Goal: Task Accomplishment & Management: Complete application form

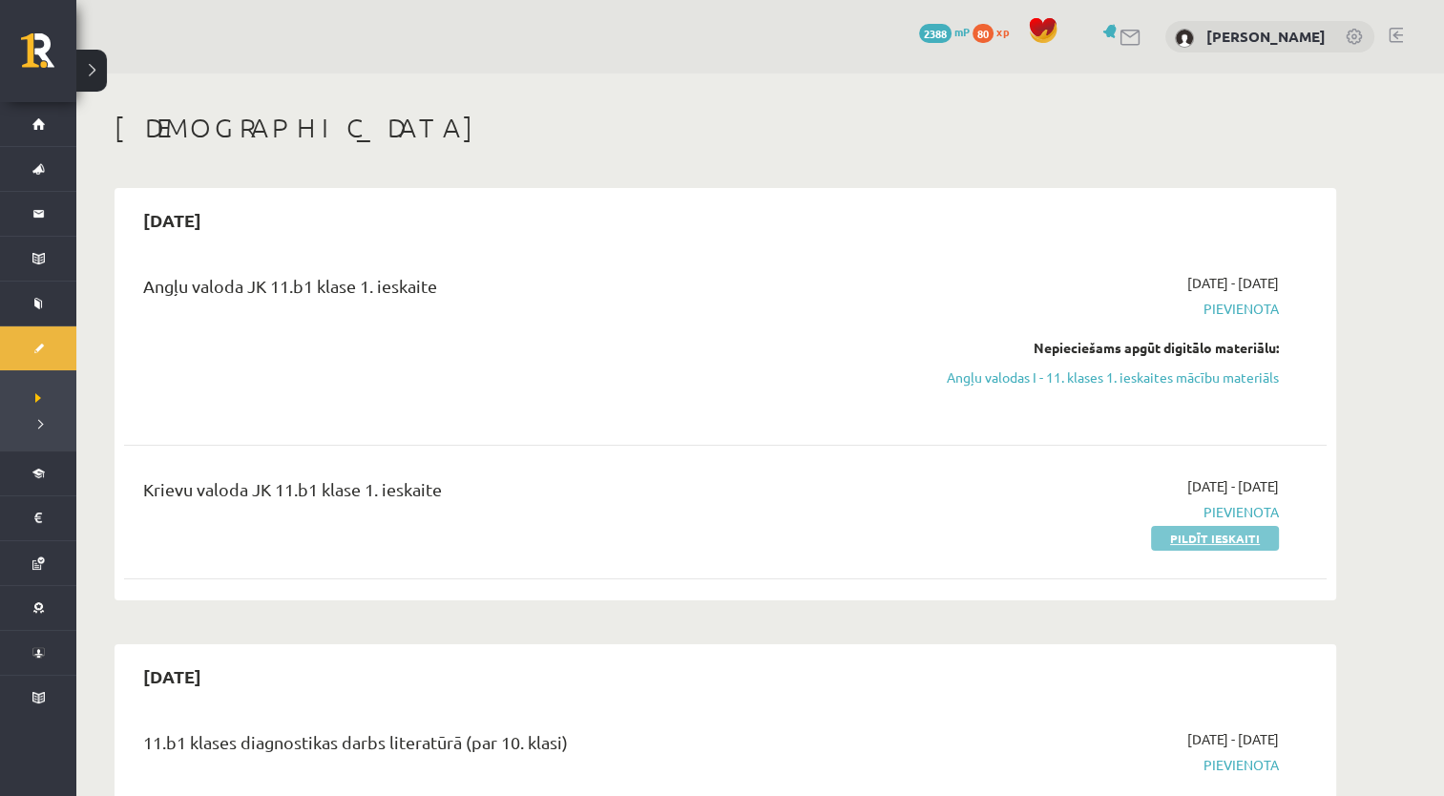
click at [1199, 540] on link "Pildīt ieskaiti" at bounding box center [1215, 538] width 128 height 25
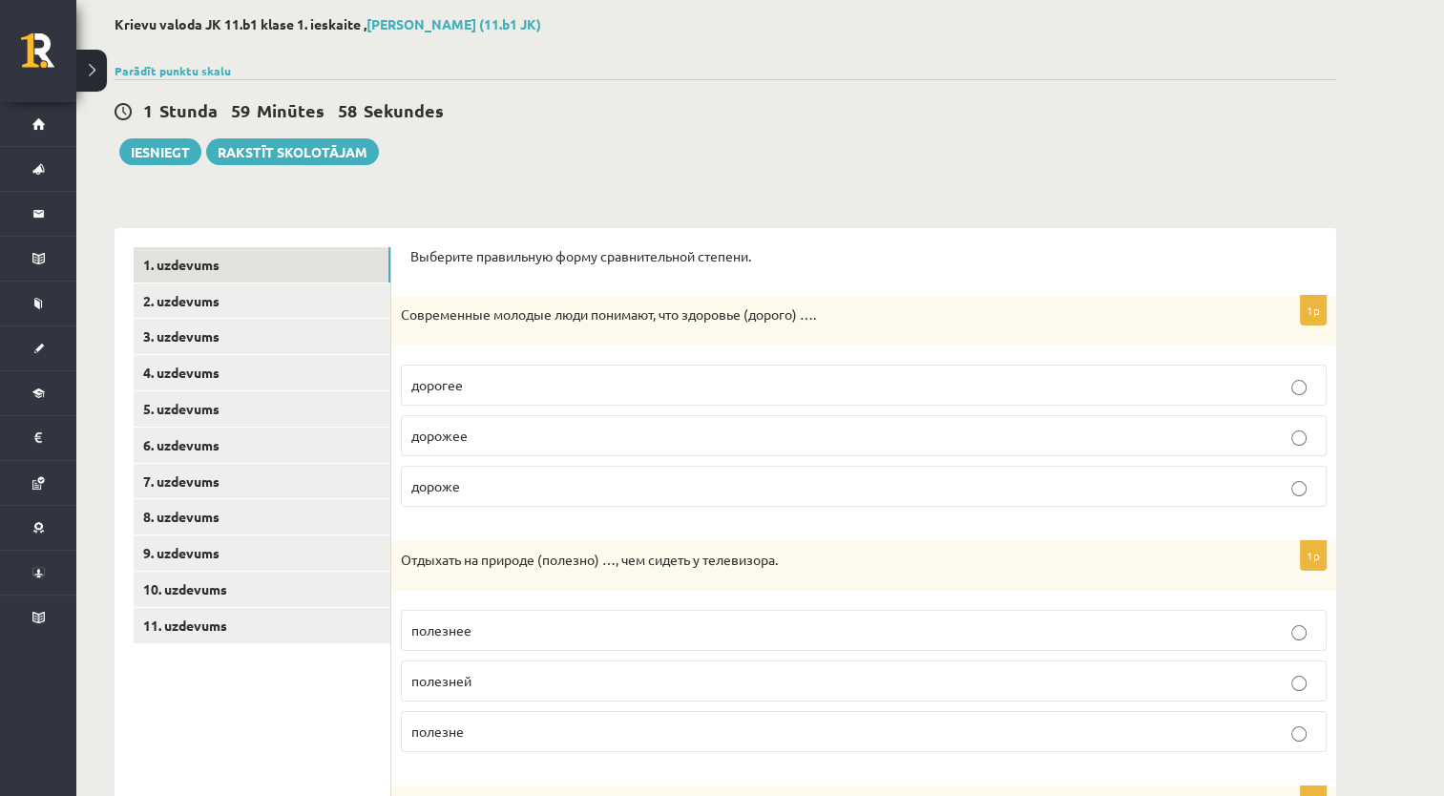
scroll to position [191, 0]
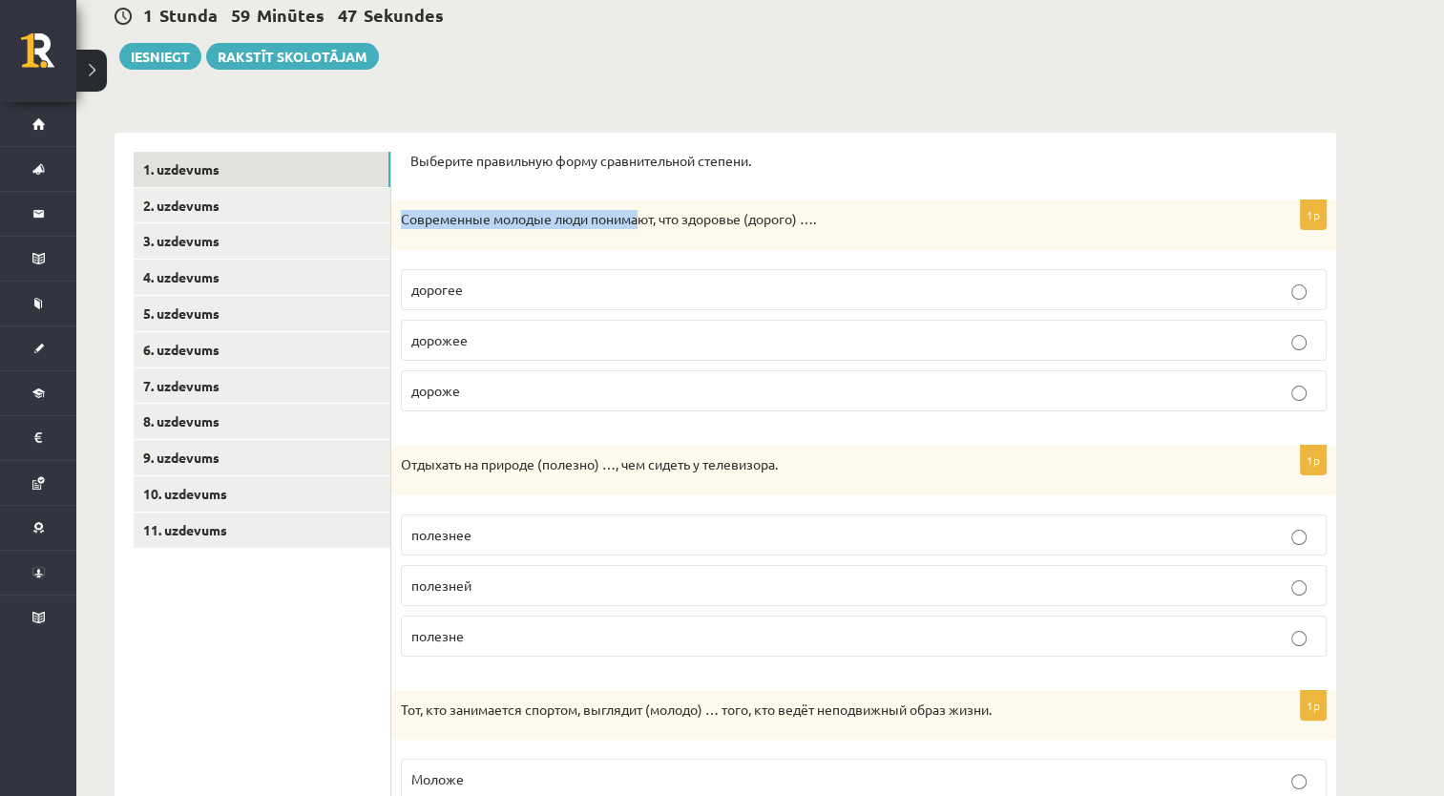
drag, startPoint x: 396, startPoint y: 216, endPoint x: 632, endPoint y: 182, distance: 238.1
click at [633, 182] on form "Выберите правильную форму сравнительной степени. 1p Современные молодые люди по…" at bounding box center [863, 779] width 907 height 1255
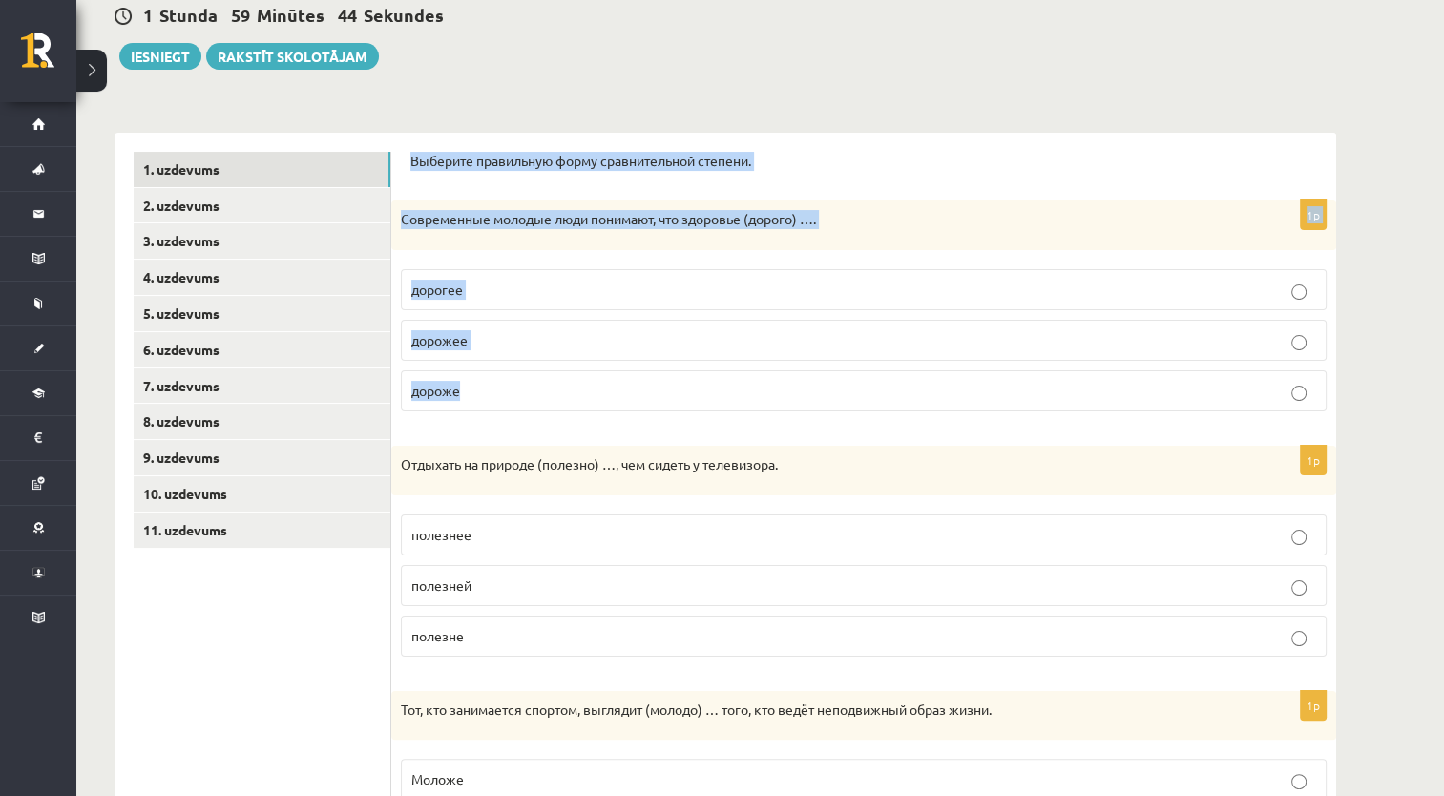
drag, startPoint x: 410, startPoint y: 158, endPoint x: 649, endPoint y: 396, distance: 338.2
click at [649, 396] on form "Выберите правильную форму сравнительной степени. 1p Современные молодые люди по…" at bounding box center [863, 779] width 907 height 1255
copy form "Выберите правильную форму сравнительной степени. 1p Современные молодые люди по…"
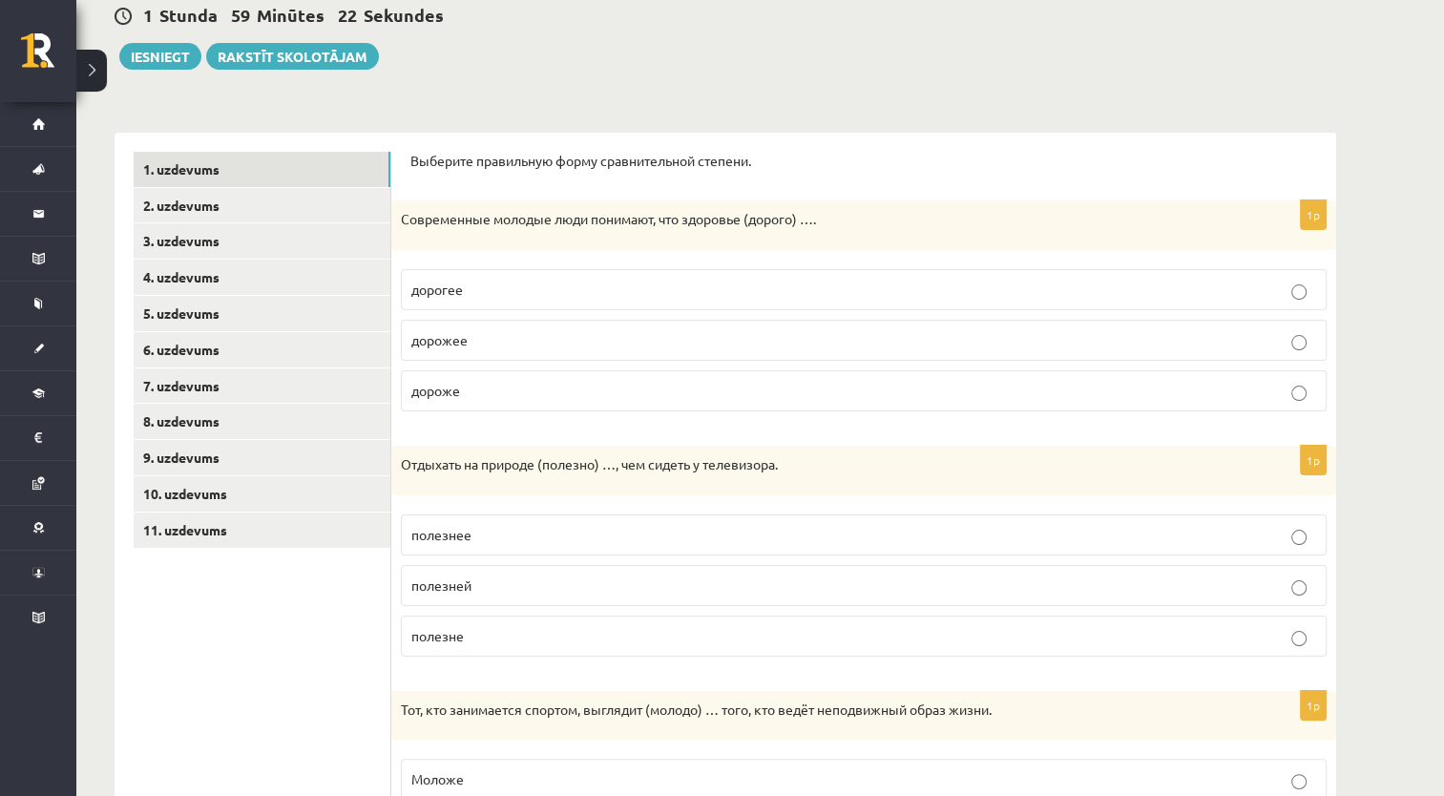
click at [562, 433] on form "Выберите правильную форму сравнительной степени. 1p Современные молодые люди по…" at bounding box center [863, 779] width 907 height 1255
click at [619, 392] on p "дороже" at bounding box center [863, 391] width 905 height 20
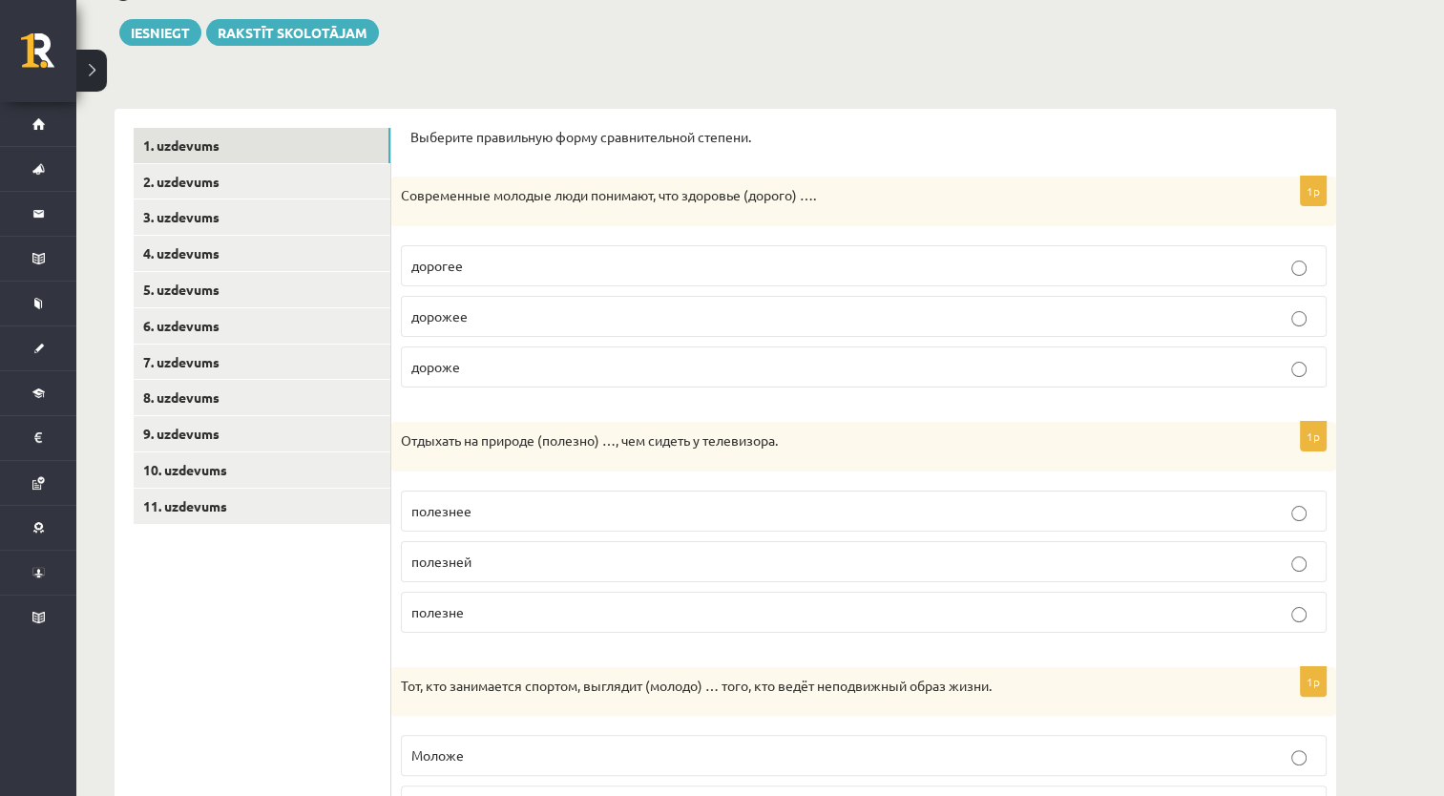
scroll to position [286, 0]
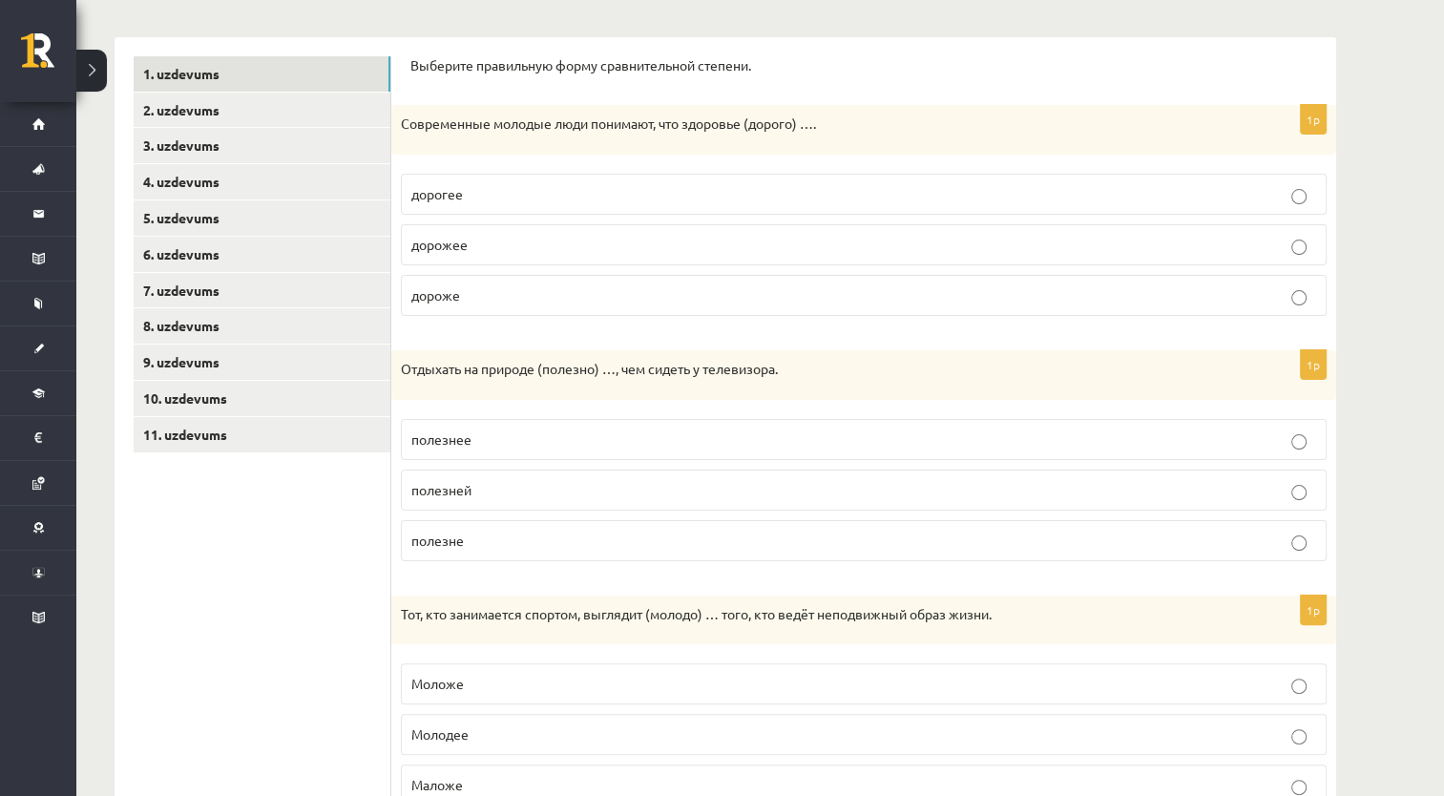
click at [595, 494] on p "полезней" at bounding box center [863, 490] width 905 height 20
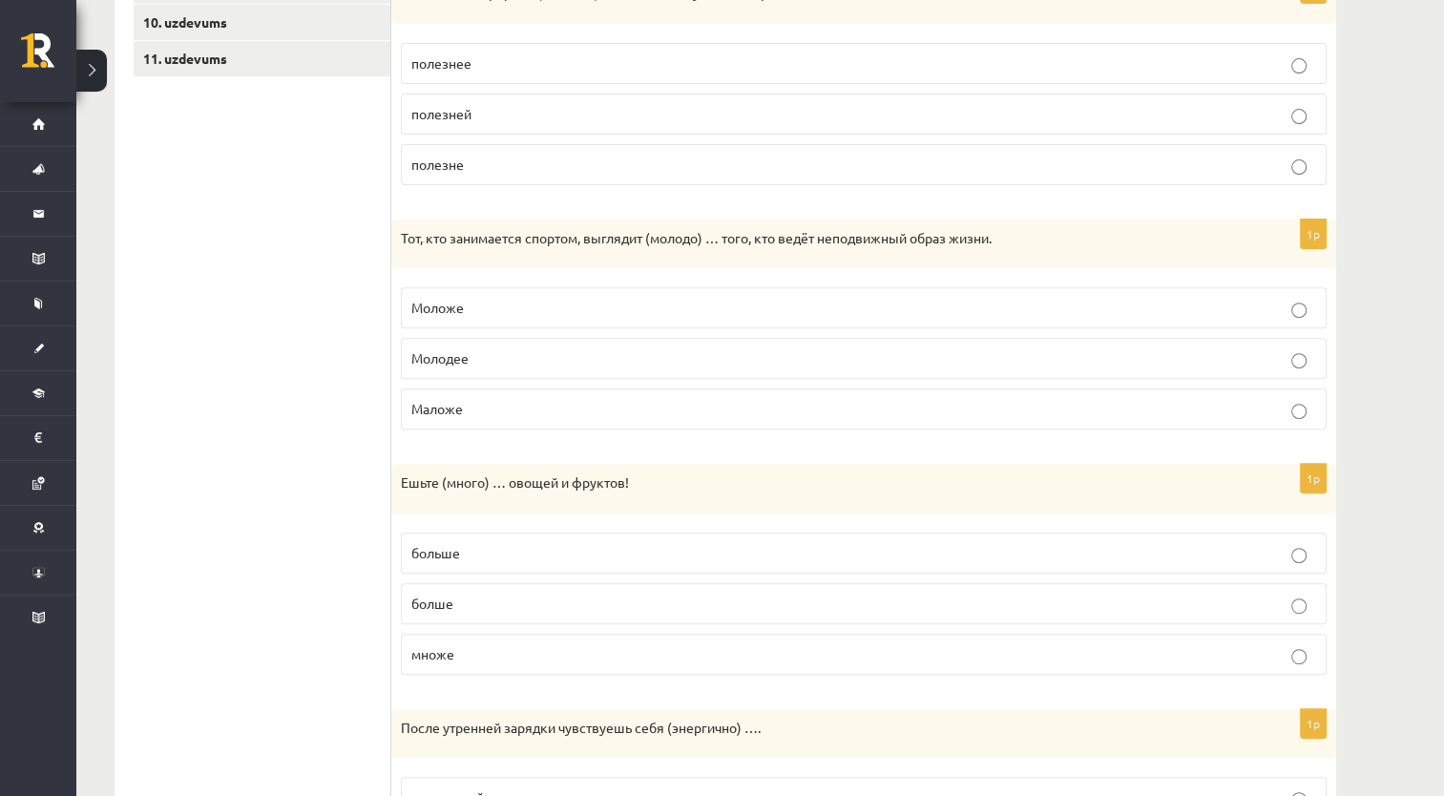
scroll to position [668, 0]
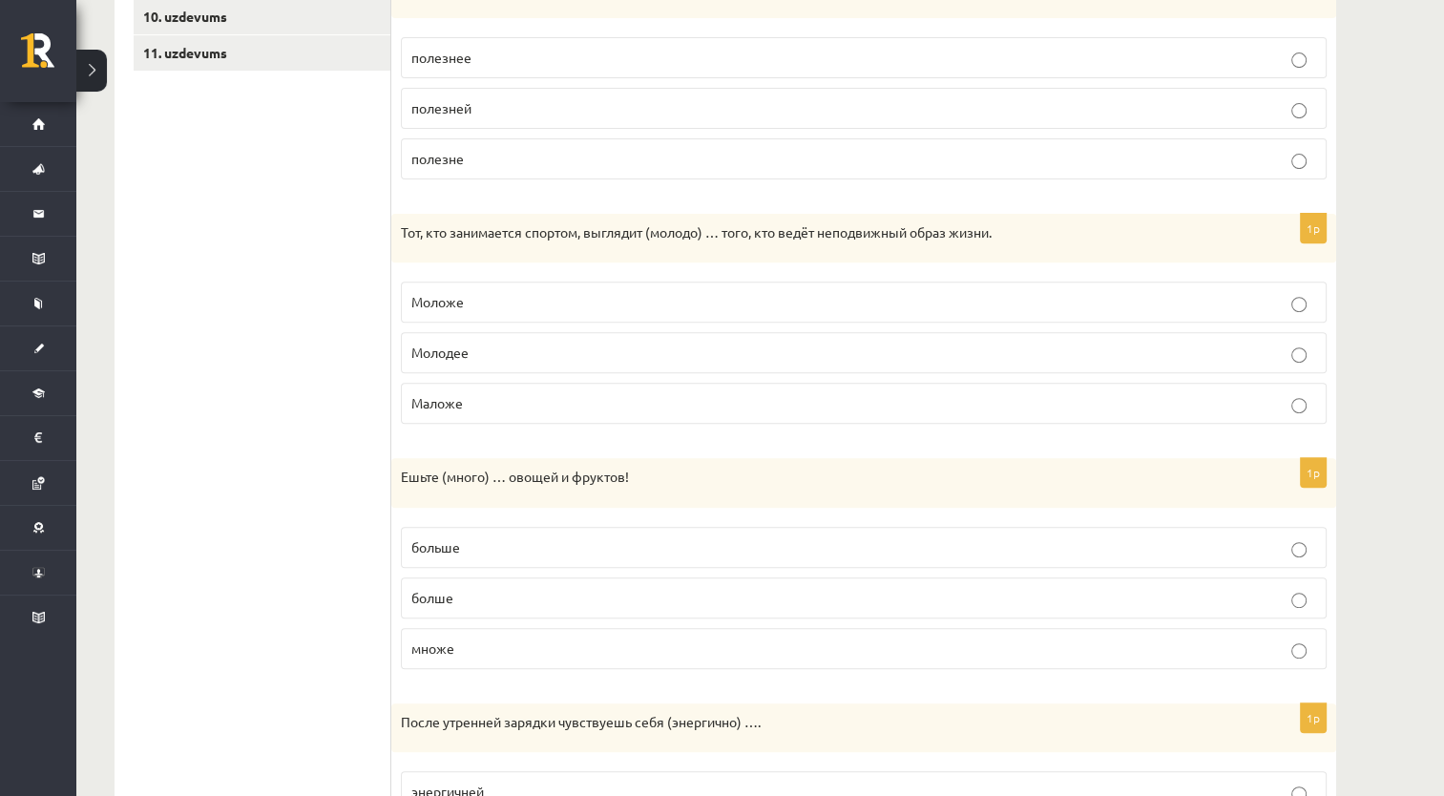
click at [593, 300] on p "Моложе" at bounding box center [863, 302] width 905 height 20
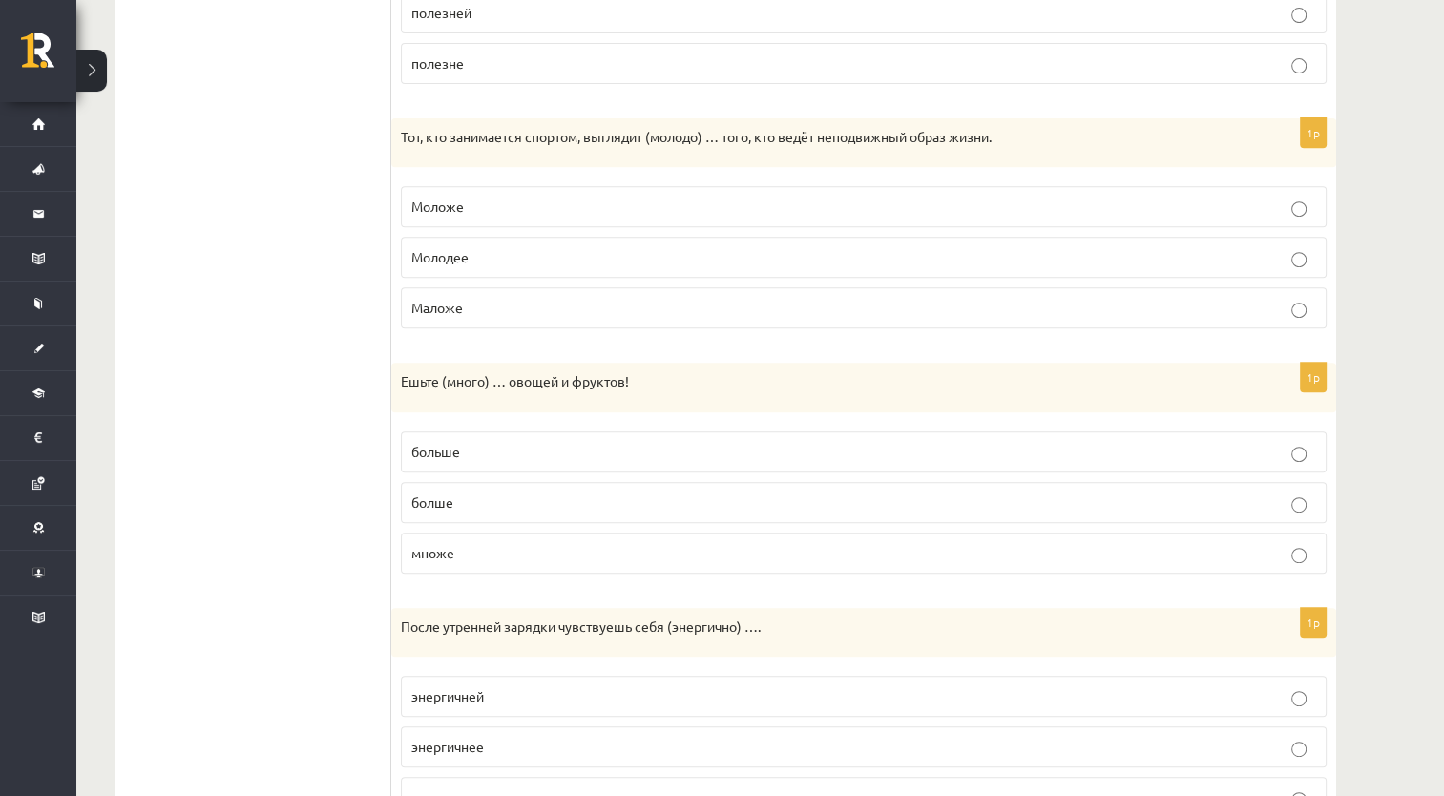
click at [563, 453] on p "больше" at bounding box center [863, 452] width 905 height 20
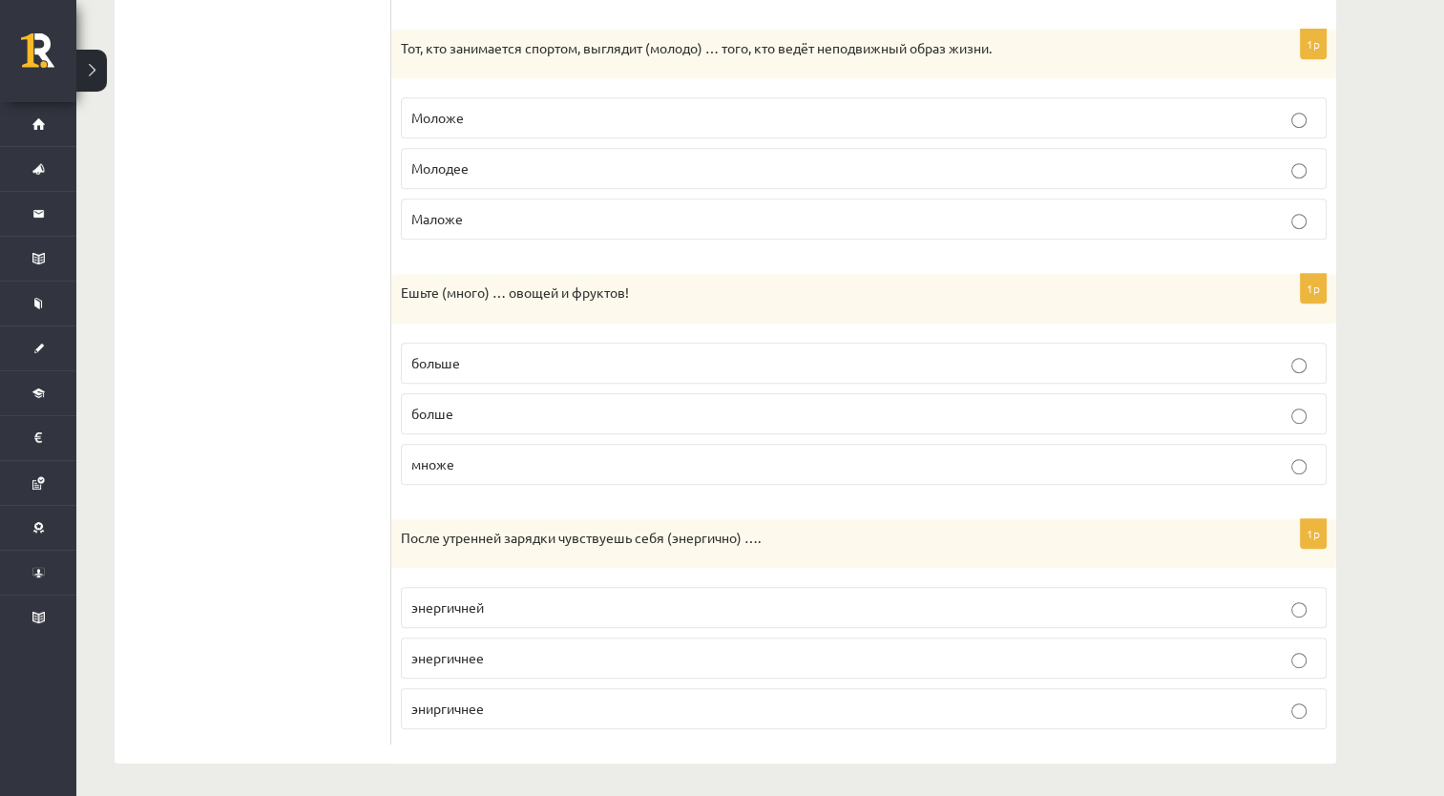
click at [539, 598] on p "энергичней" at bounding box center [863, 608] width 905 height 20
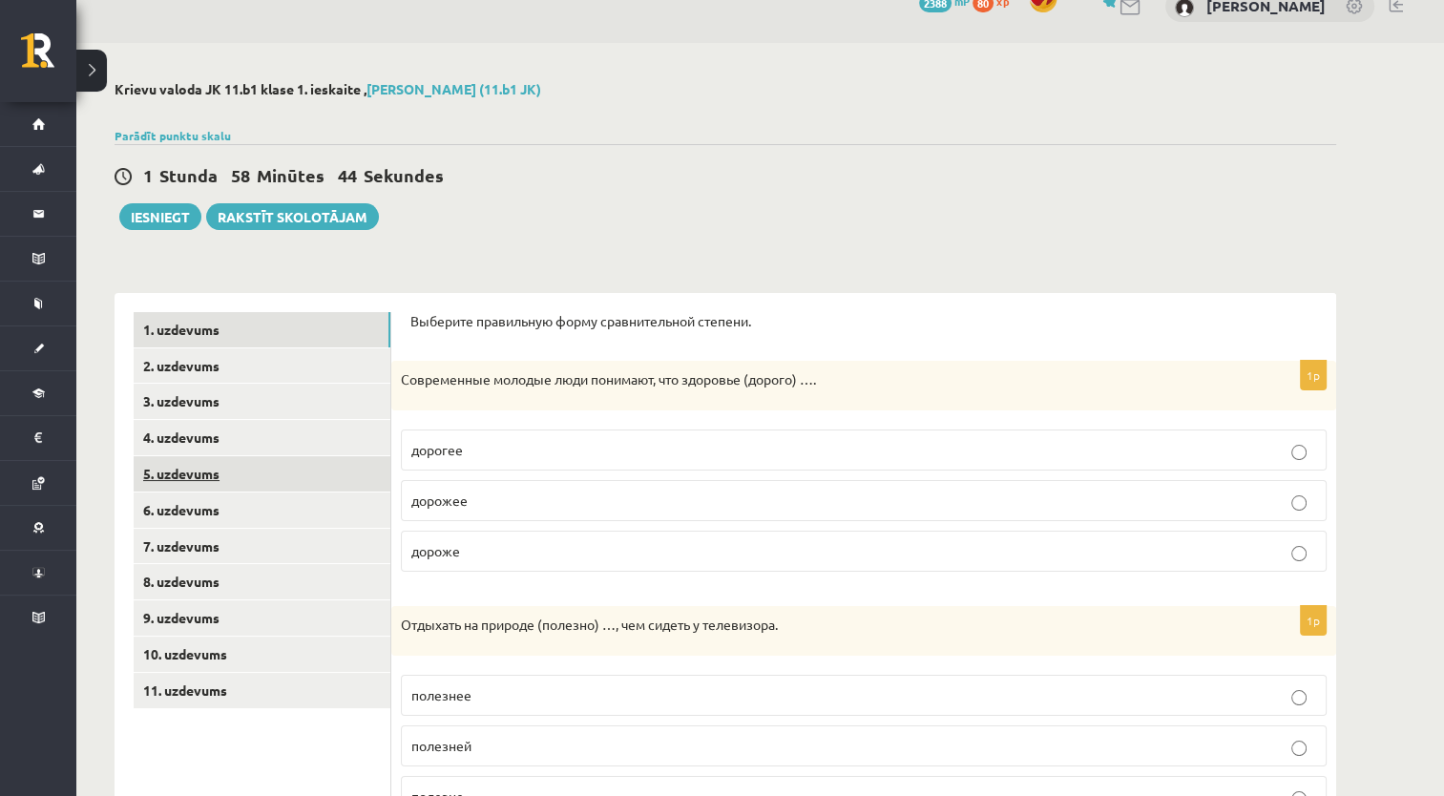
scroll to position [0, 0]
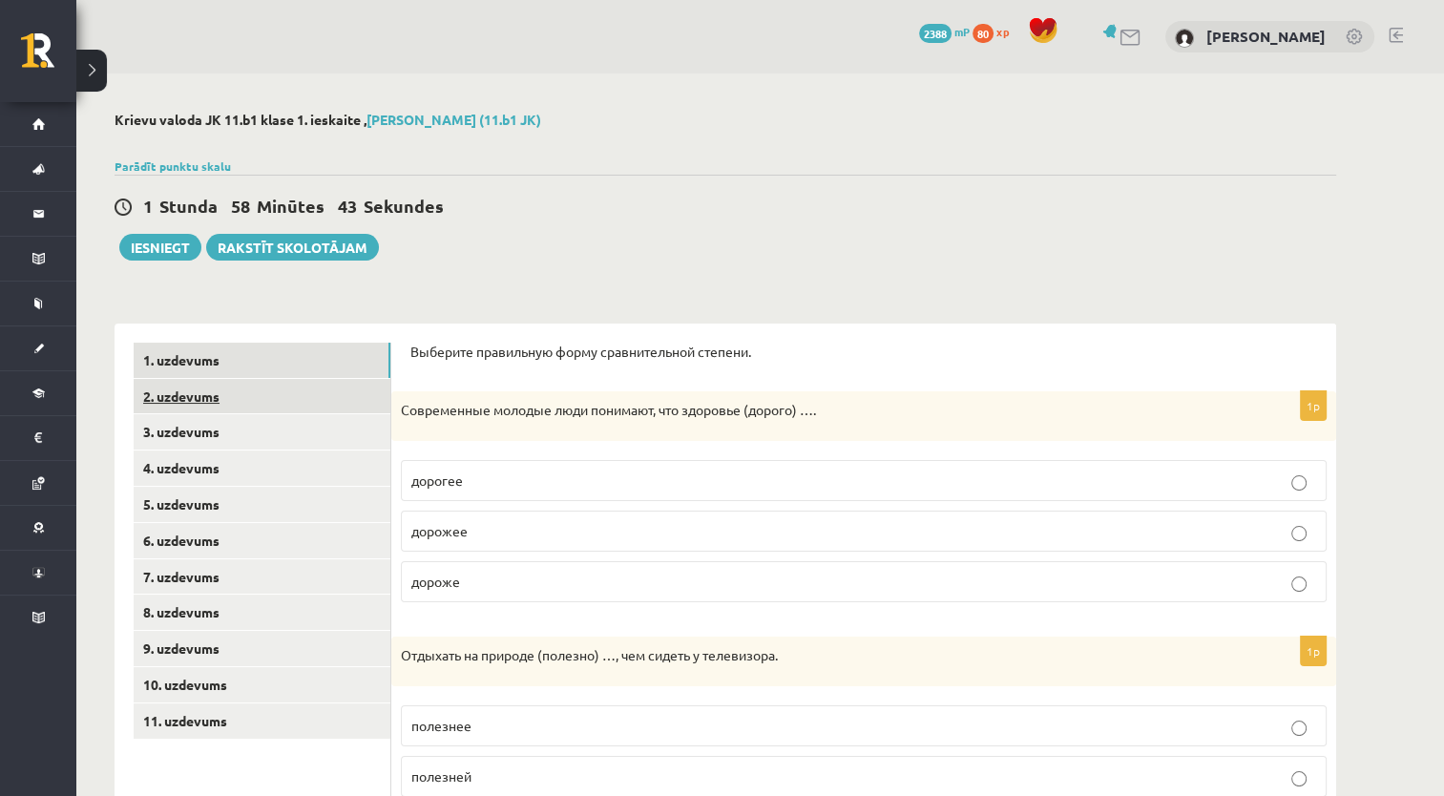
click at [300, 405] on link "2. uzdevums" at bounding box center [262, 396] width 257 height 35
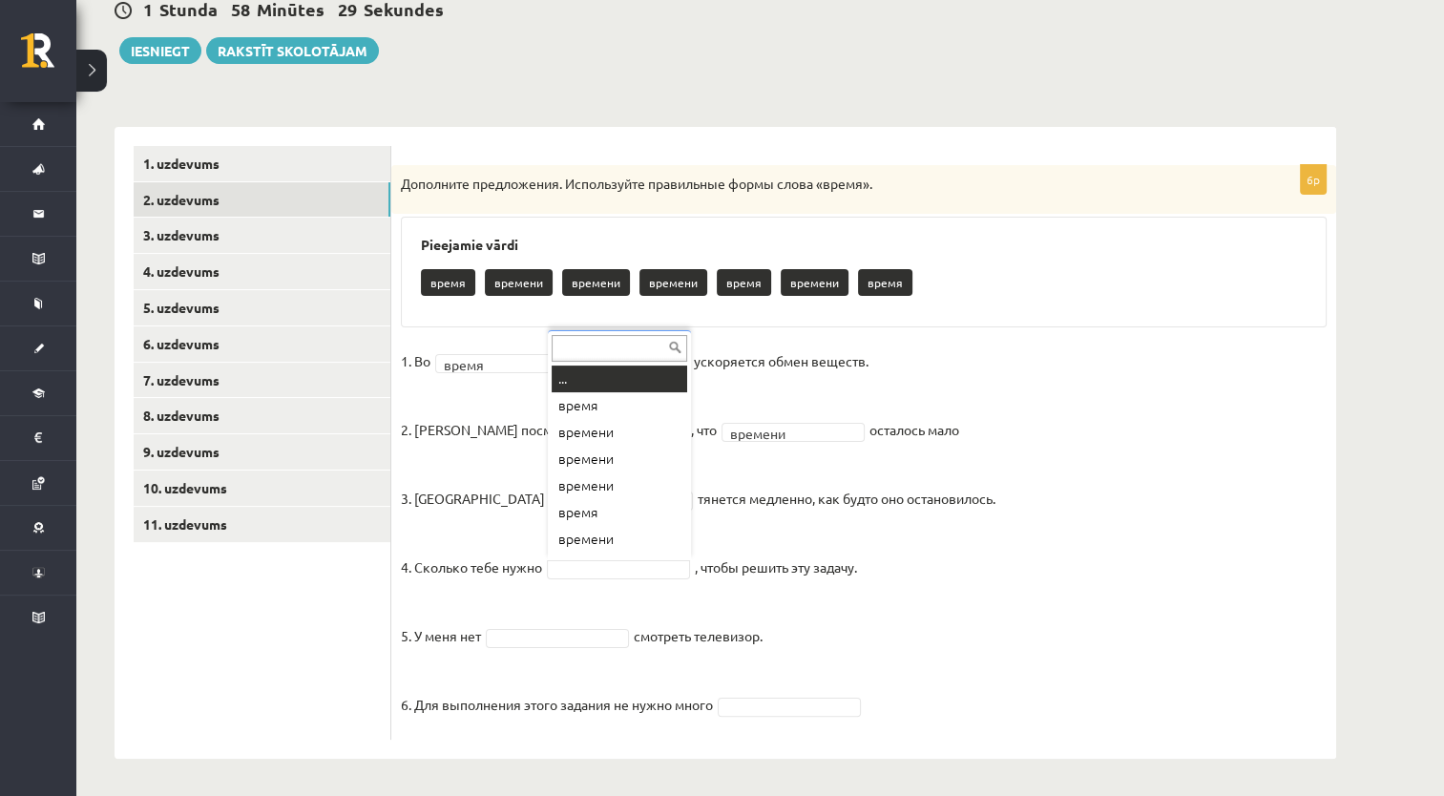
scroll to position [23, 0]
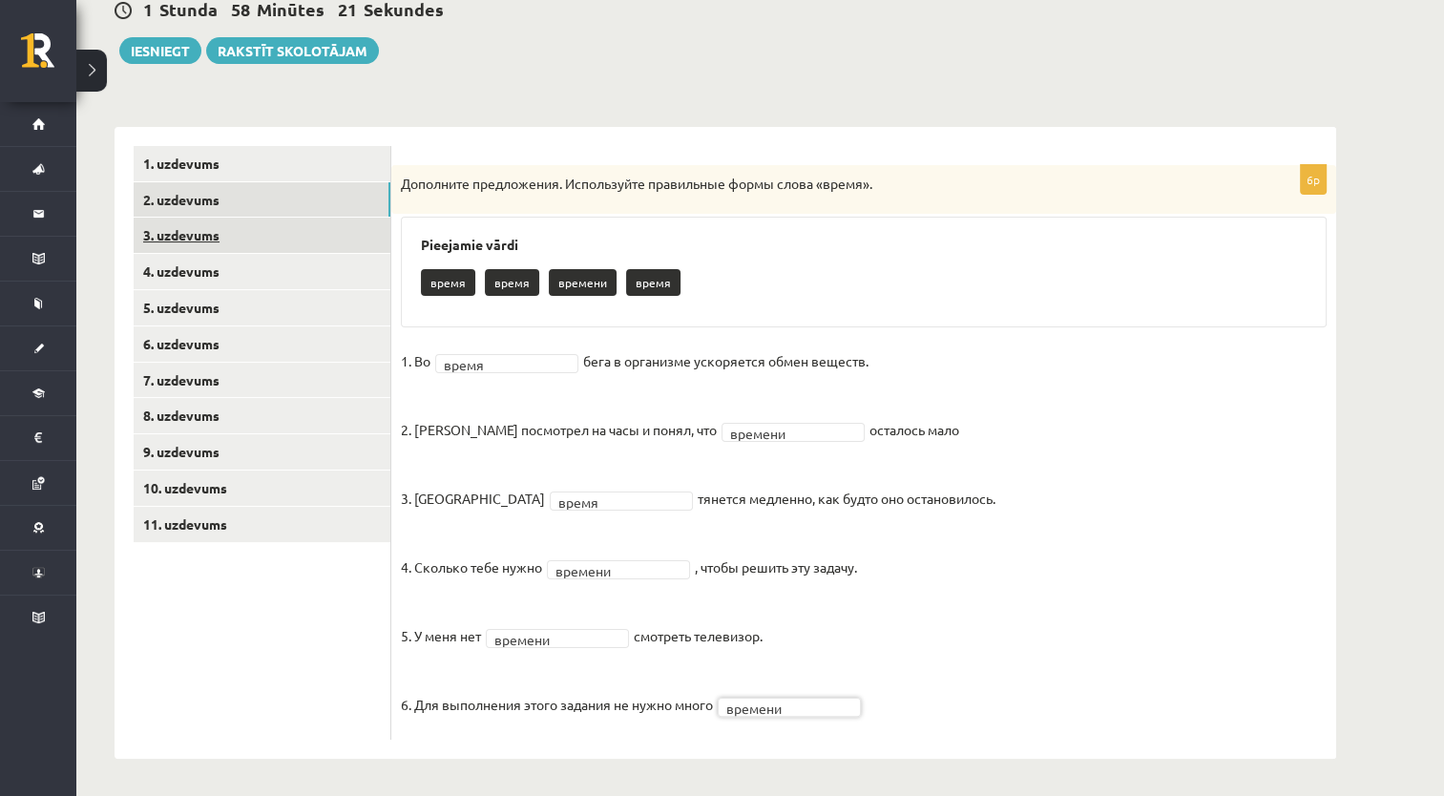
click at [310, 227] on link "3. uzdevums" at bounding box center [262, 235] width 257 height 35
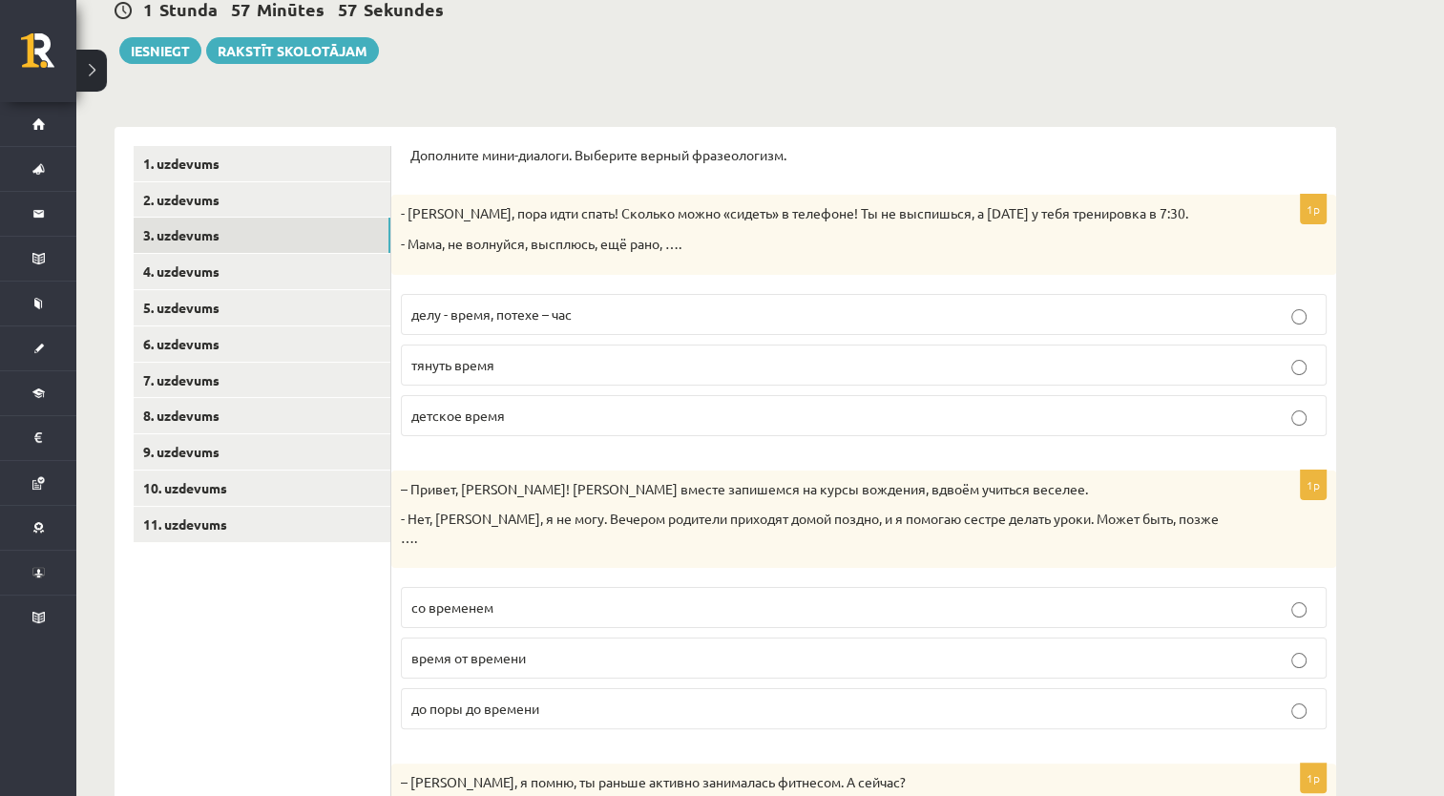
click at [541, 366] on p "тянуть время" at bounding box center [863, 365] width 905 height 20
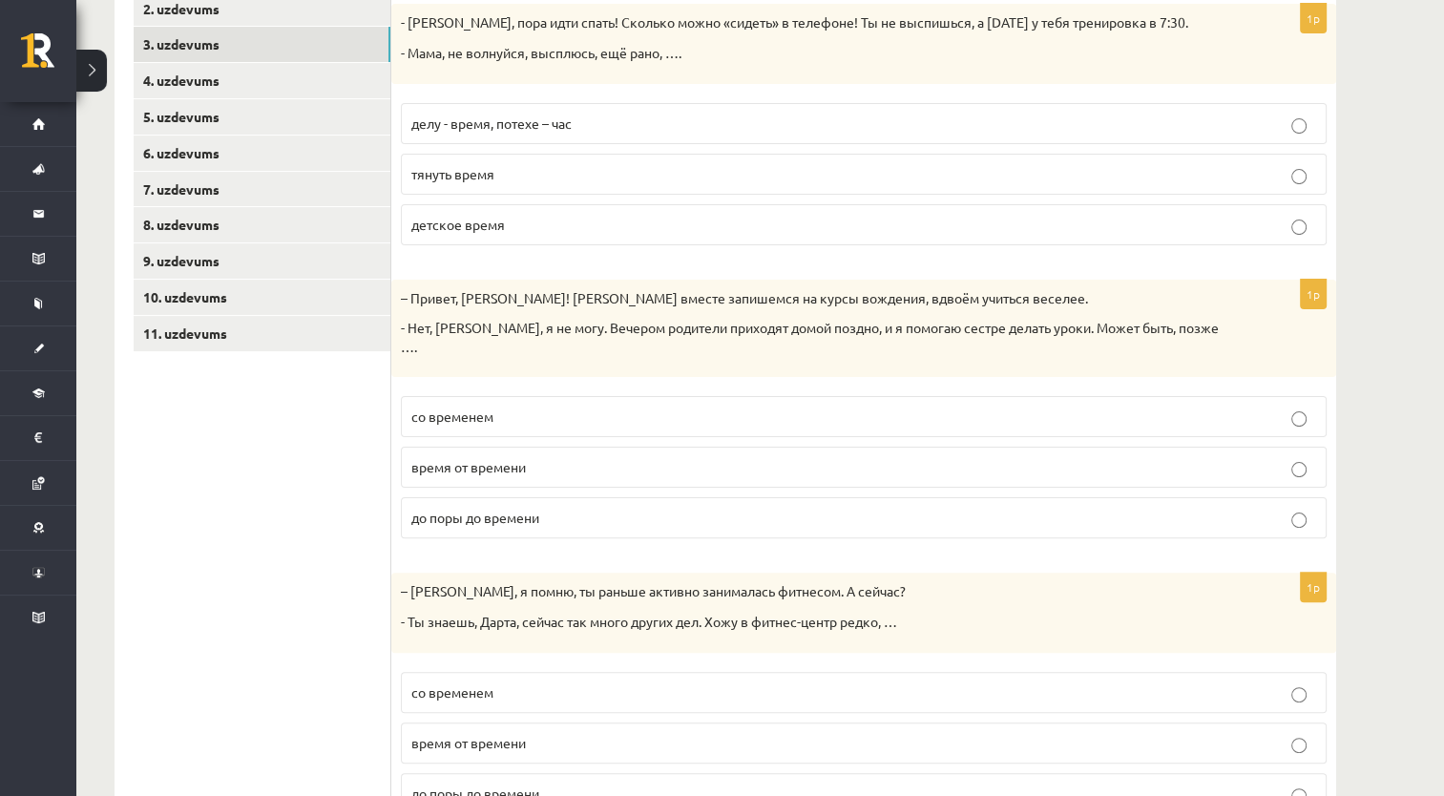
click at [536, 407] on p "со временем" at bounding box center [863, 417] width 905 height 20
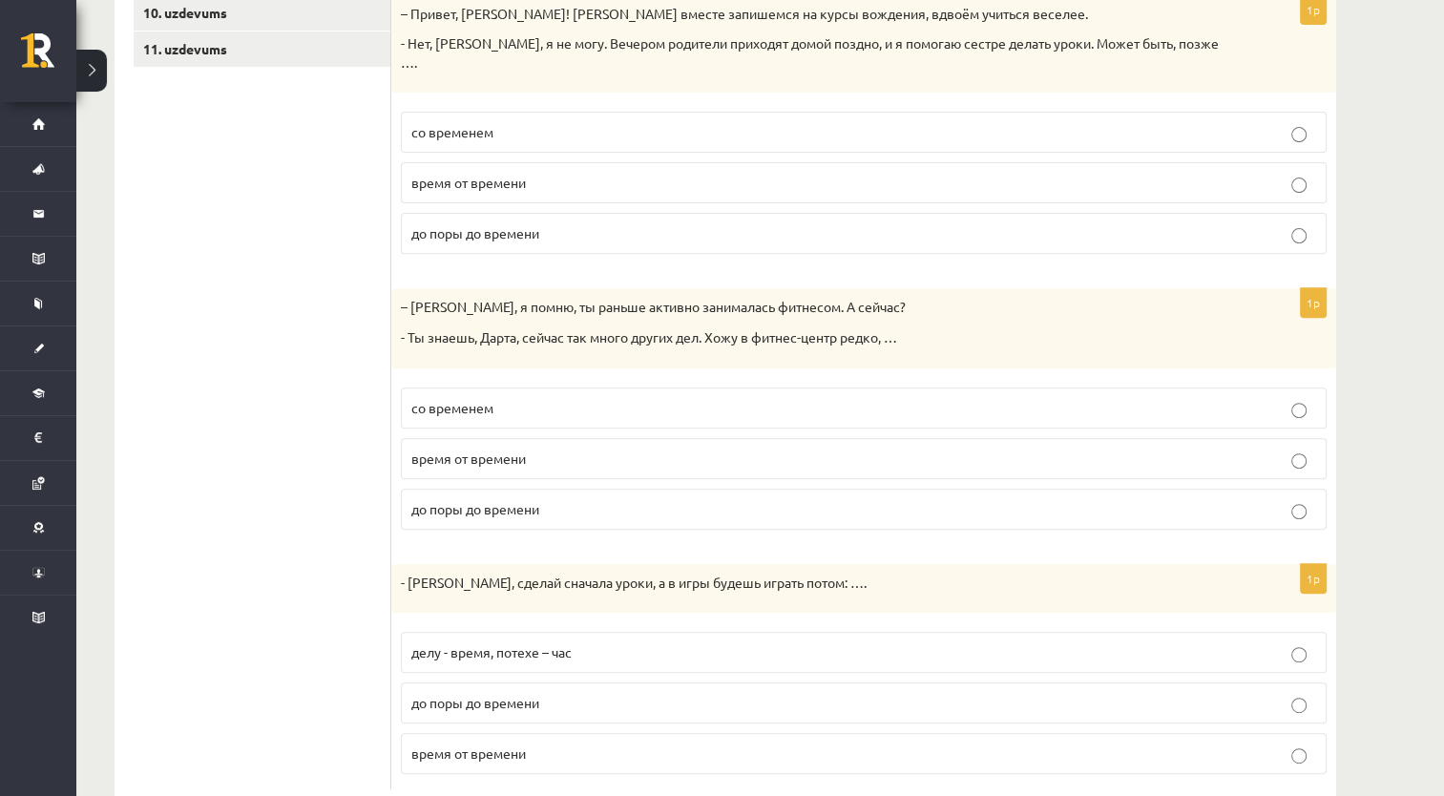
scroll to position [699, 0]
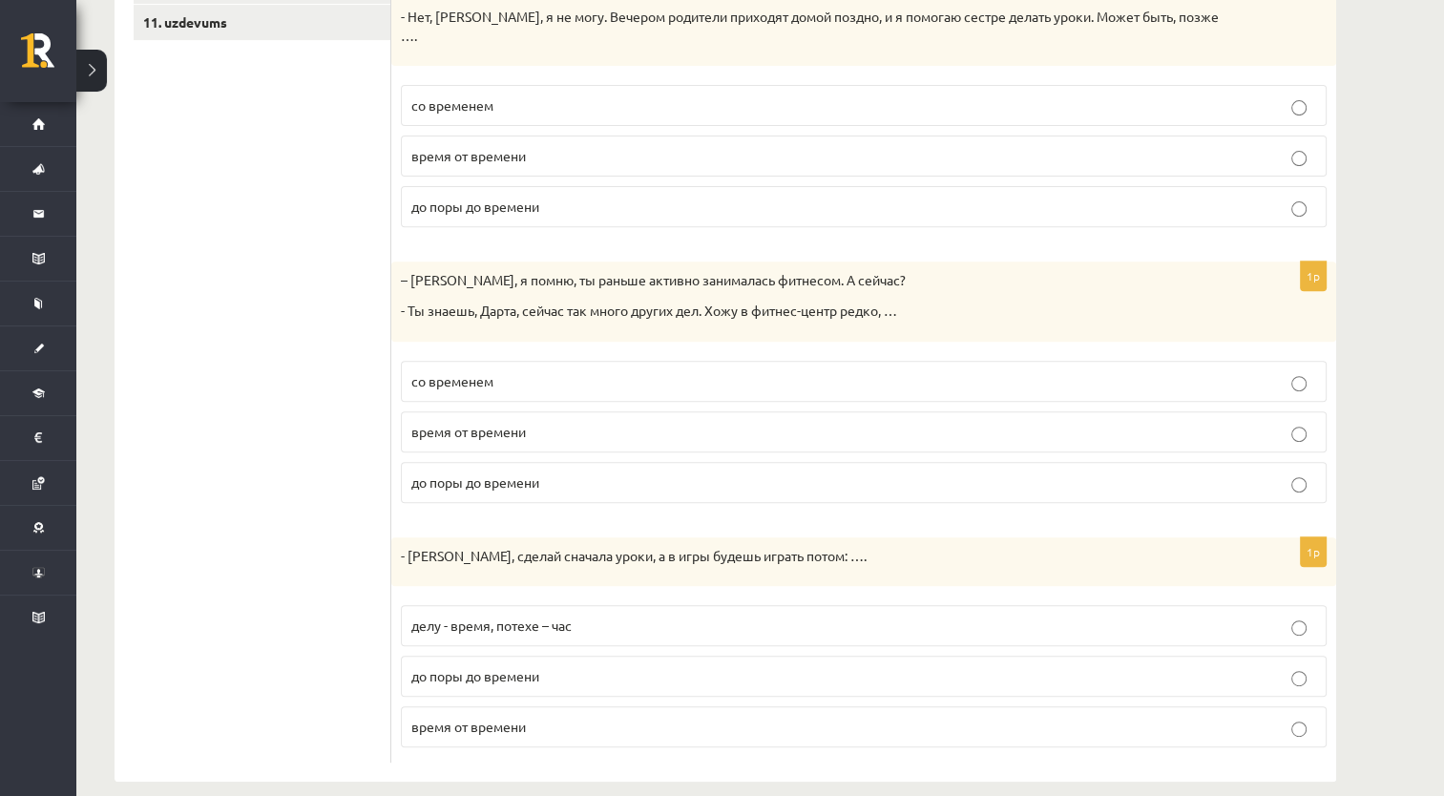
click at [561, 422] on p "время от времени" at bounding box center [863, 432] width 905 height 20
click at [599, 616] on p "делу - время, потехе – час" at bounding box center [863, 626] width 905 height 20
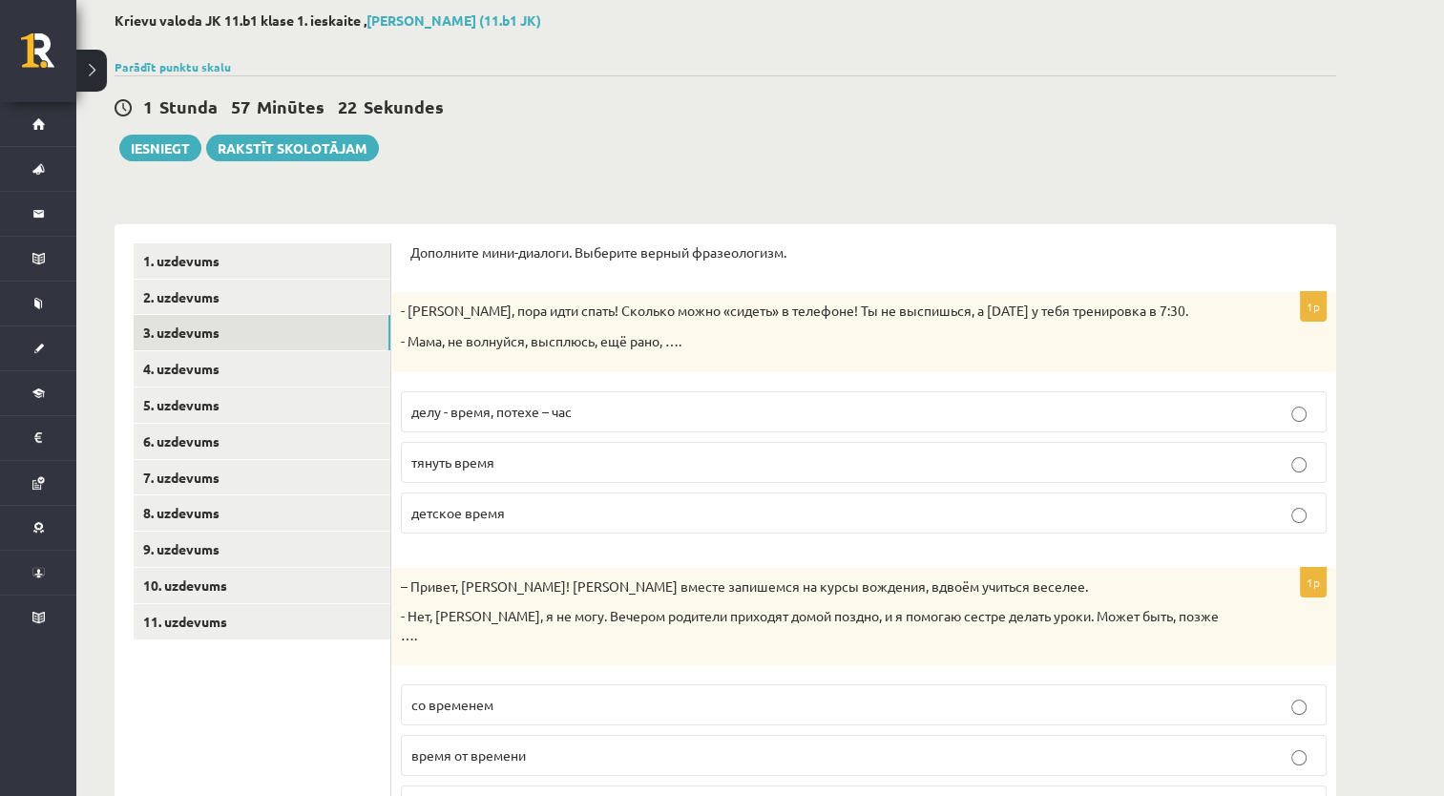
scroll to position [0, 0]
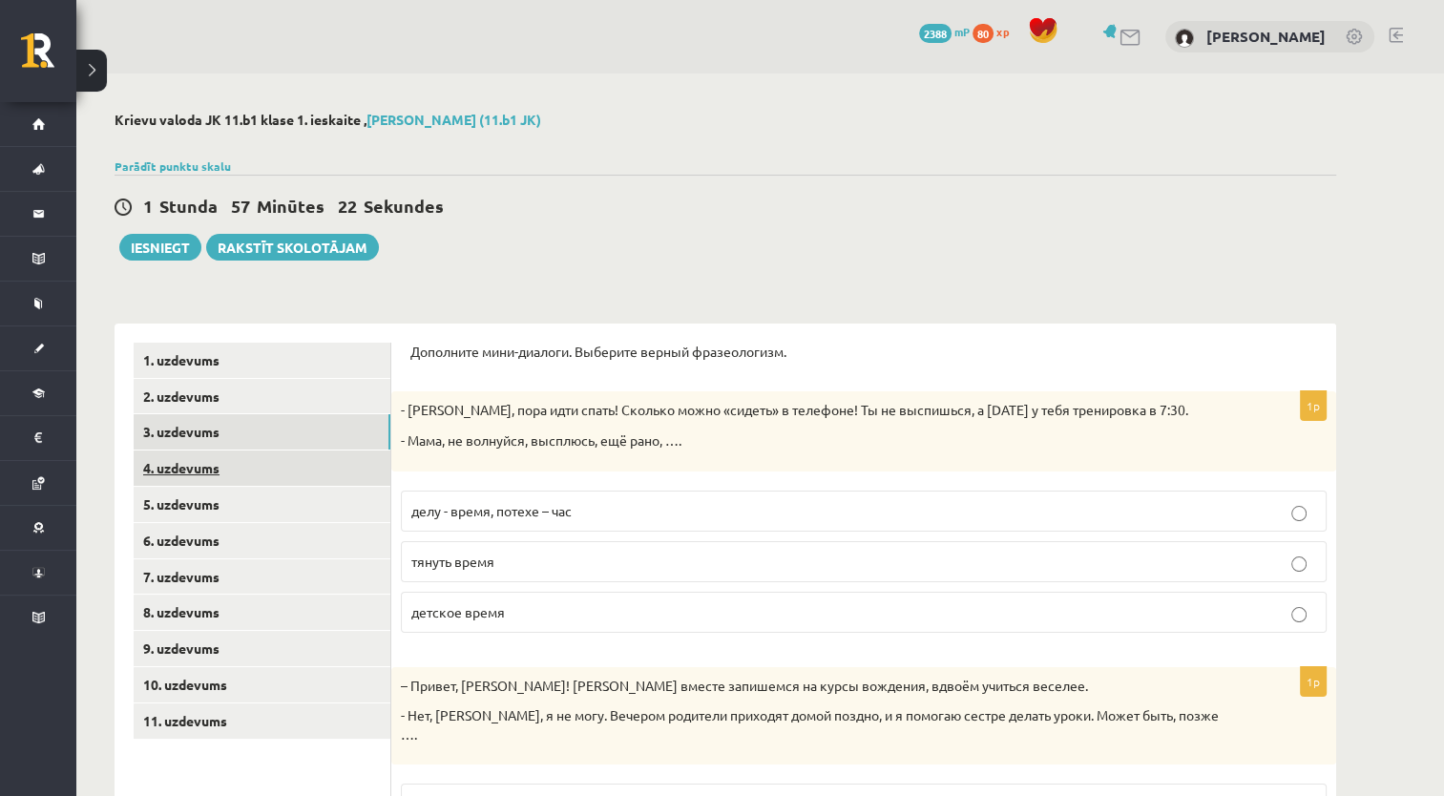
click at [284, 468] on link "4. uzdevums" at bounding box center [262, 468] width 257 height 35
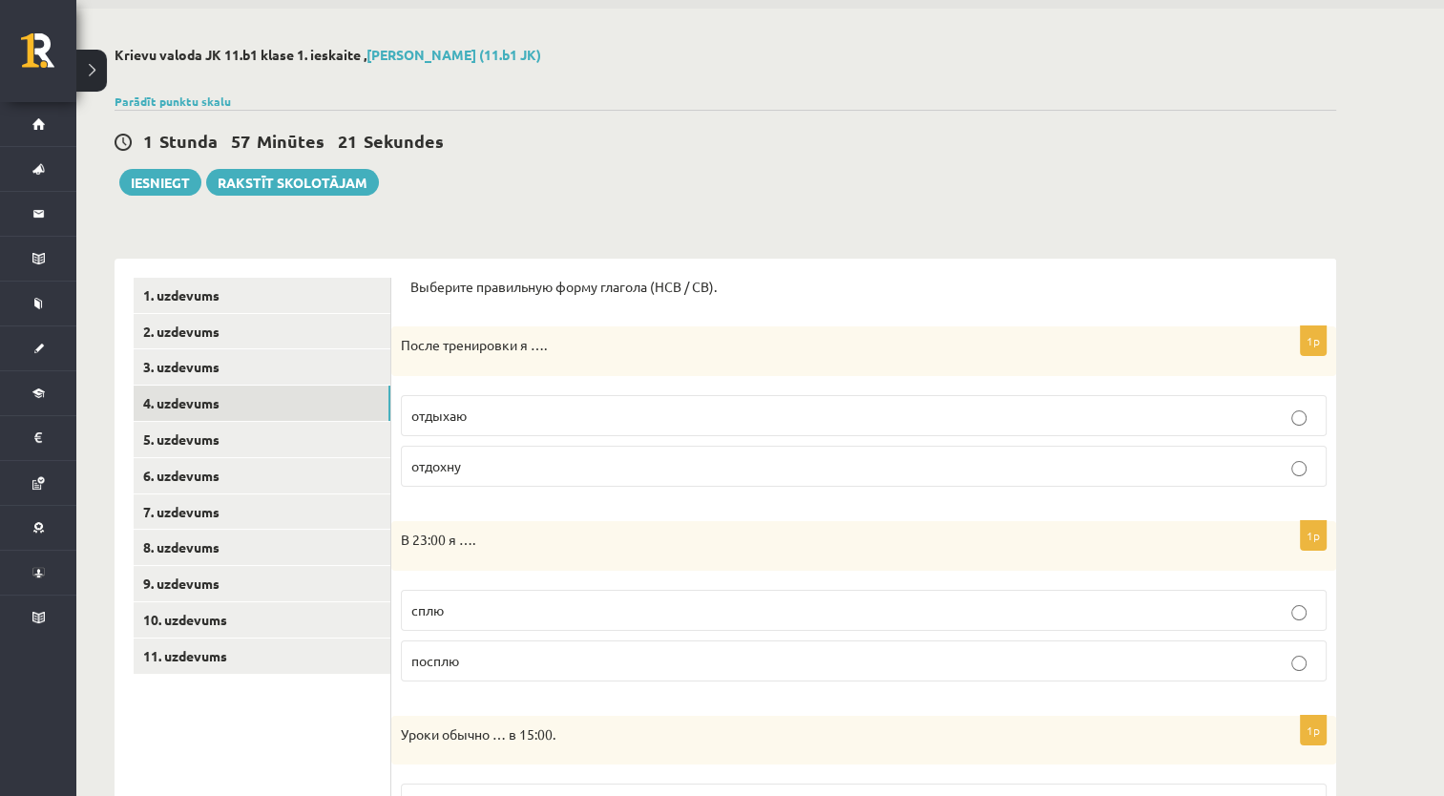
scroll to position [95, 0]
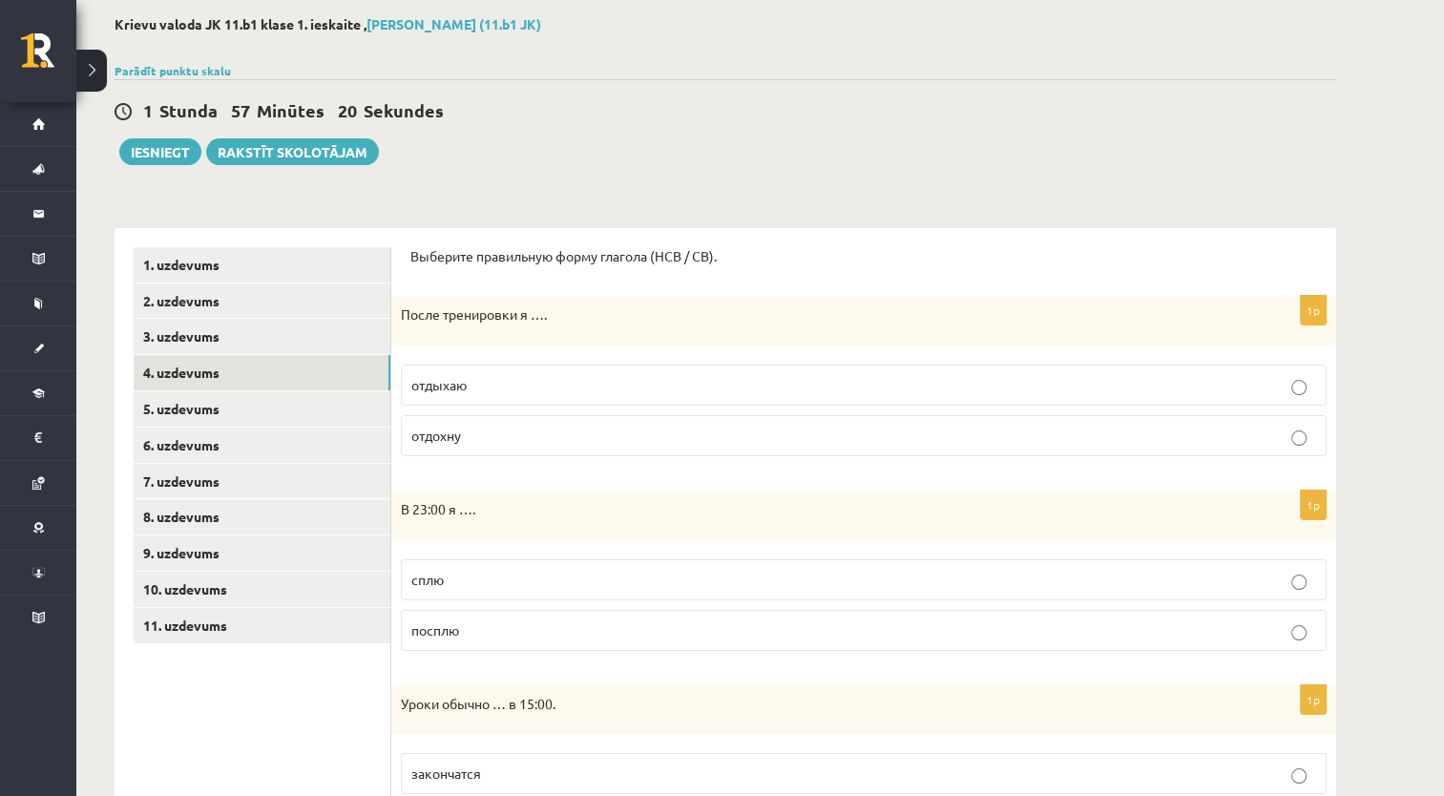
click at [620, 373] on label "отдыхаю" at bounding box center [864, 385] width 926 height 41
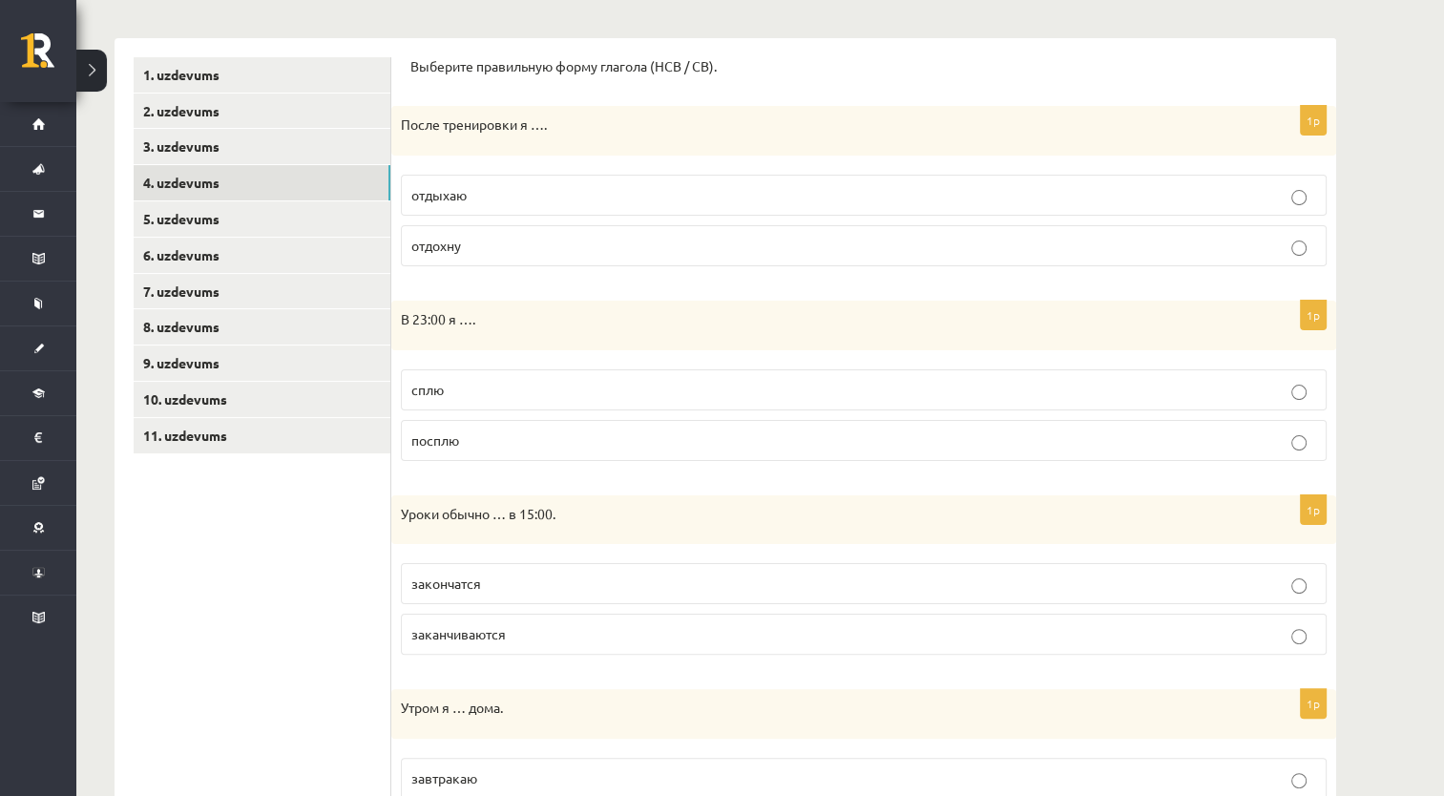
scroll to position [286, 0]
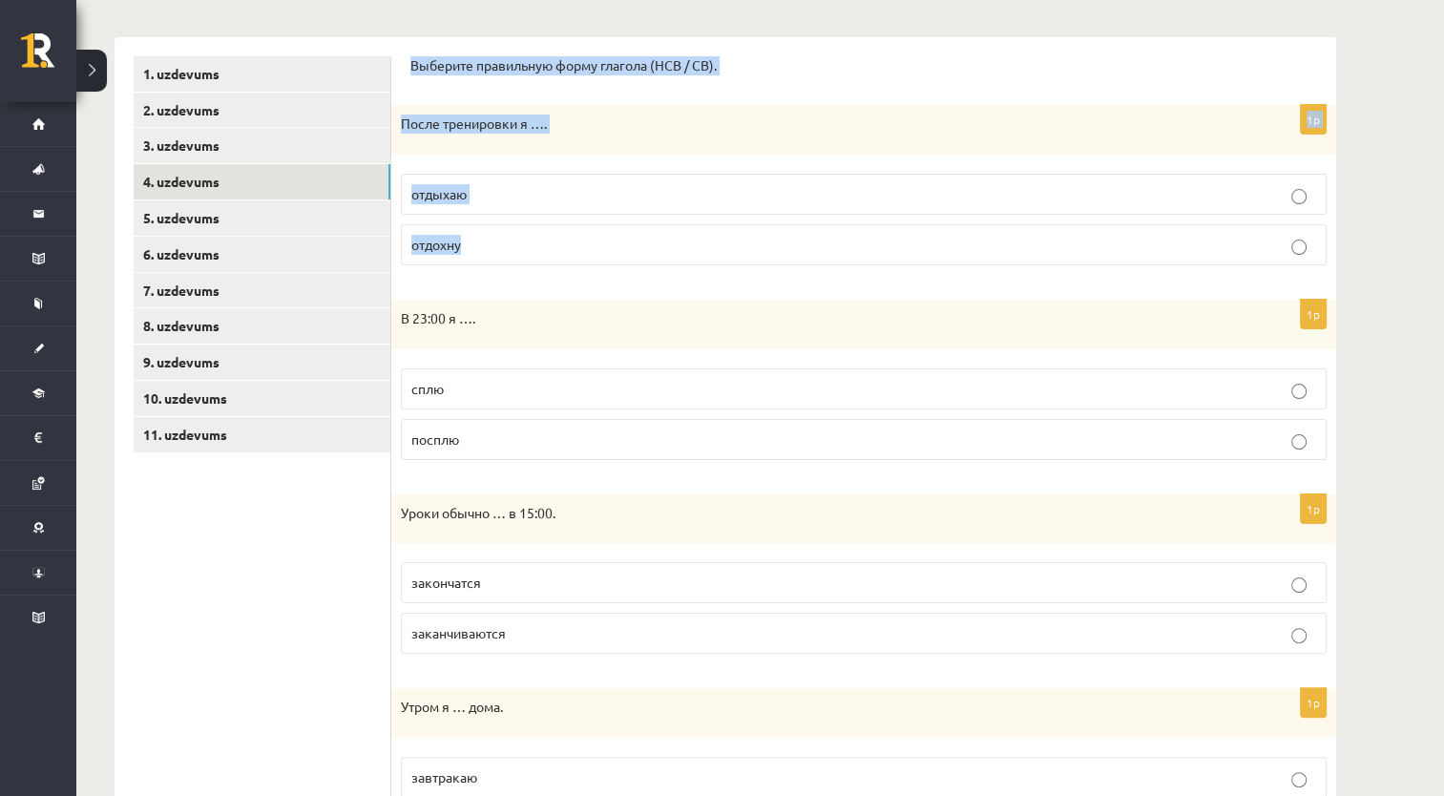
drag, startPoint x: 412, startPoint y: 55, endPoint x: 550, endPoint y: 250, distance: 238.4
copy form "Выберите правильную форму глагола (НСВ / СВ). 1p После тренировки я …. отдыхаю …"
click at [736, 85] on div "Выберите правильную форму глагола (НСВ / СВ)." at bounding box center [863, 71] width 907 height 31
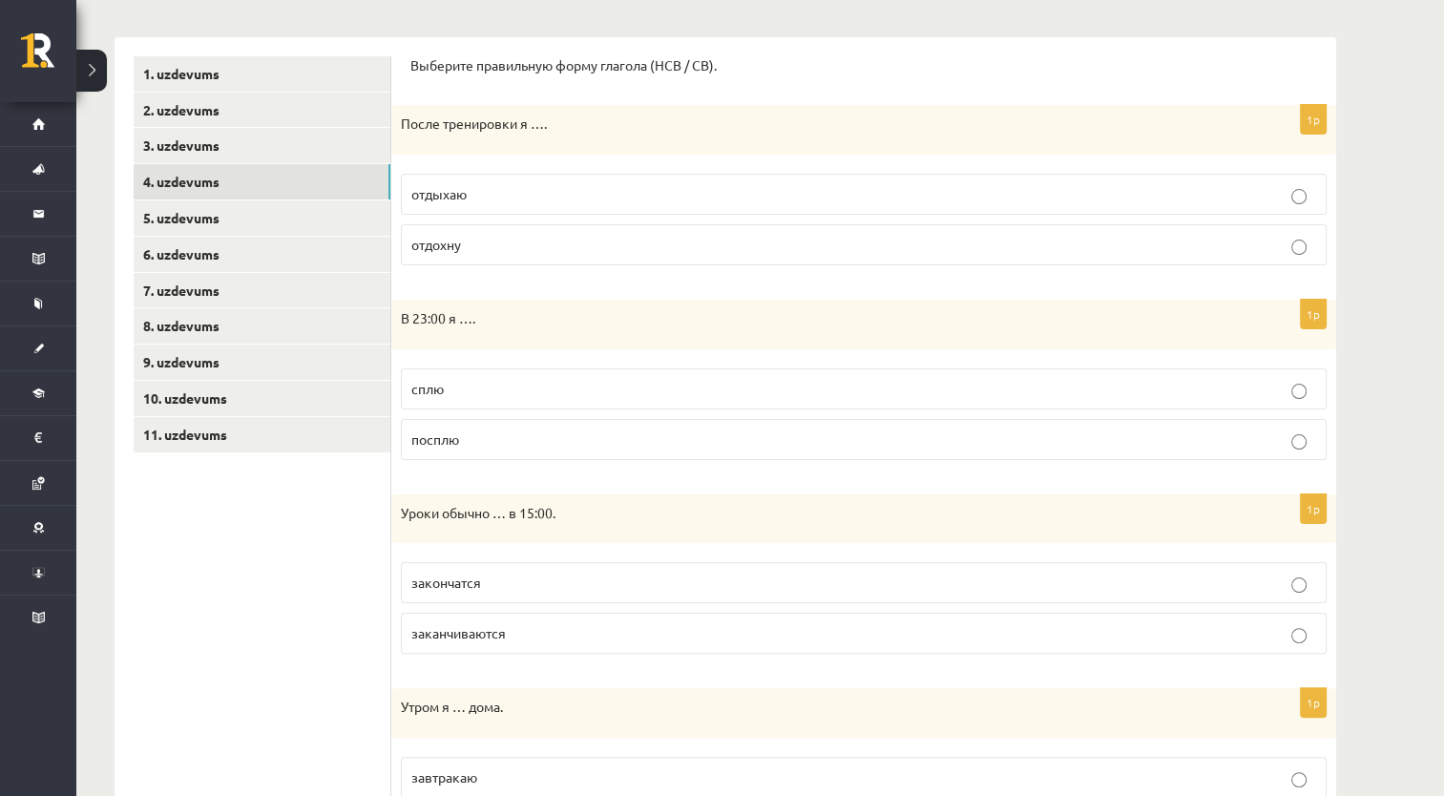
click at [531, 375] on label "сплю" at bounding box center [864, 388] width 926 height 41
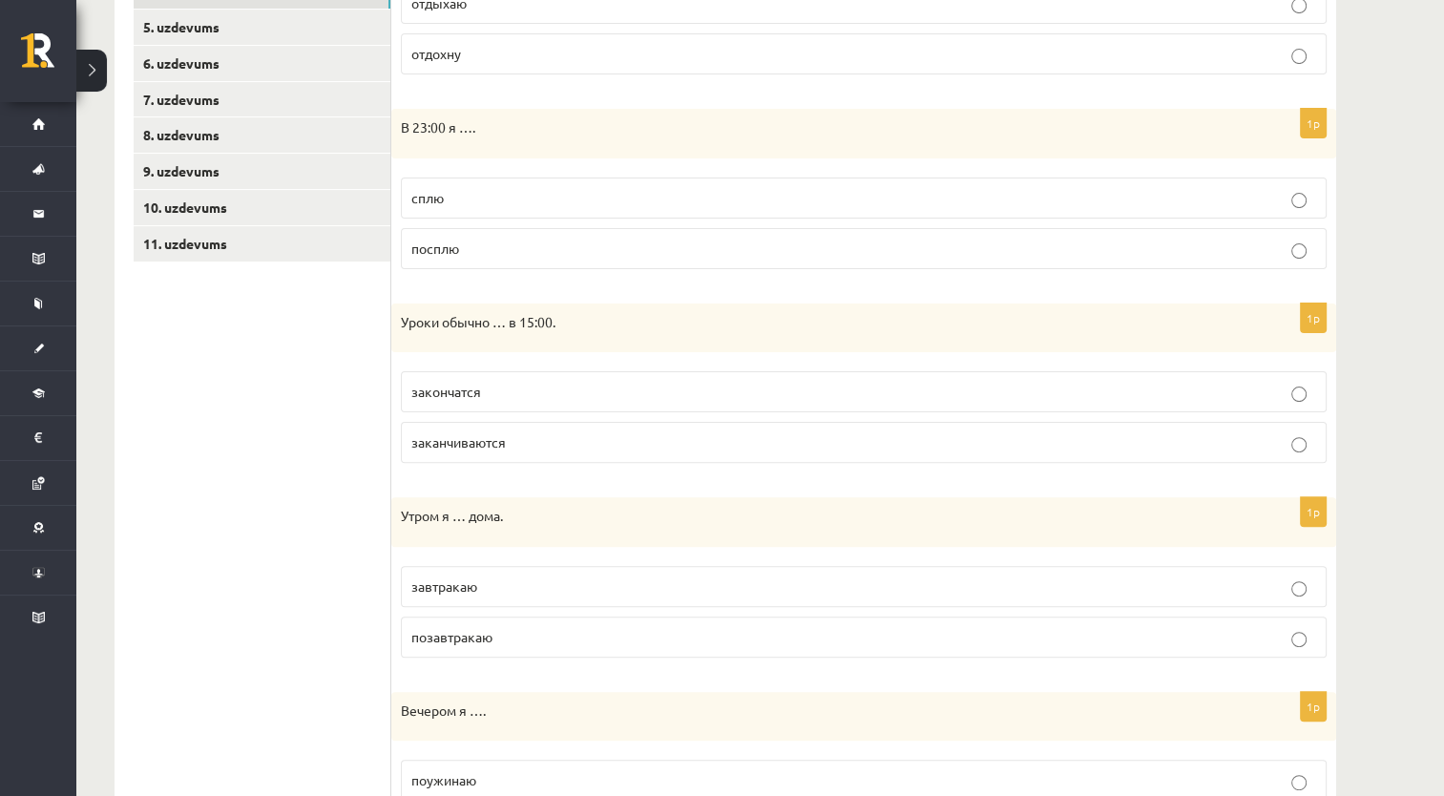
click at [528, 445] on p "заканчиваются" at bounding box center [863, 442] width 905 height 20
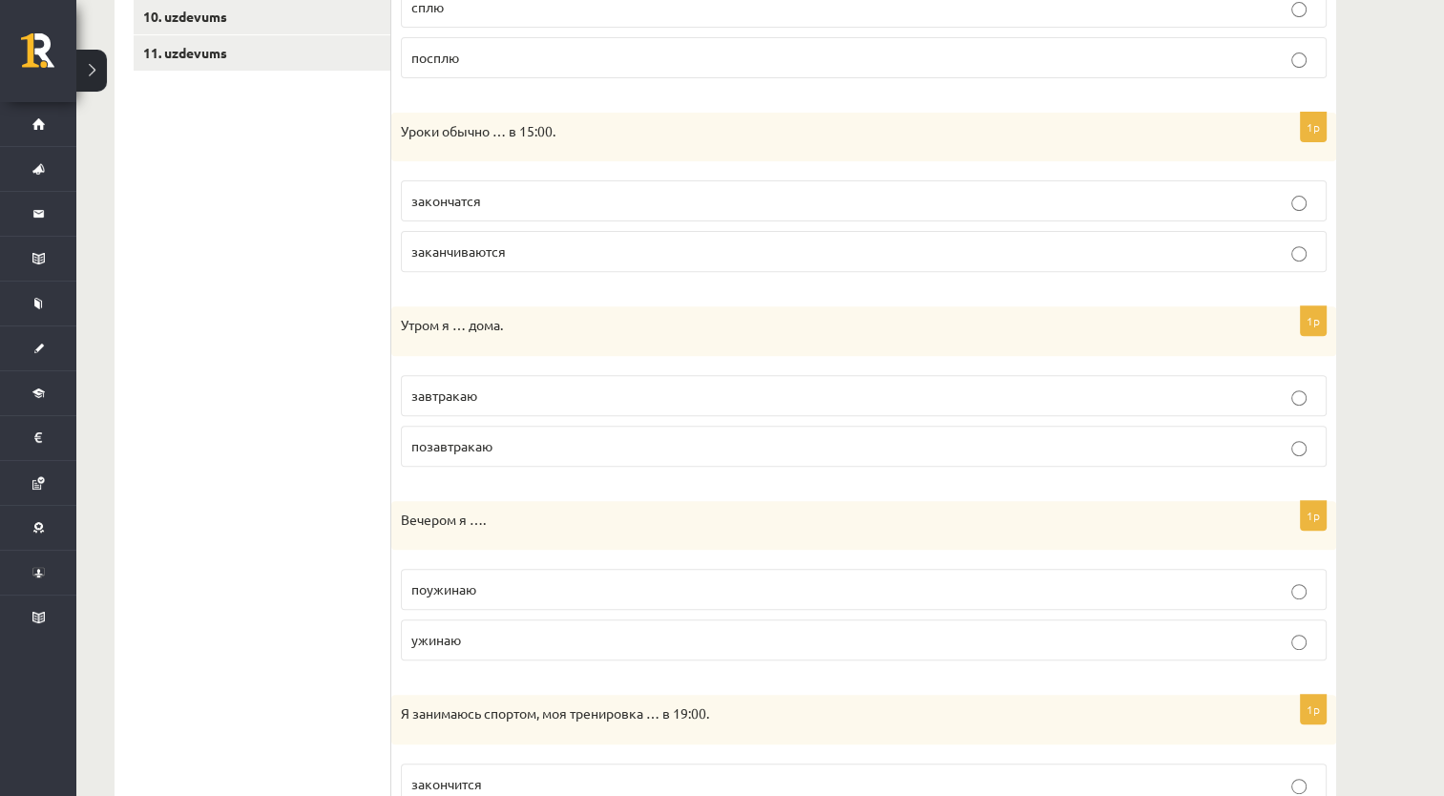
click at [557, 394] on p "завтракаю" at bounding box center [863, 396] width 905 height 20
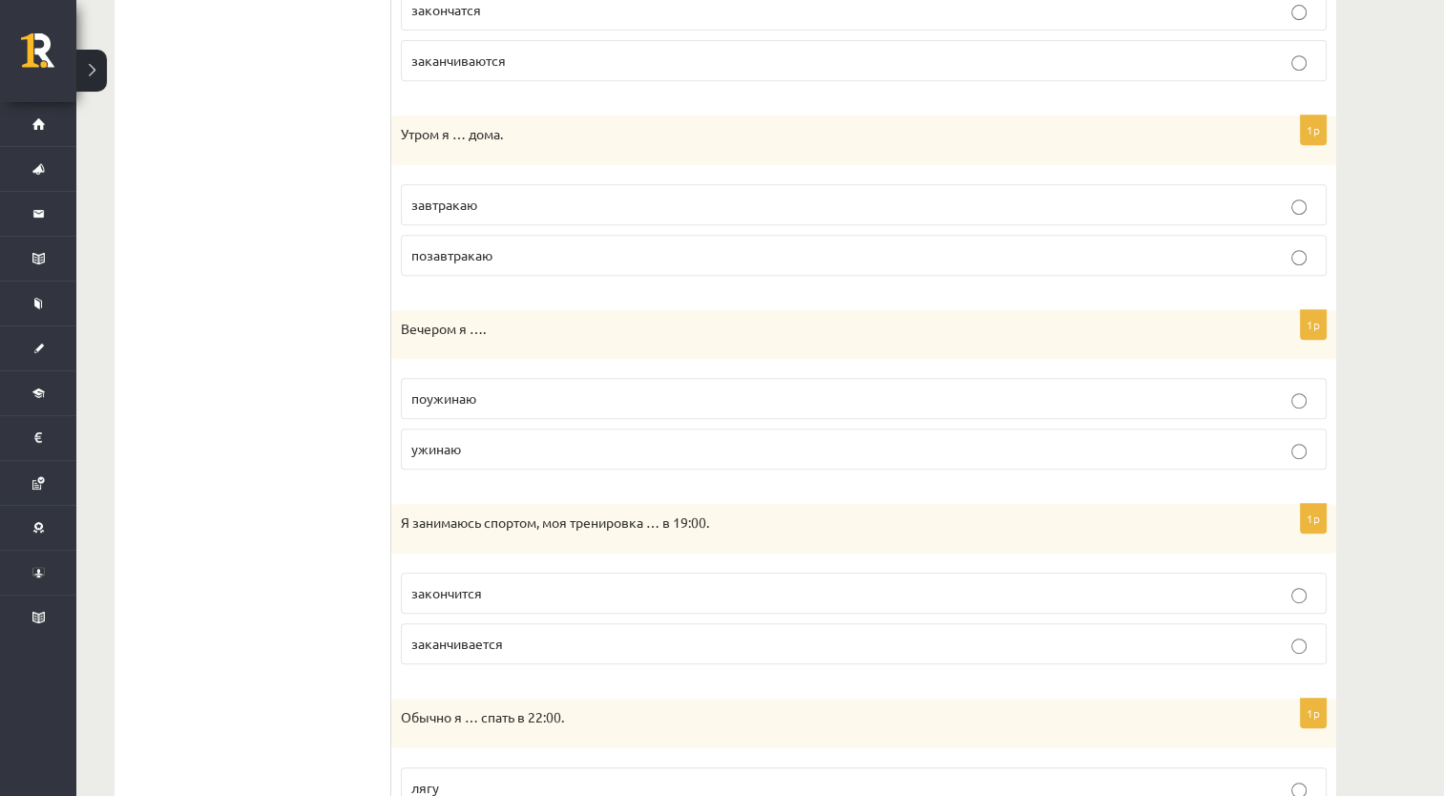
click at [527, 444] on p "ужинаю" at bounding box center [863, 449] width 905 height 20
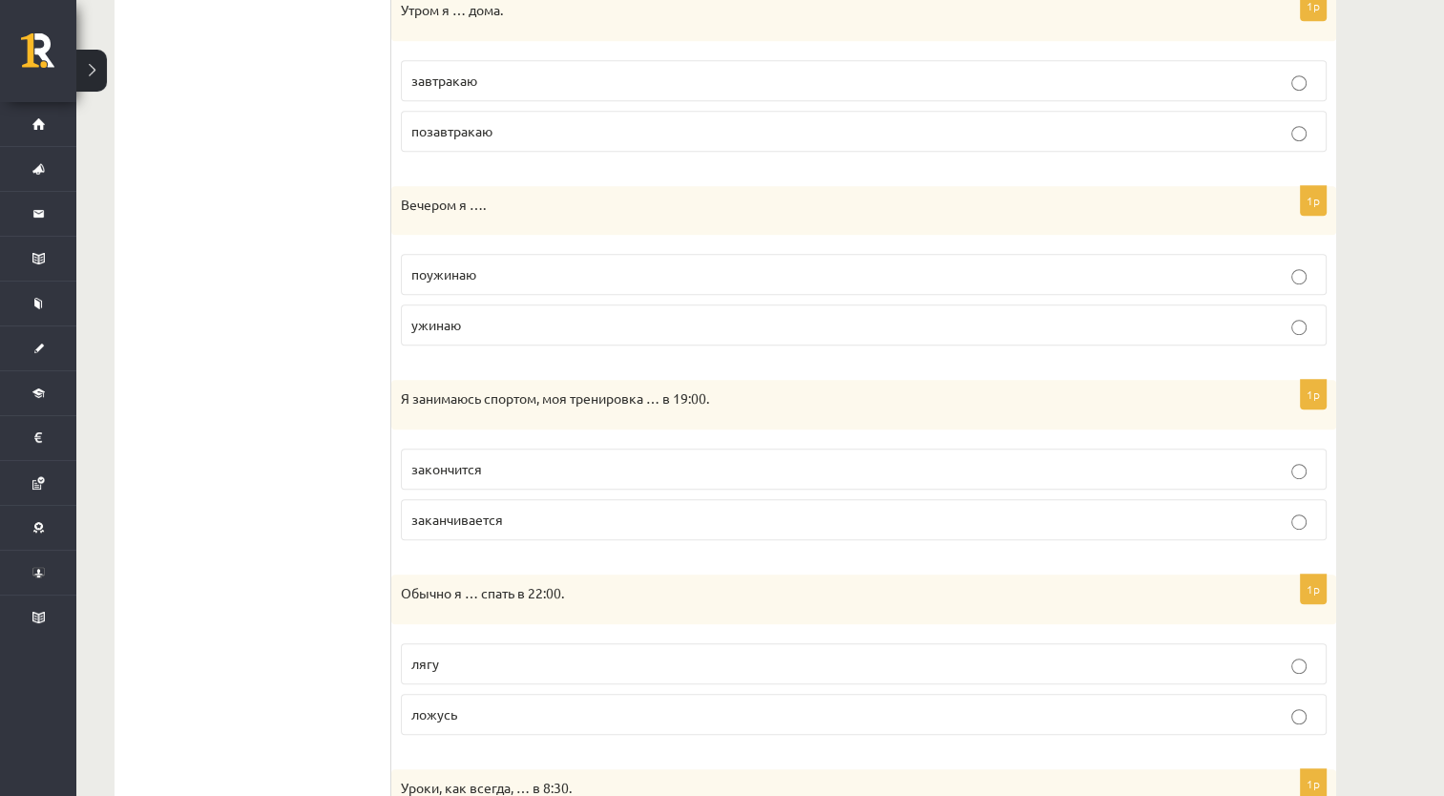
scroll to position [1145, 0]
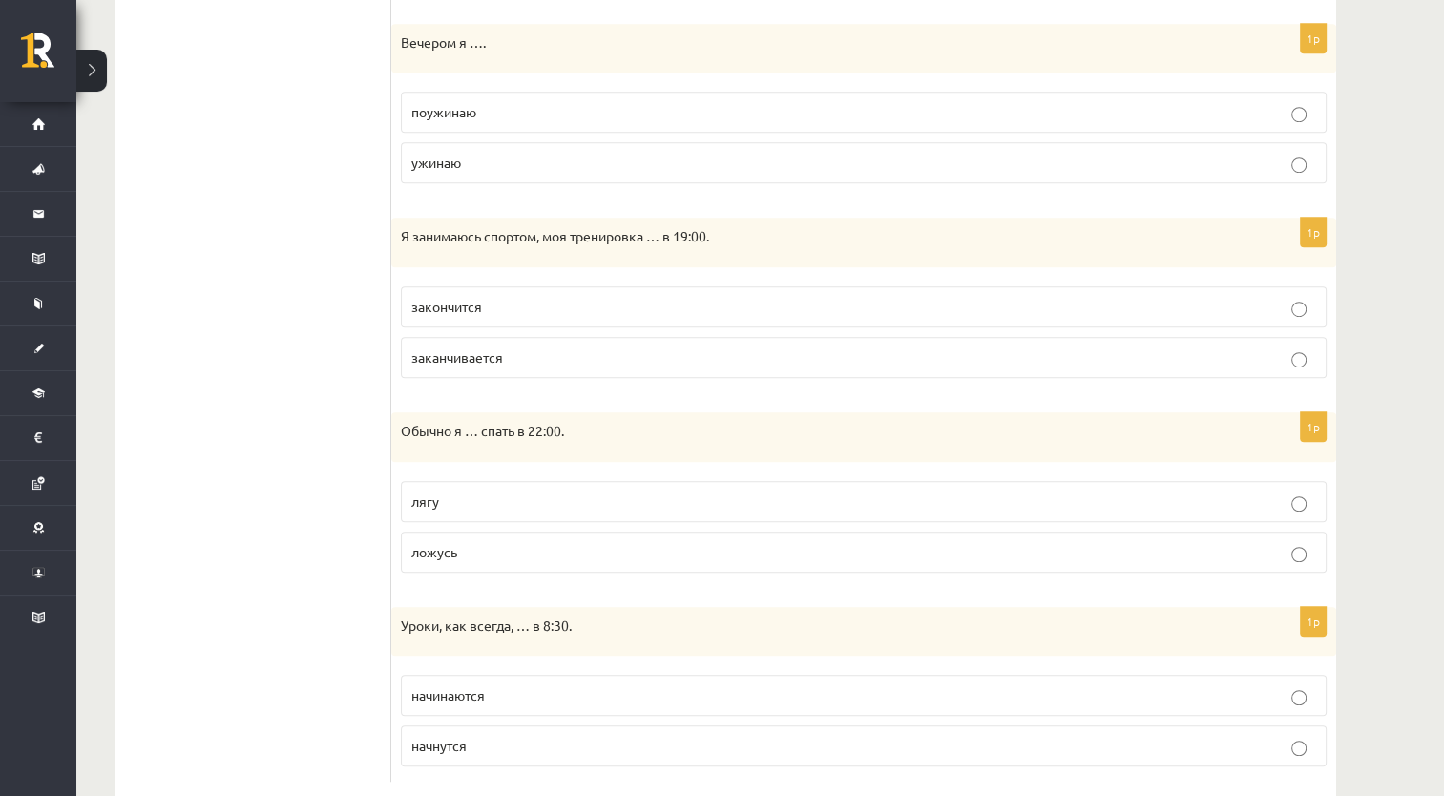
click at [538, 358] on p "заканчивается" at bounding box center [863, 357] width 905 height 20
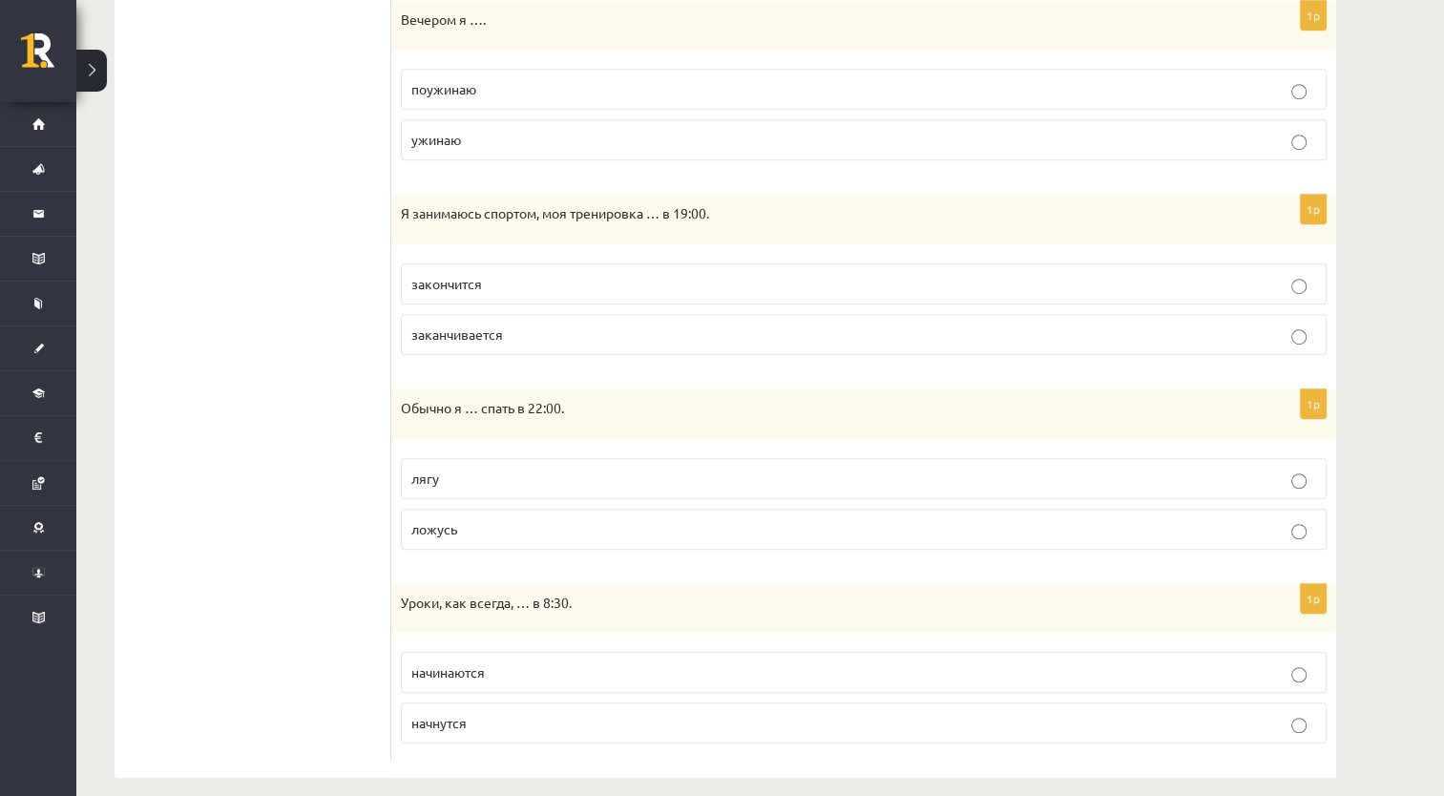
scroll to position [1182, 0]
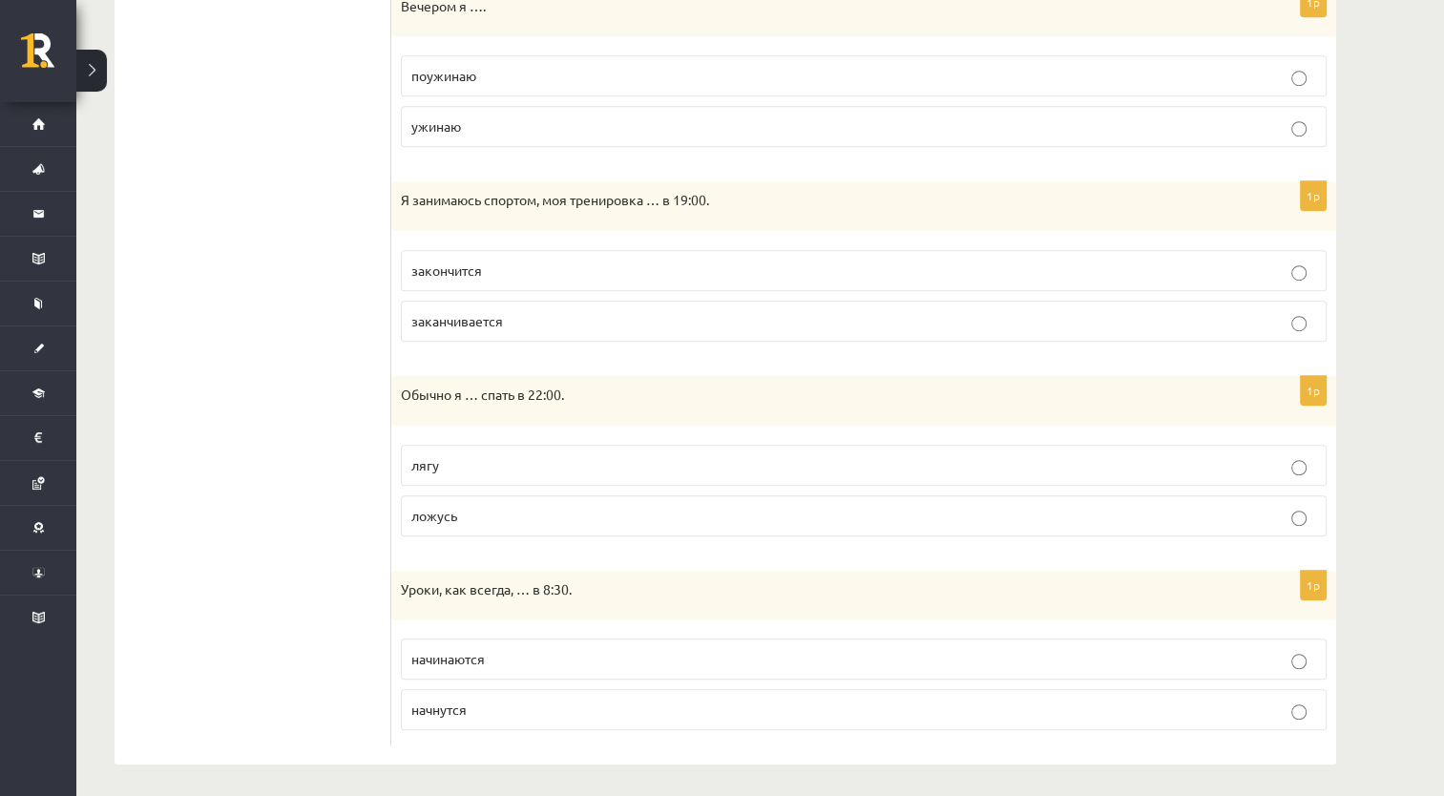
click at [495, 506] on p "ложусь" at bounding box center [863, 516] width 905 height 20
click at [547, 658] on p "начинаются" at bounding box center [863, 659] width 905 height 20
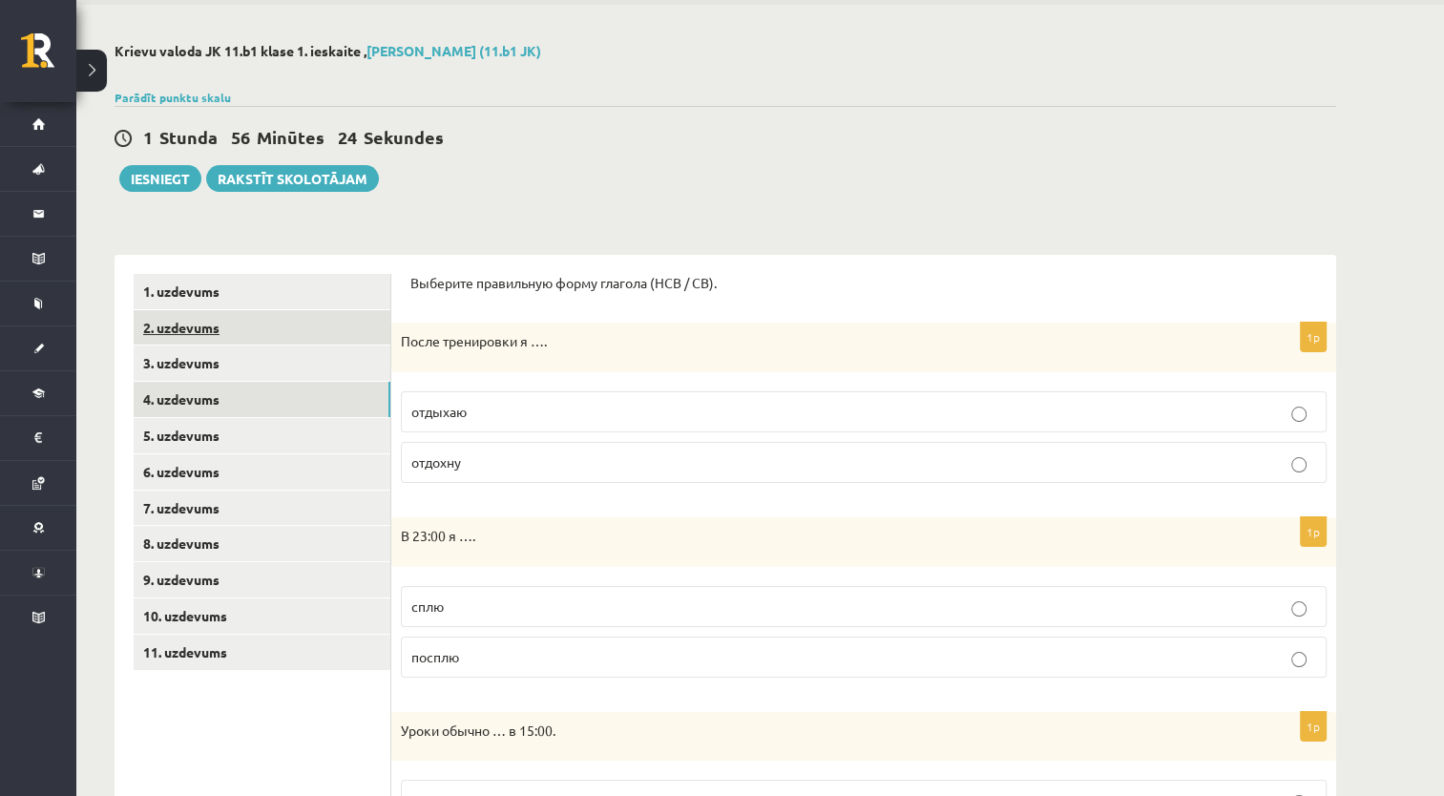
scroll to position [0, 0]
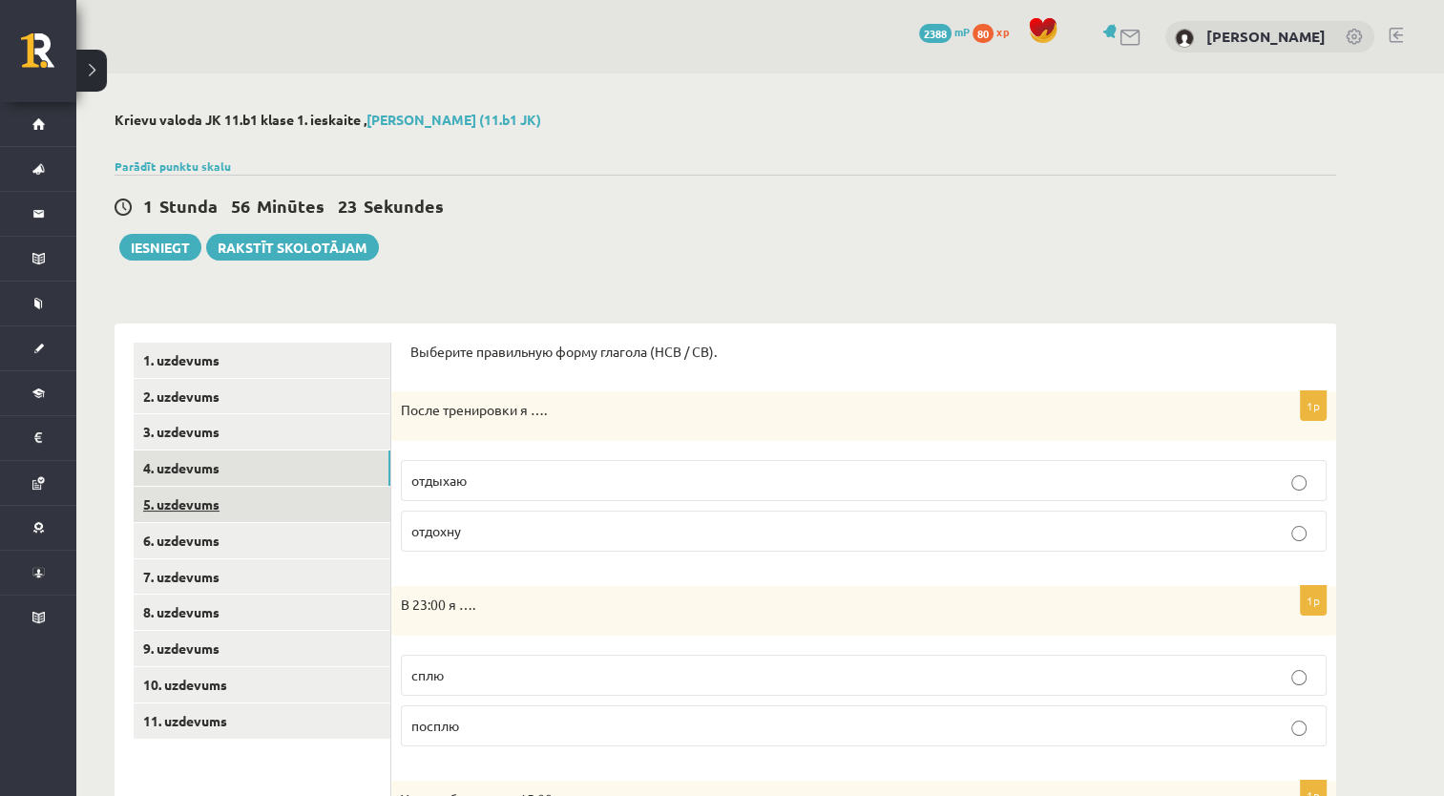
click at [244, 514] on link "5. uzdevums" at bounding box center [262, 504] width 257 height 35
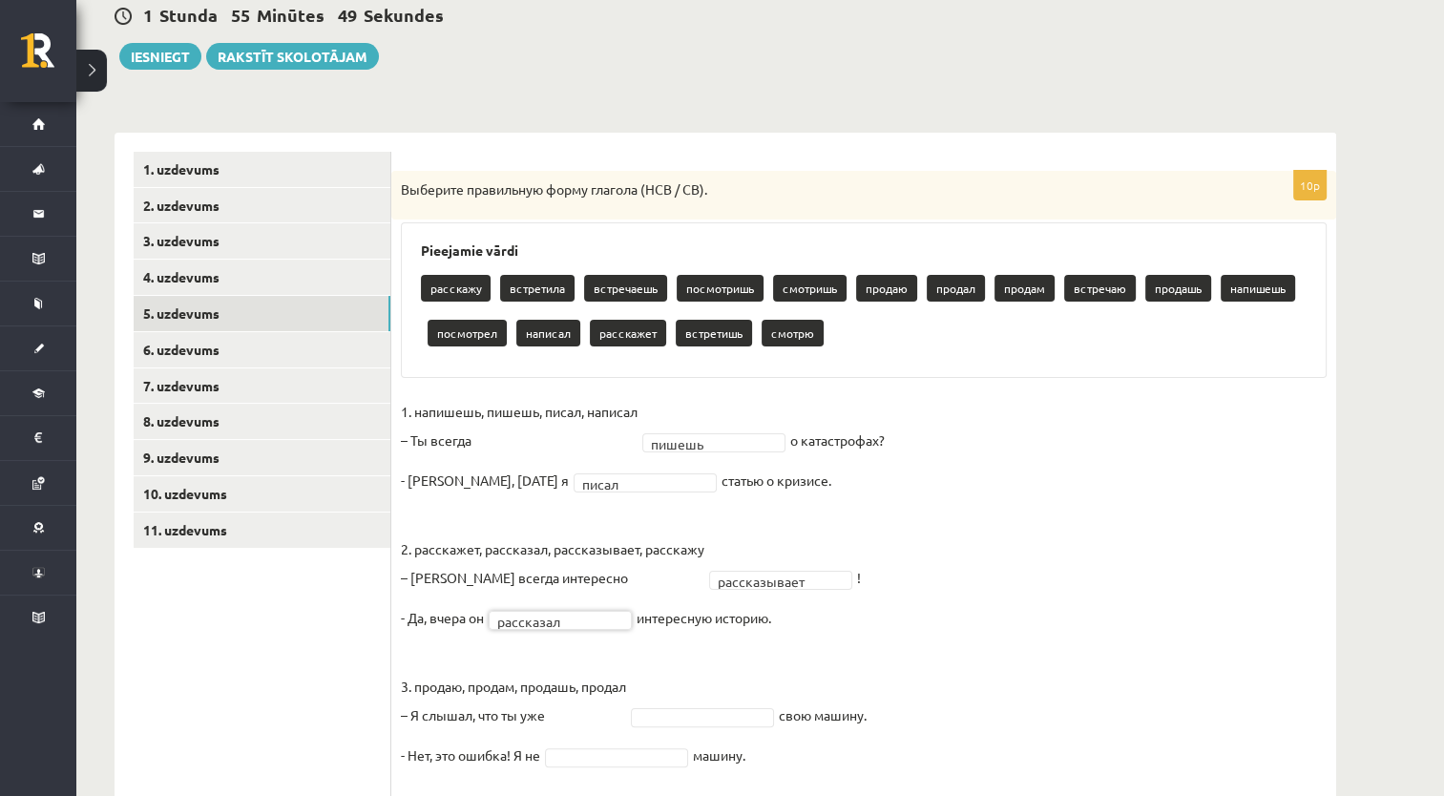
scroll to position [286, 0]
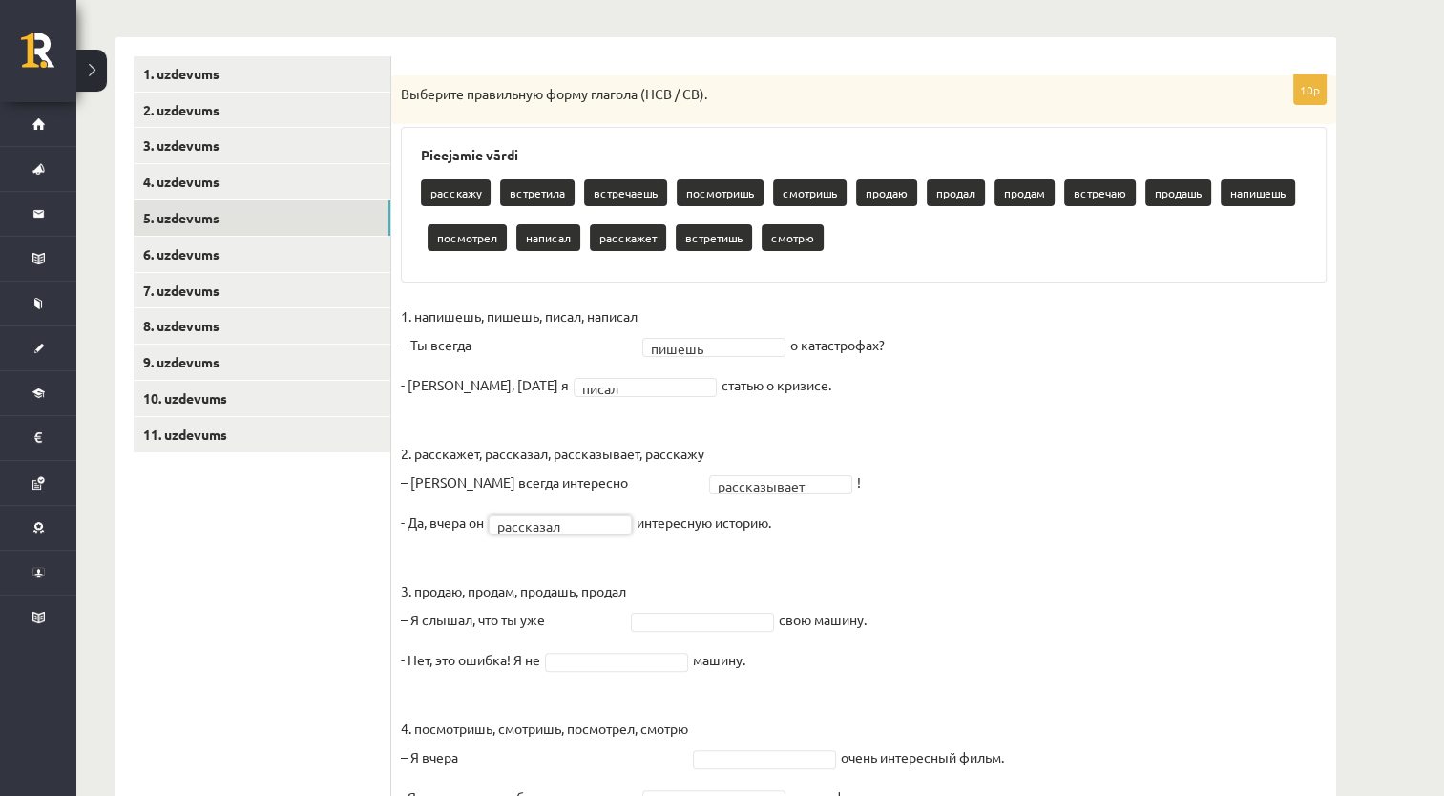
click at [673, 606] on fieldset "**********" at bounding box center [864, 631] width 926 height 659
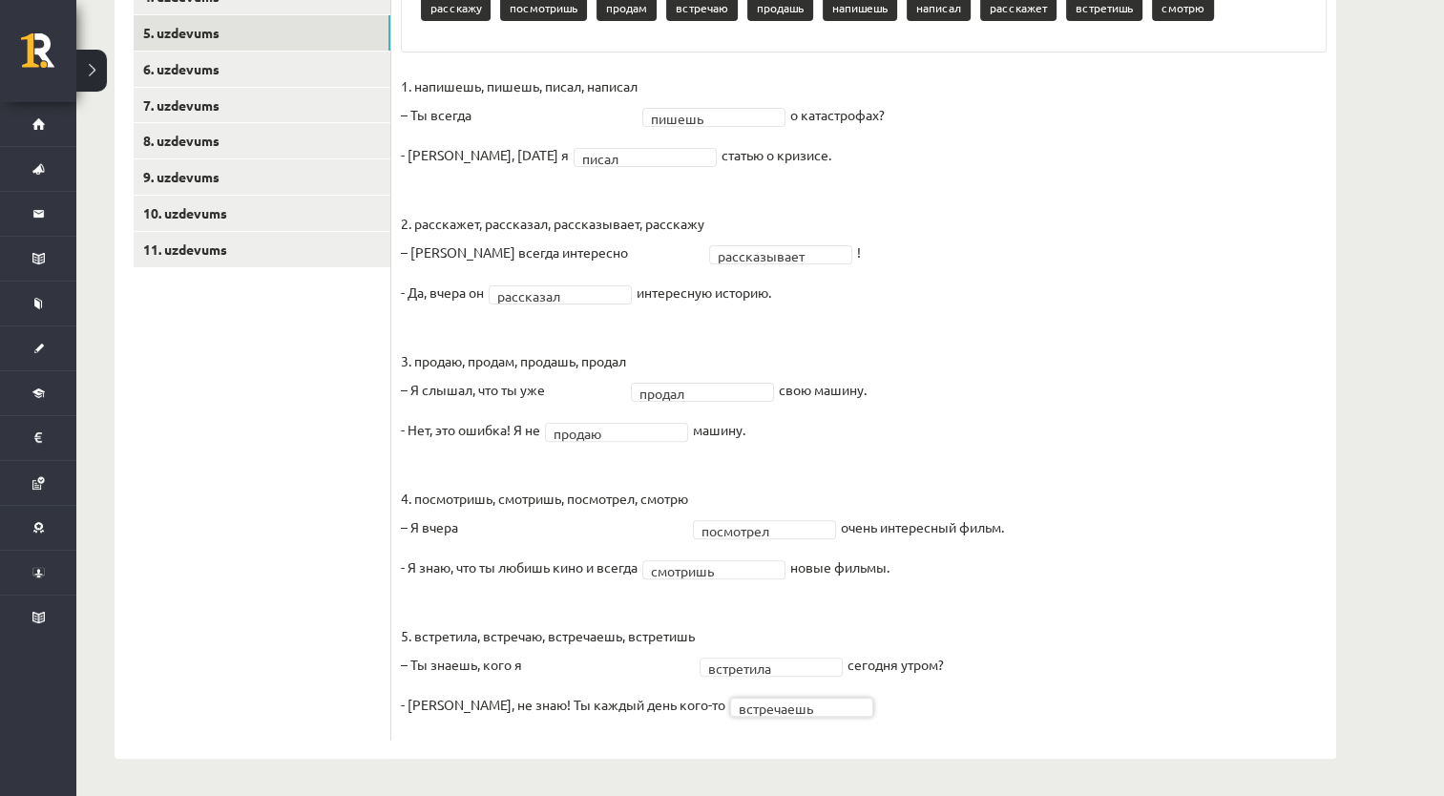
scroll to position [0, 0]
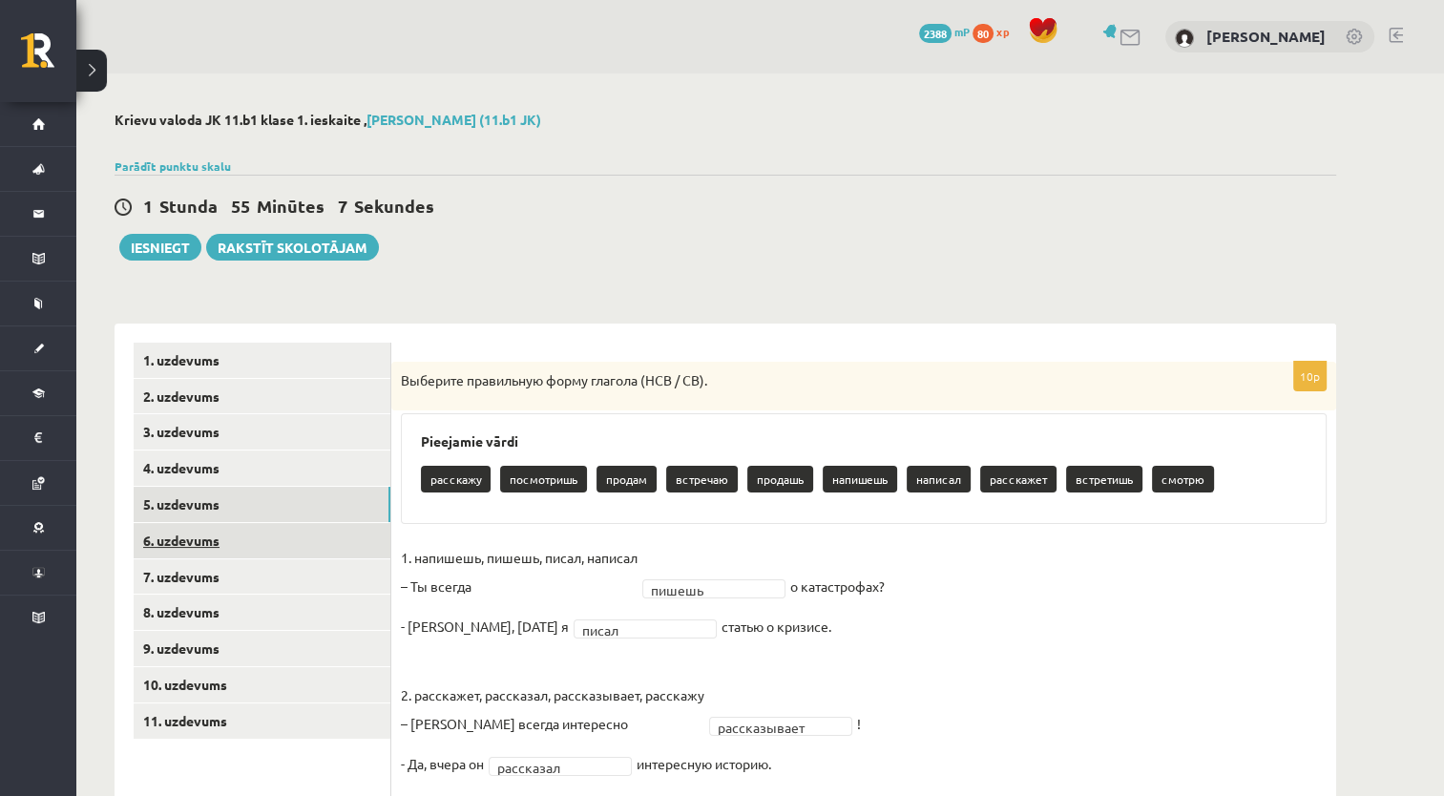
click at [259, 547] on link "6. uzdevums" at bounding box center [262, 540] width 257 height 35
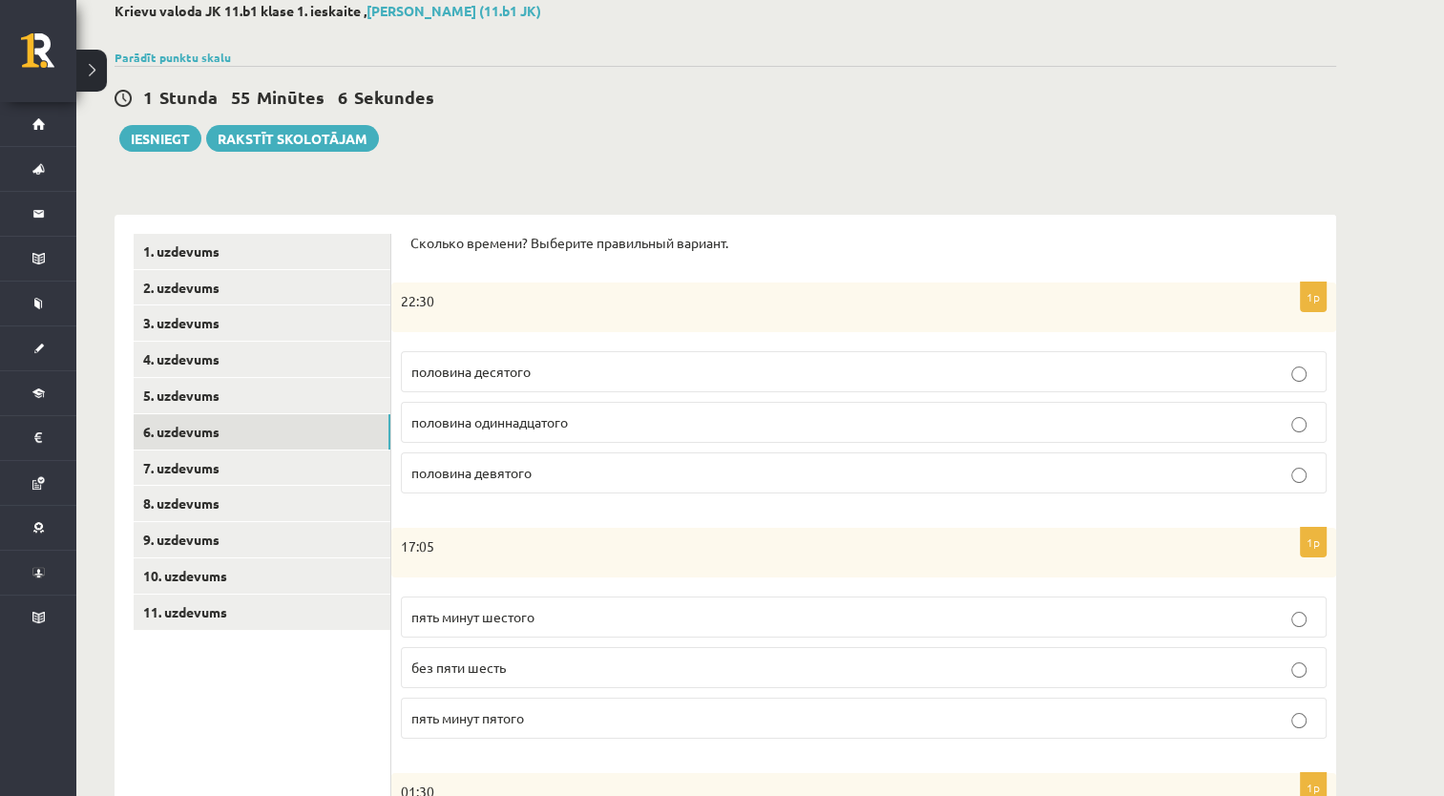
scroll to position [191, 0]
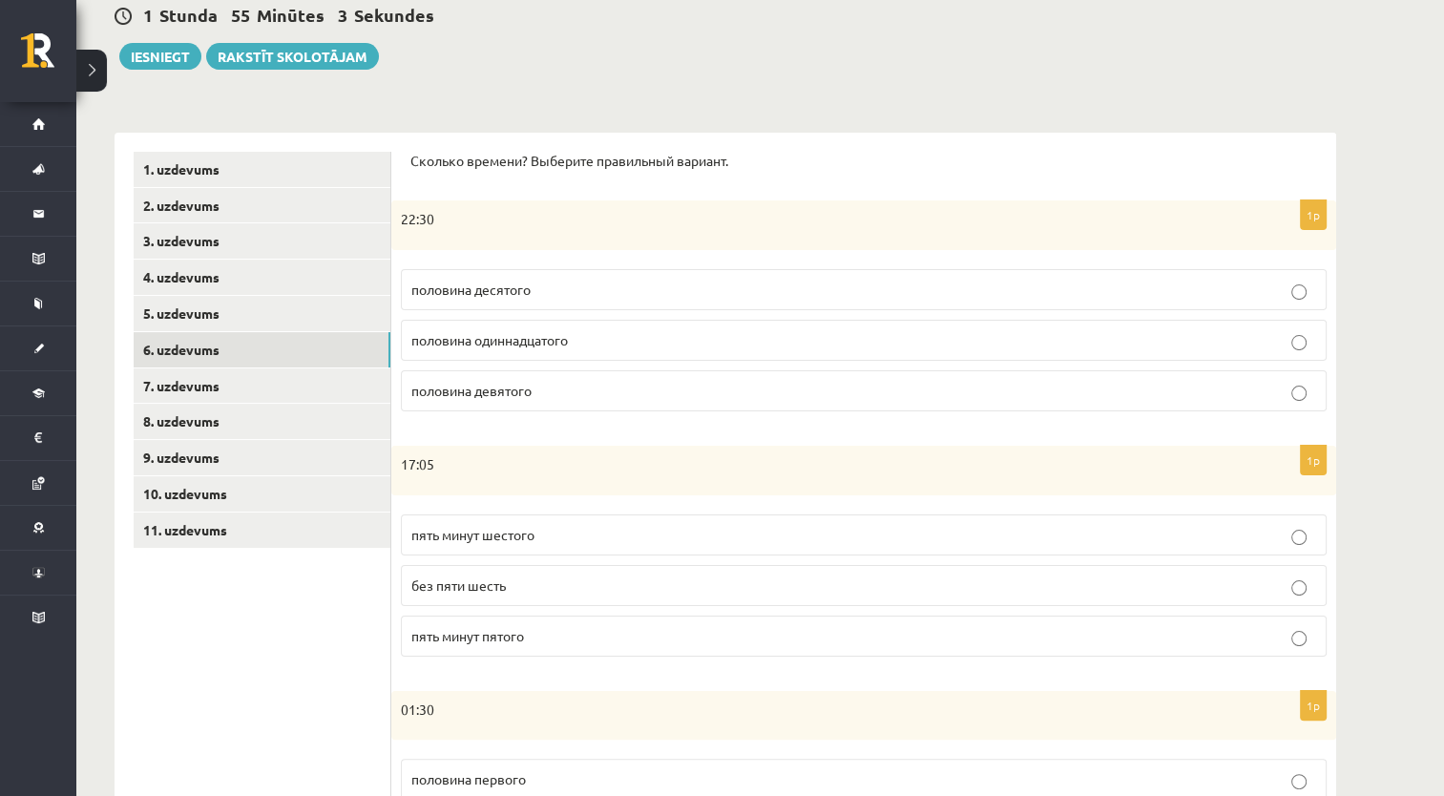
click at [618, 355] on label "половина одиннадцатого" at bounding box center [864, 340] width 926 height 41
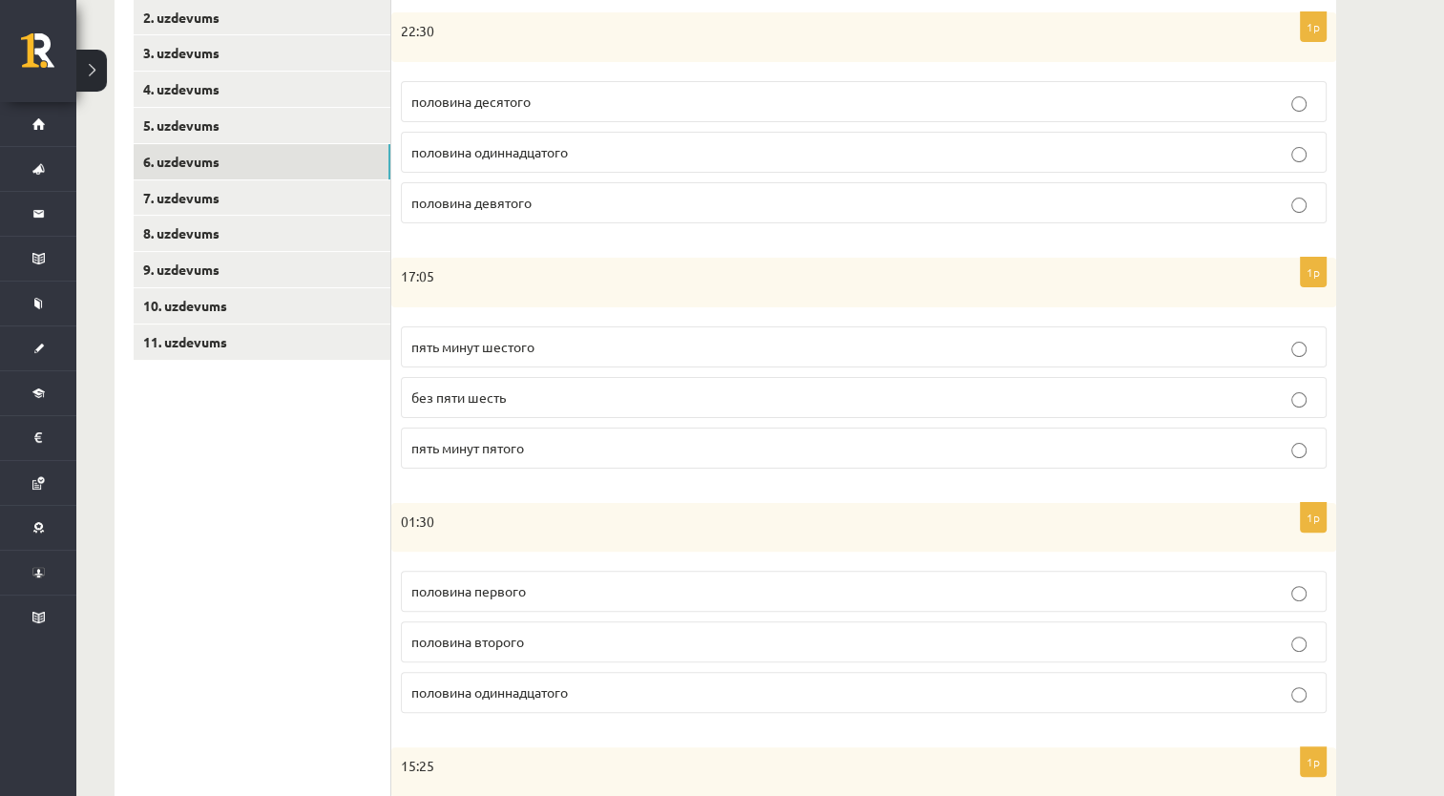
scroll to position [382, 0]
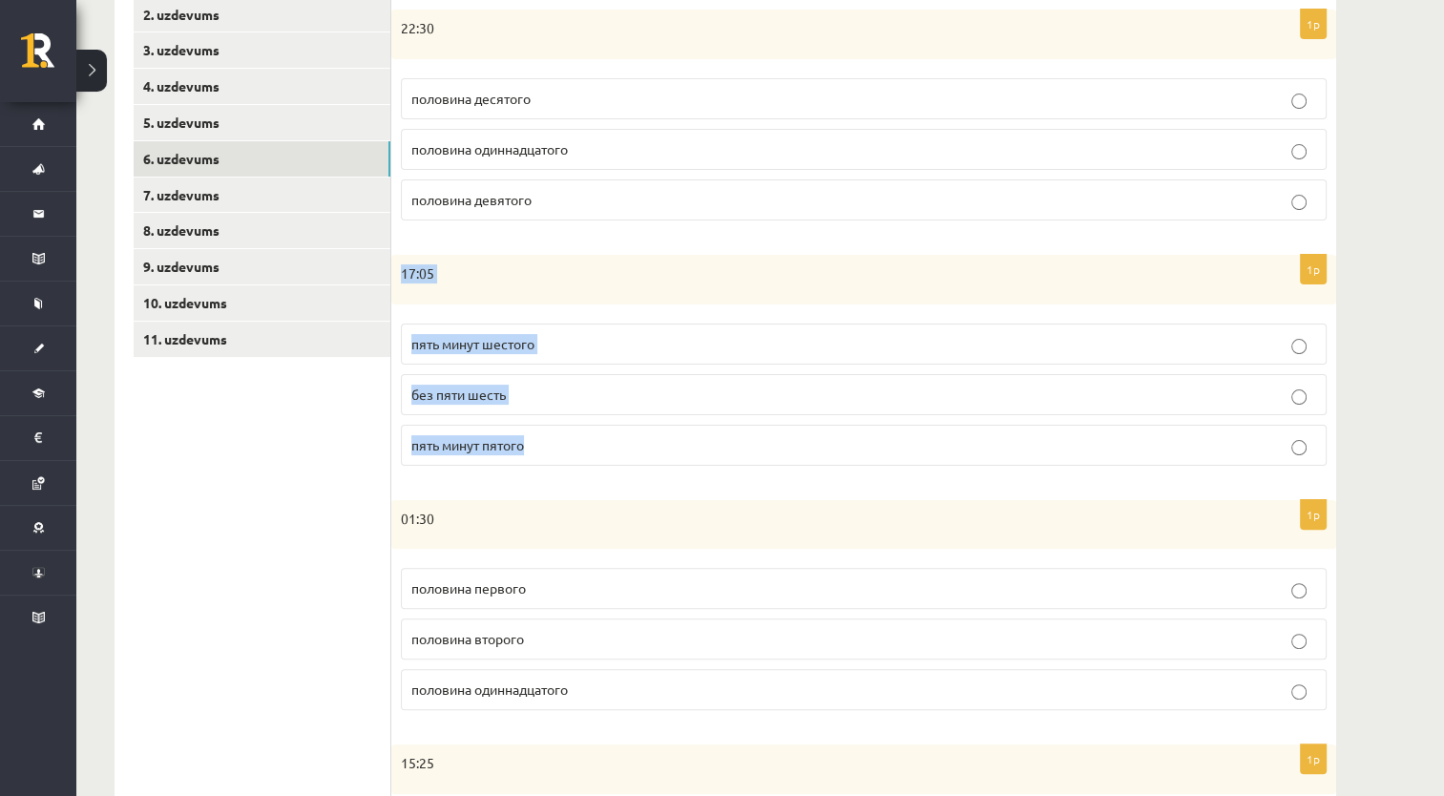
drag, startPoint x: 401, startPoint y: 269, endPoint x: 536, endPoint y: 452, distance: 228.0
click at [536, 452] on div "1p 17:05 пять минут шестого без пяти шесть пять минут пятого" at bounding box center [863, 368] width 945 height 226
copy div "17:05 пять минут шестого без пяти шесть пять минут пятого"
click at [514, 488] on form "Сколько времени? Выберите правильный вариант. 1p 22:30 половина десятого полови…" at bounding box center [863, 588] width 907 height 1255
click at [538, 330] on label "пять минут шестого" at bounding box center [864, 344] width 926 height 41
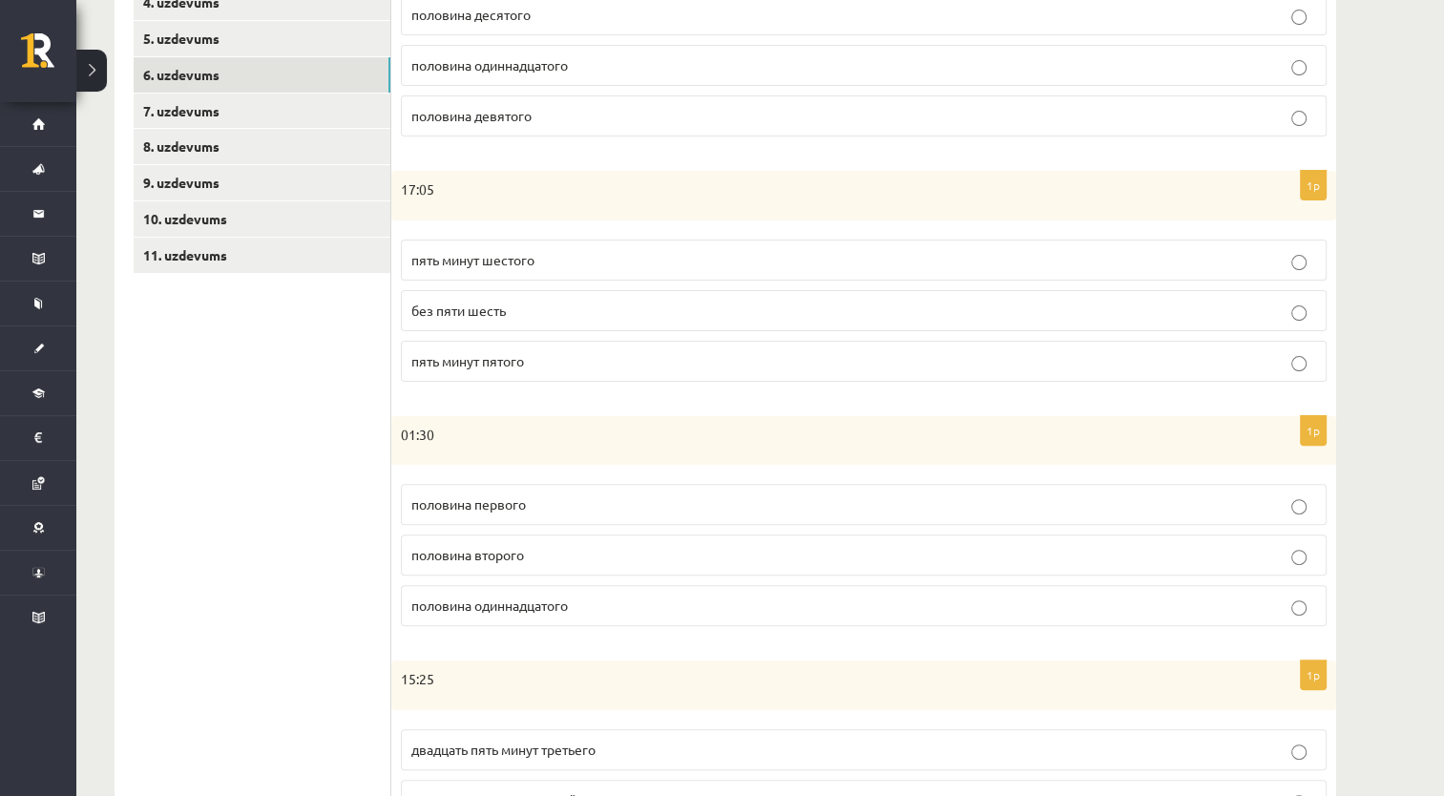
scroll to position [573, 0]
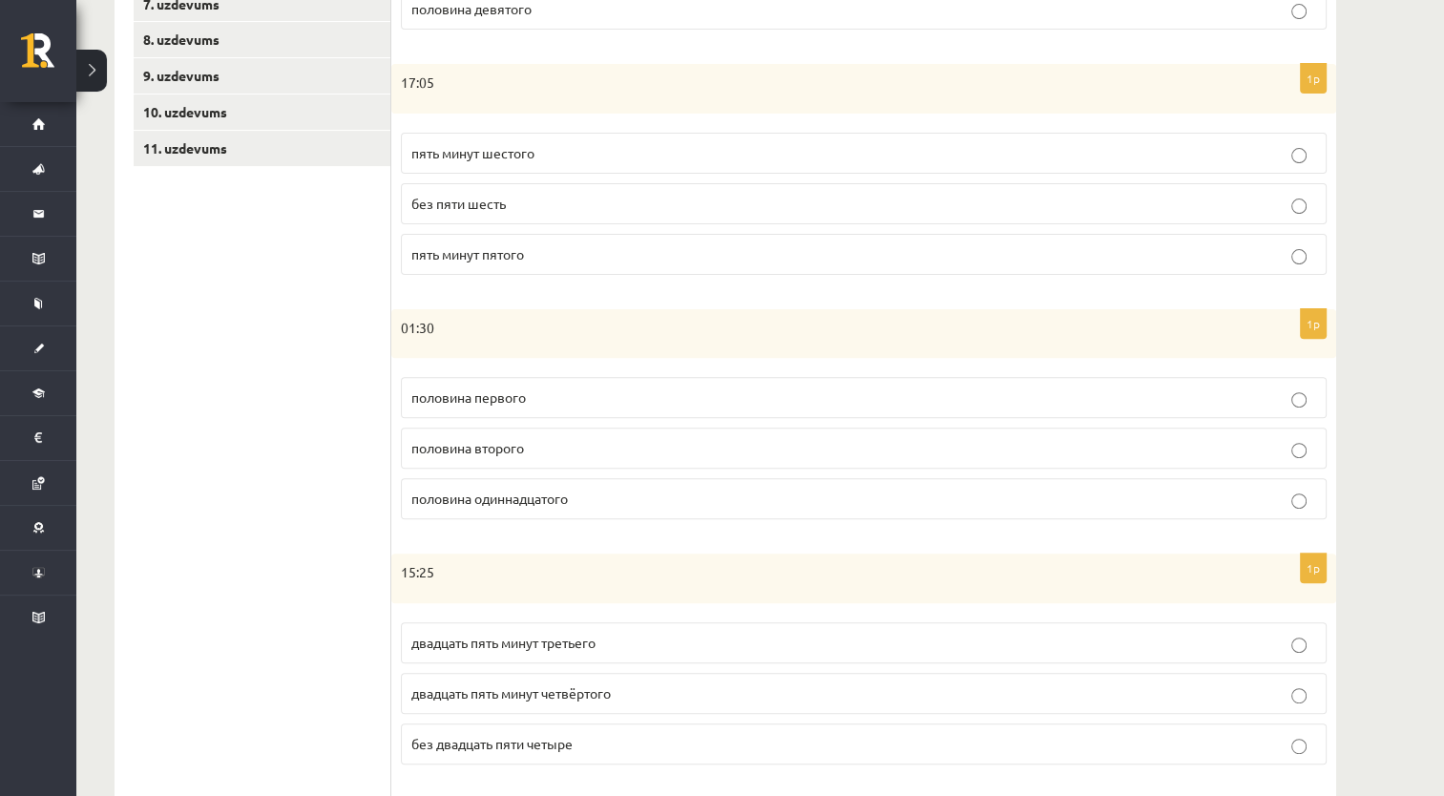
click at [538, 452] on p "половина второго" at bounding box center [863, 448] width 905 height 20
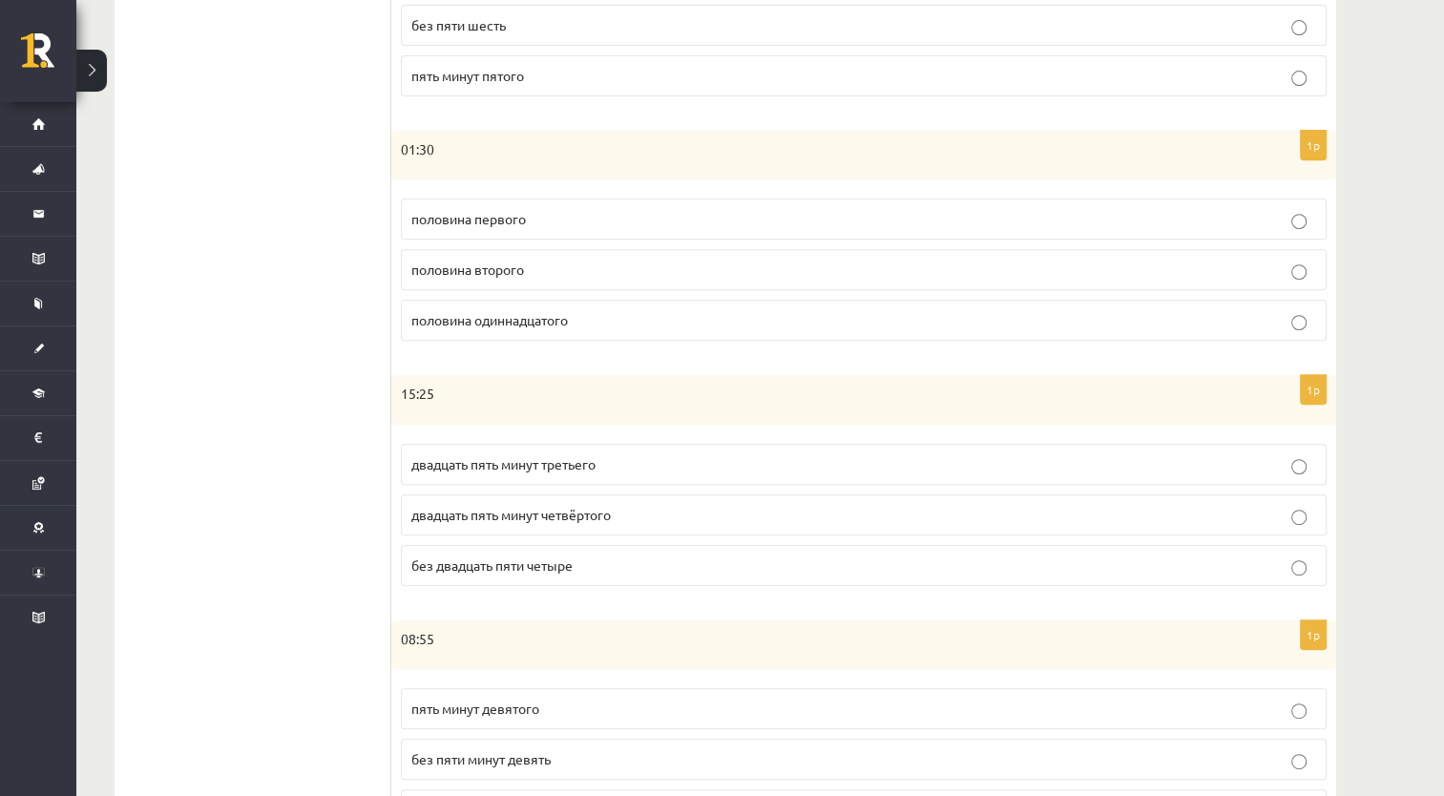
scroll to position [764, 0]
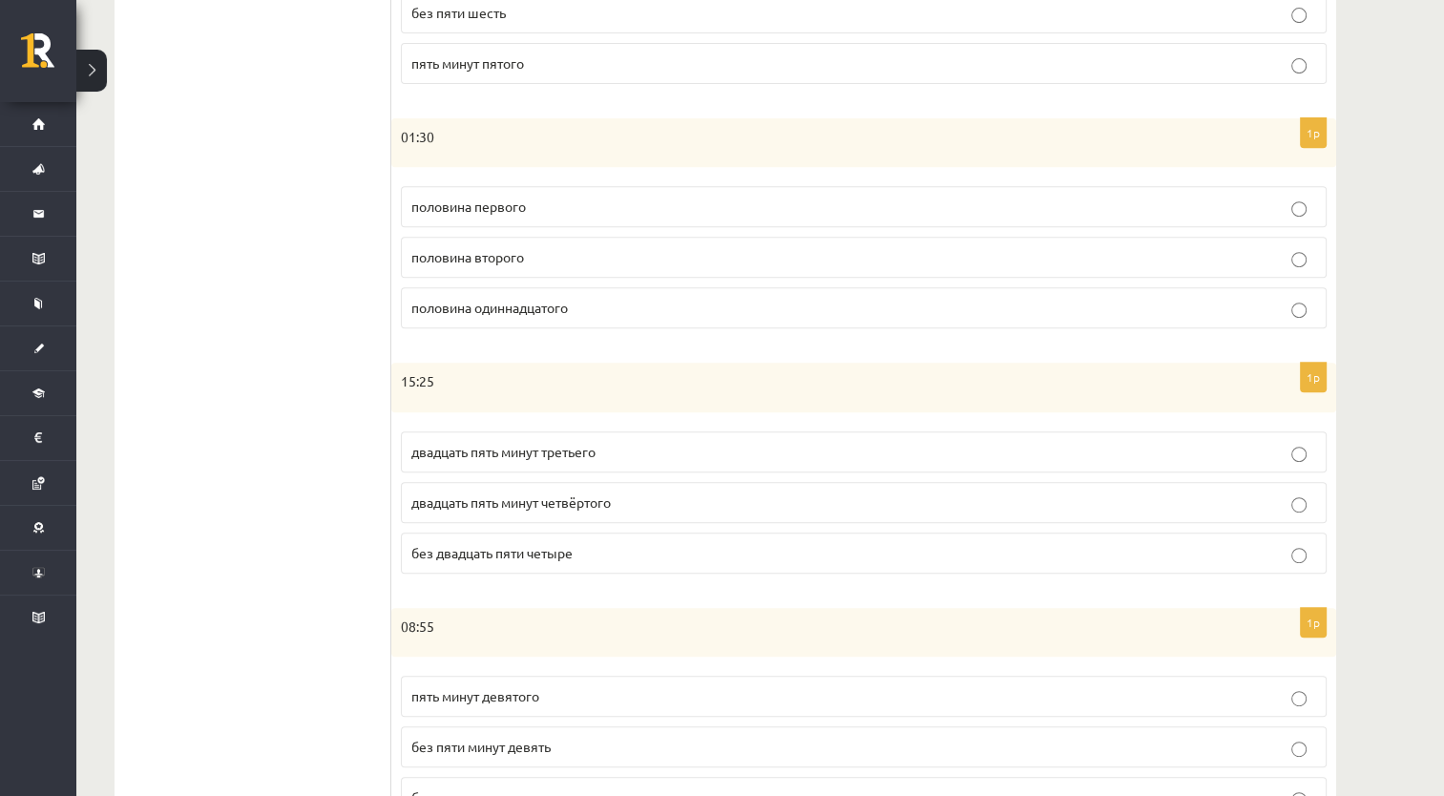
click at [525, 494] on span "двадцать пять минут четвёртого" at bounding box center [511, 502] width 200 height 17
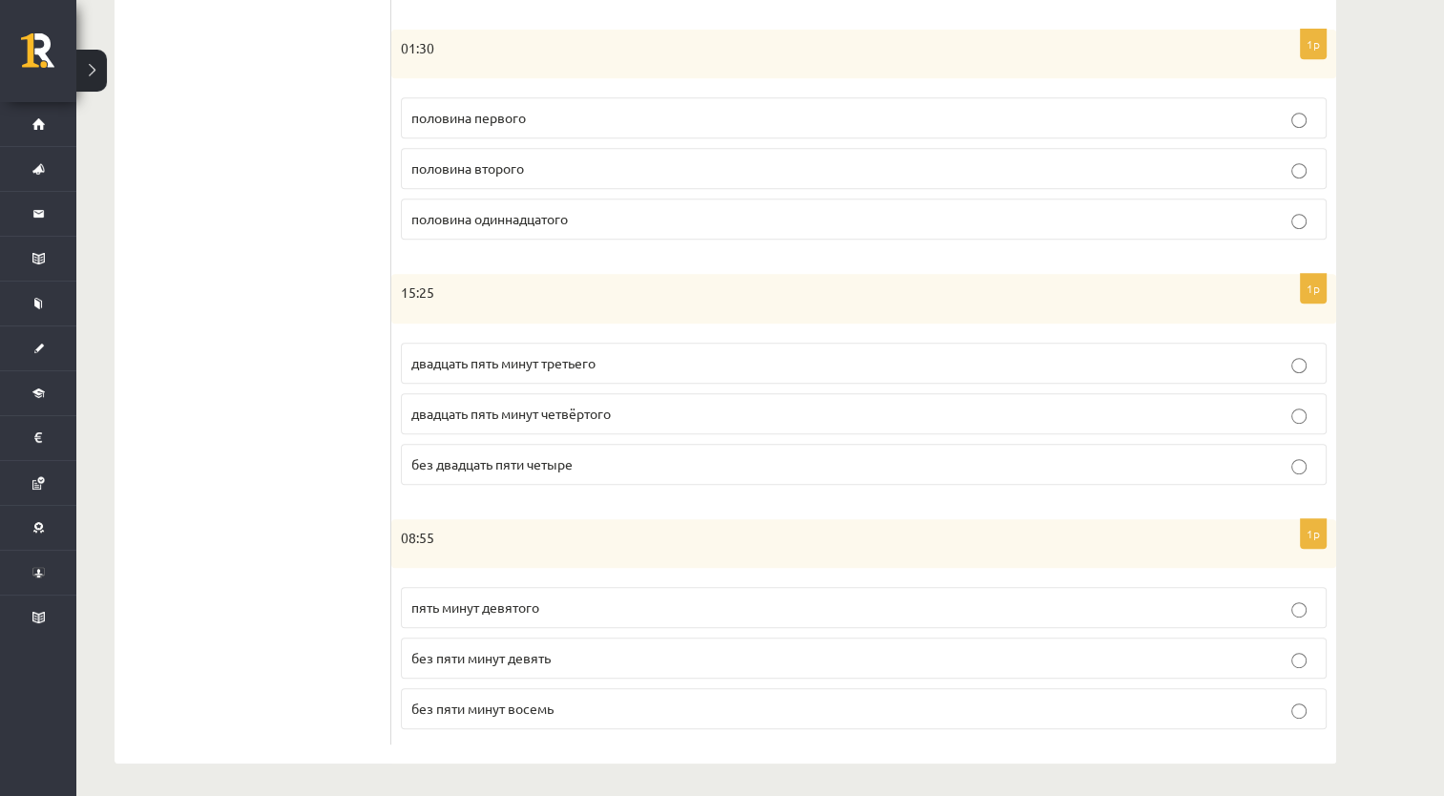
click at [555, 661] on p "без пяти минут девять" at bounding box center [863, 658] width 905 height 20
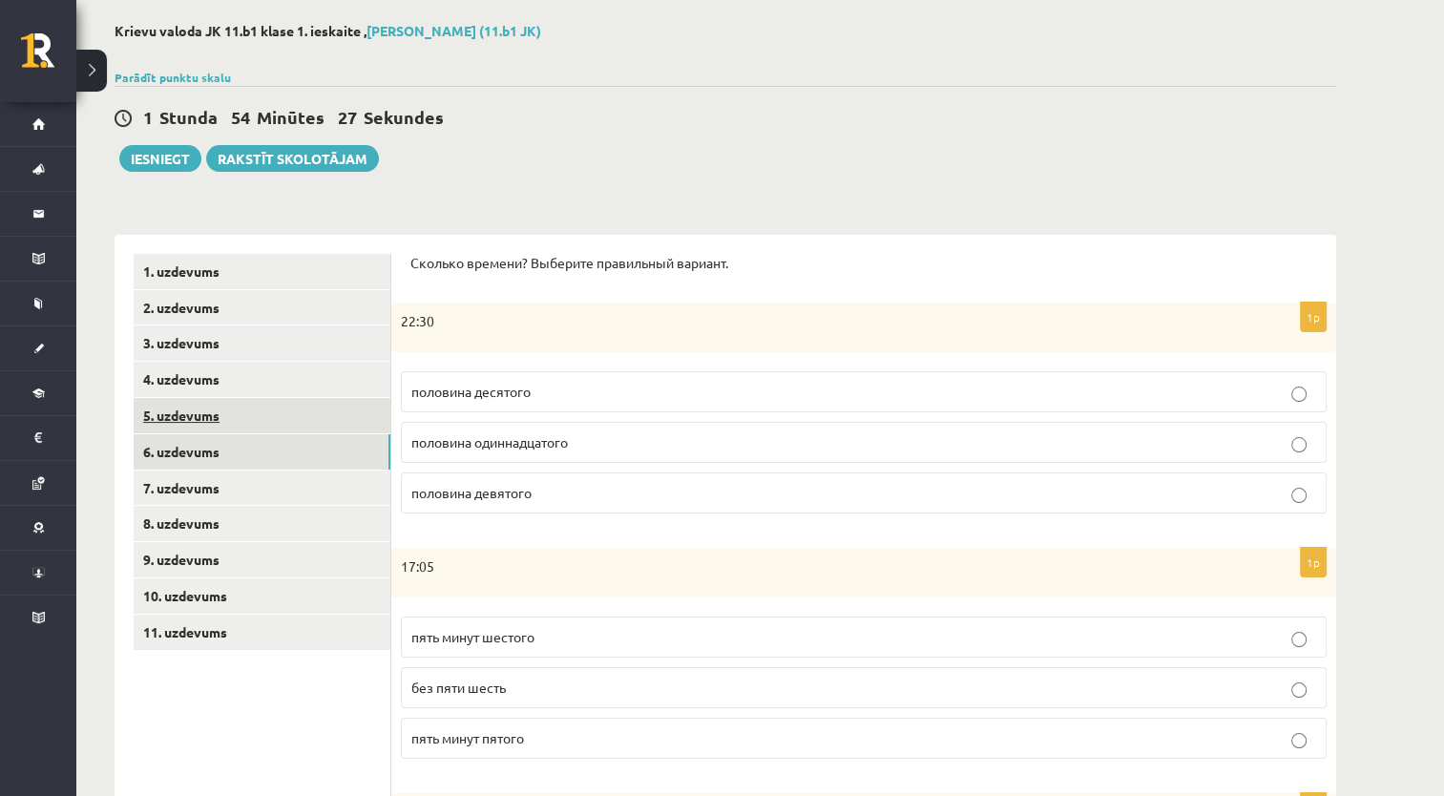
scroll to position [0, 0]
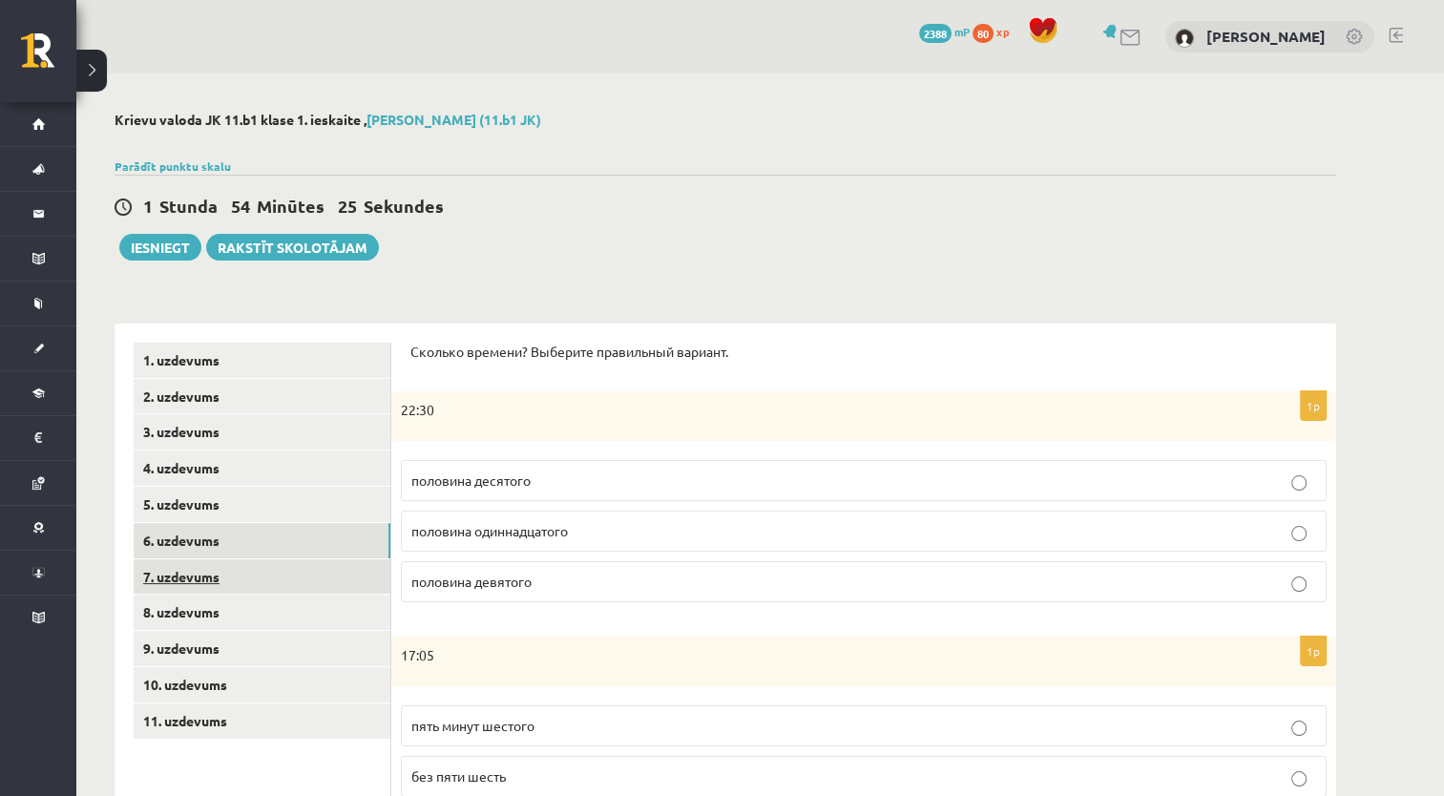
click at [280, 569] on link "7. uzdevums" at bounding box center [262, 576] width 257 height 35
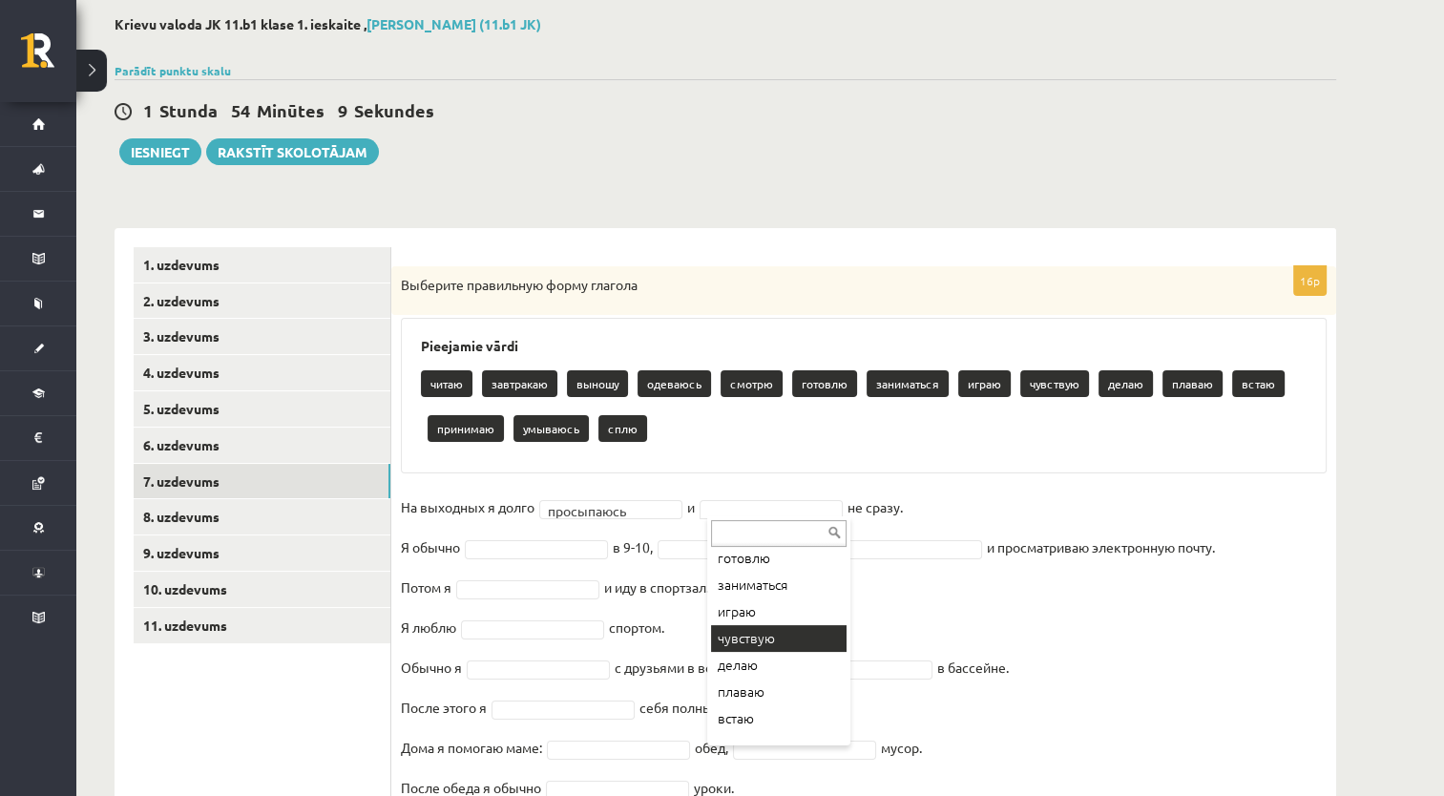
scroll to position [191, 0]
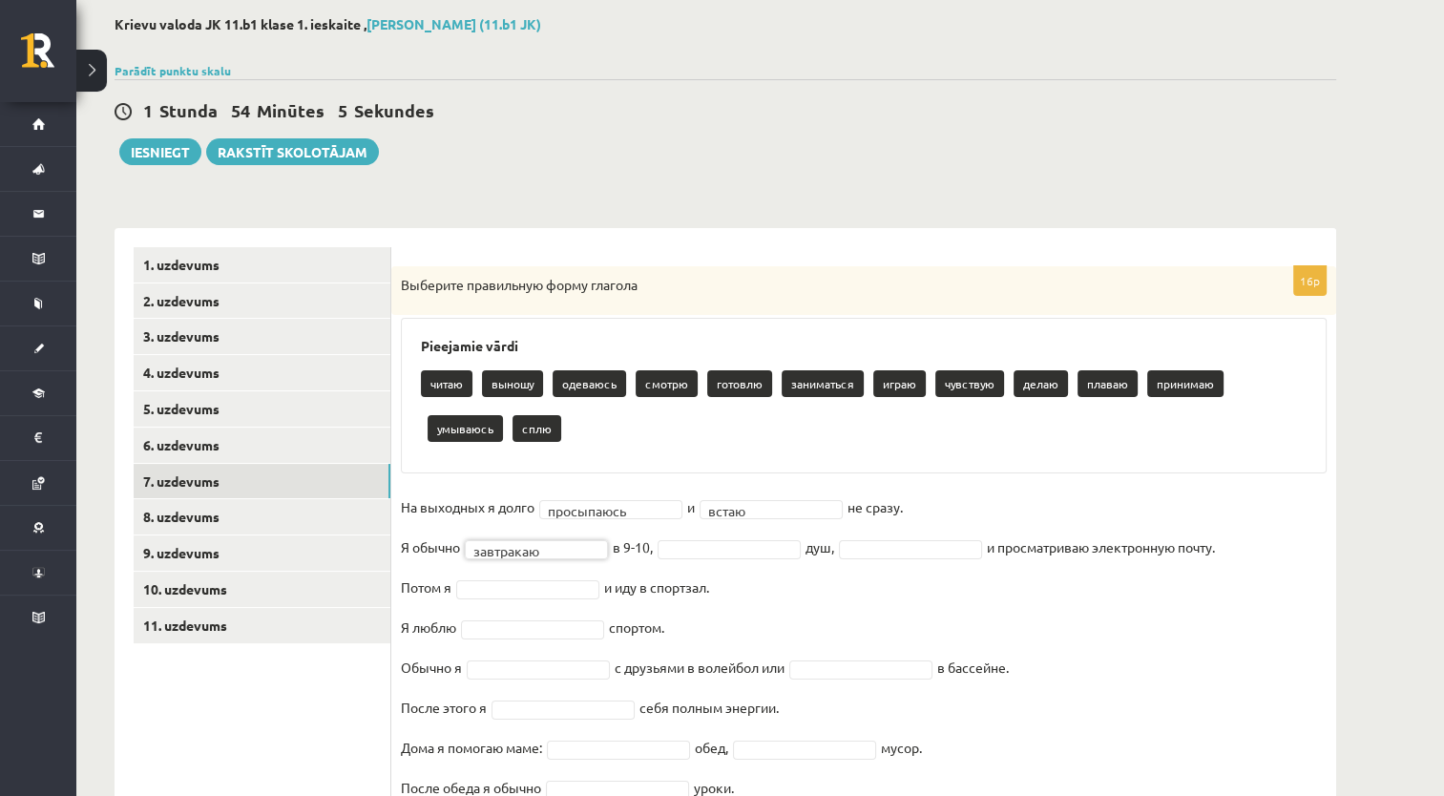
click at [694, 558] on fieldset "**********" at bounding box center [864, 693] width 926 height 401
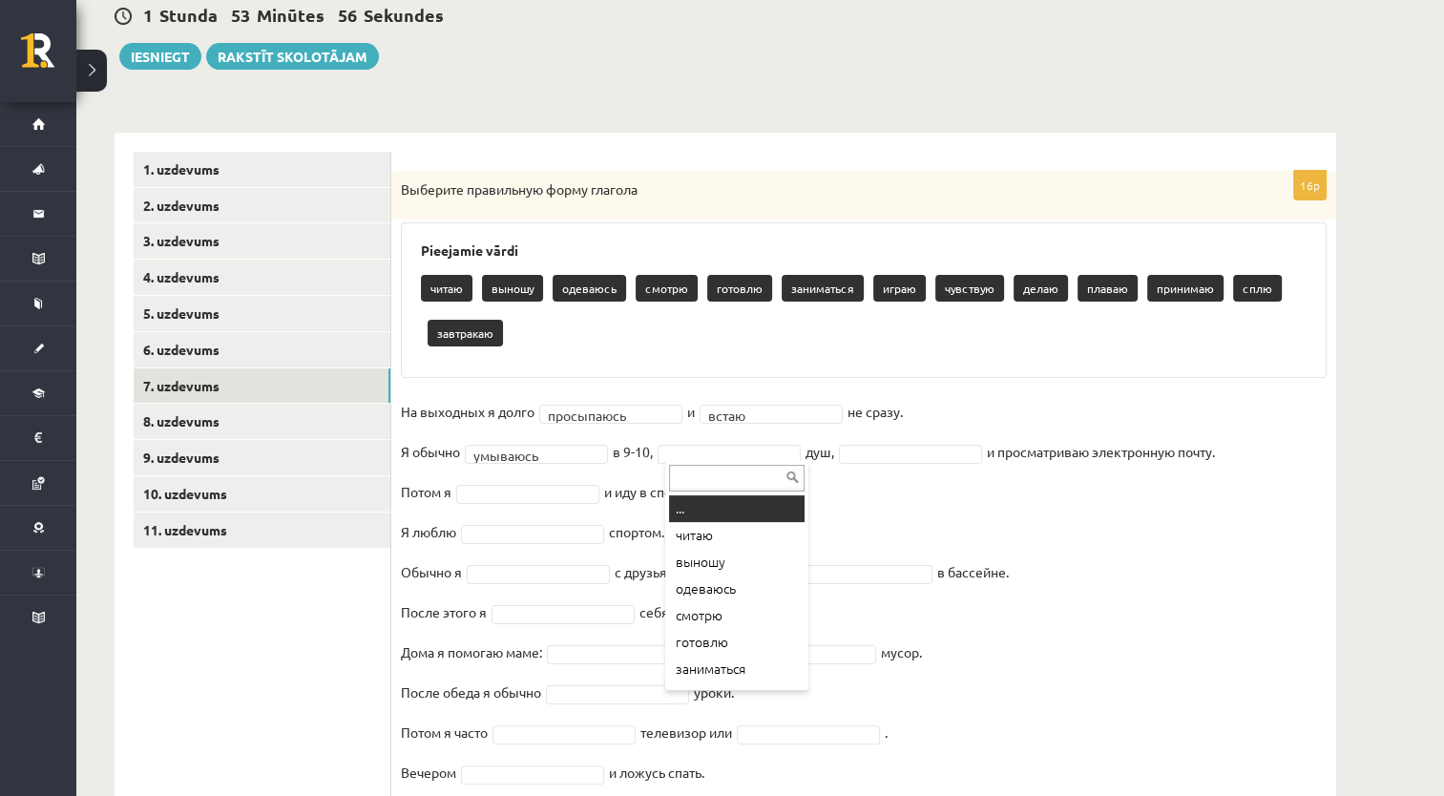
drag, startPoint x: 685, startPoint y: 445, endPoint x: 684, endPoint y: 464, distance: 19.1
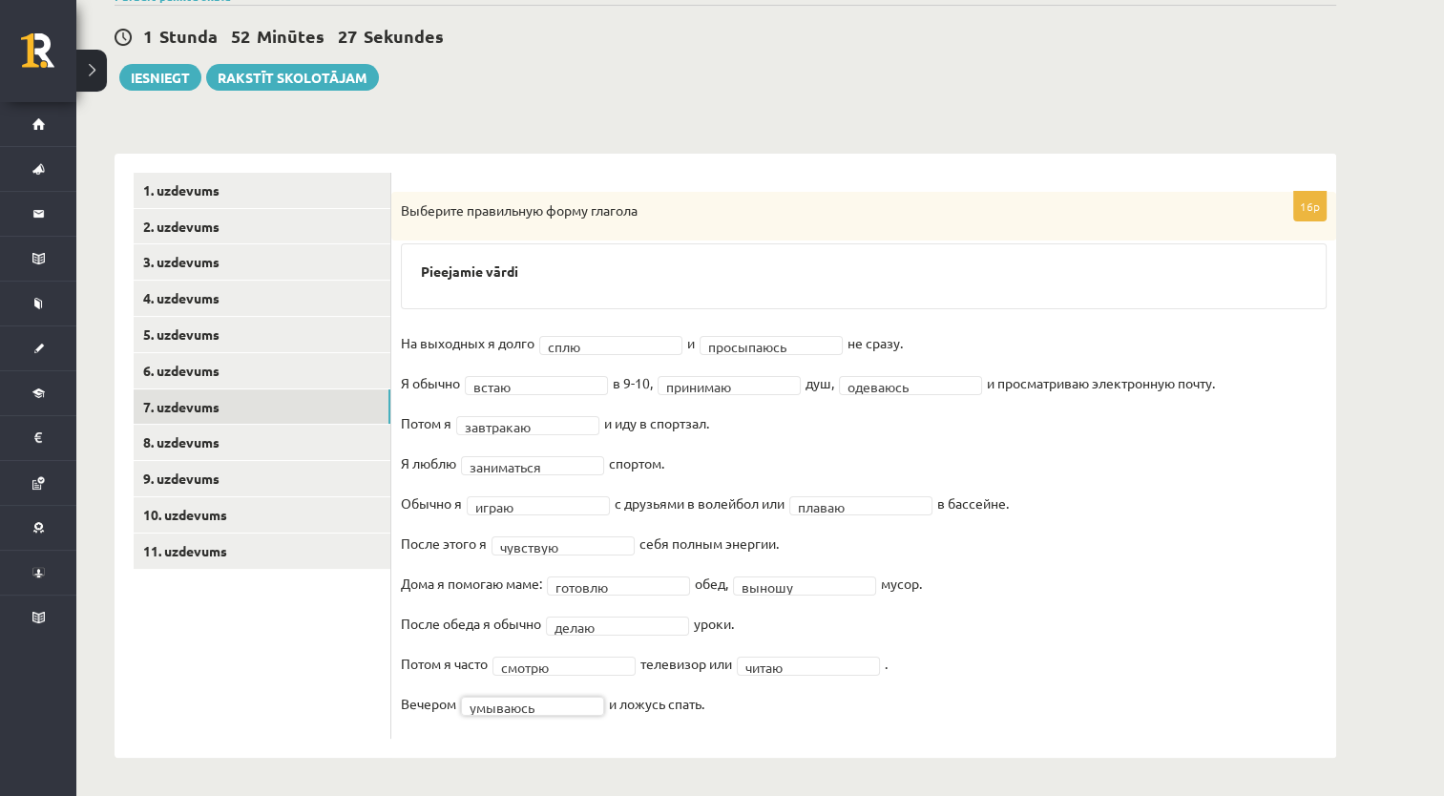
scroll to position [169, 0]
click at [275, 460] on link "8. uzdevums" at bounding box center [262, 443] width 257 height 35
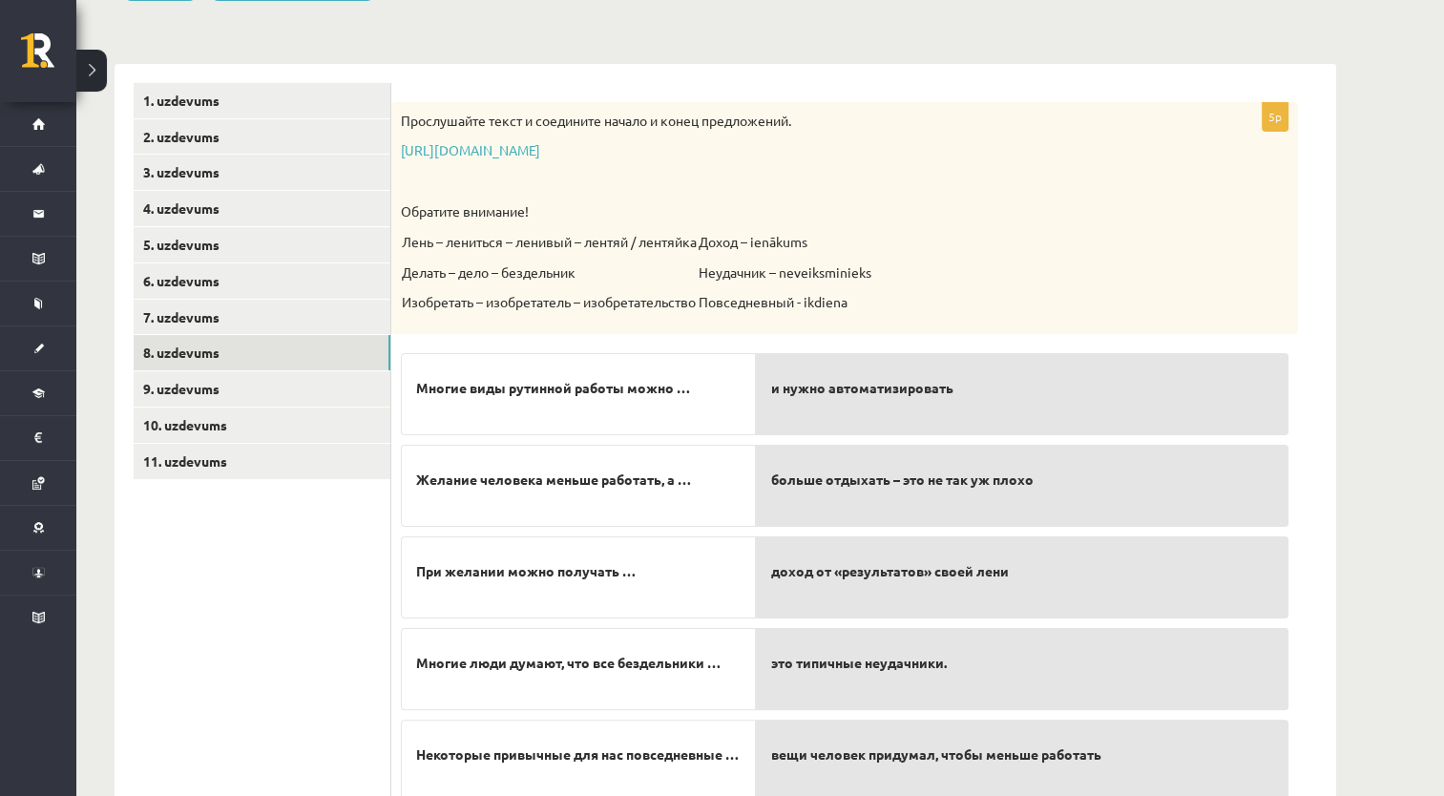
scroll to position [329, 0]
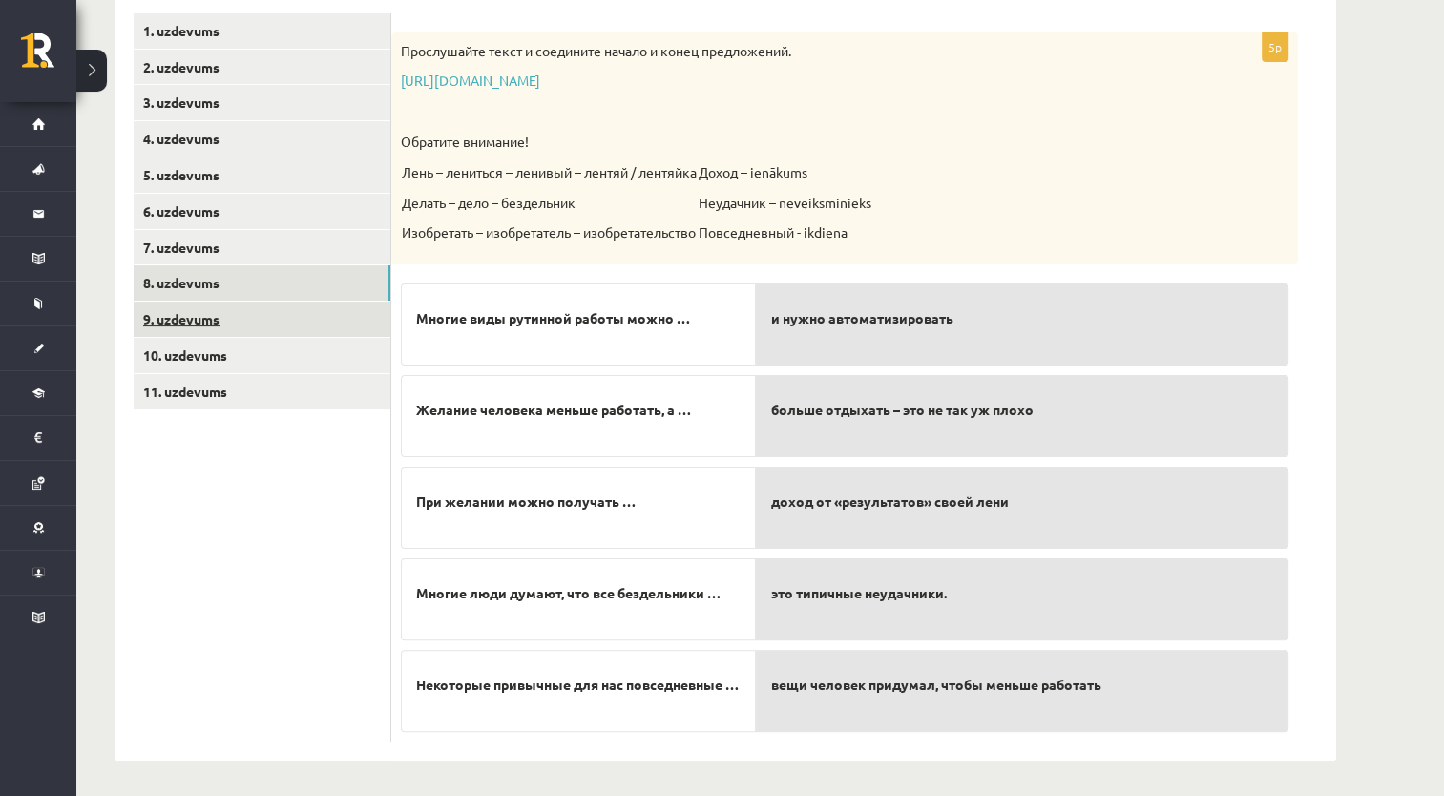
click at [286, 320] on link "9. uzdevums" at bounding box center [262, 319] width 257 height 35
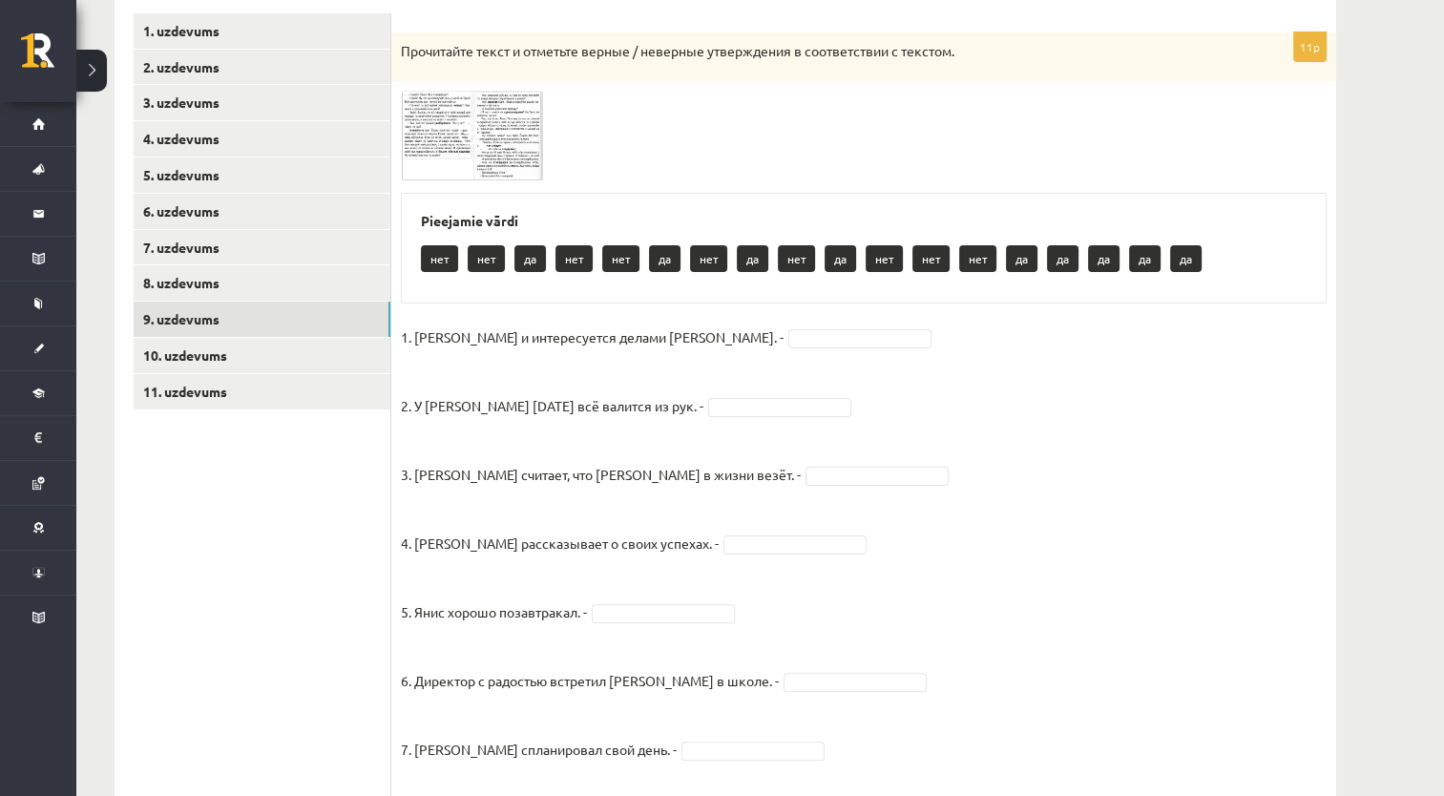
click at [430, 136] on img at bounding box center [472, 136] width 143 height 90
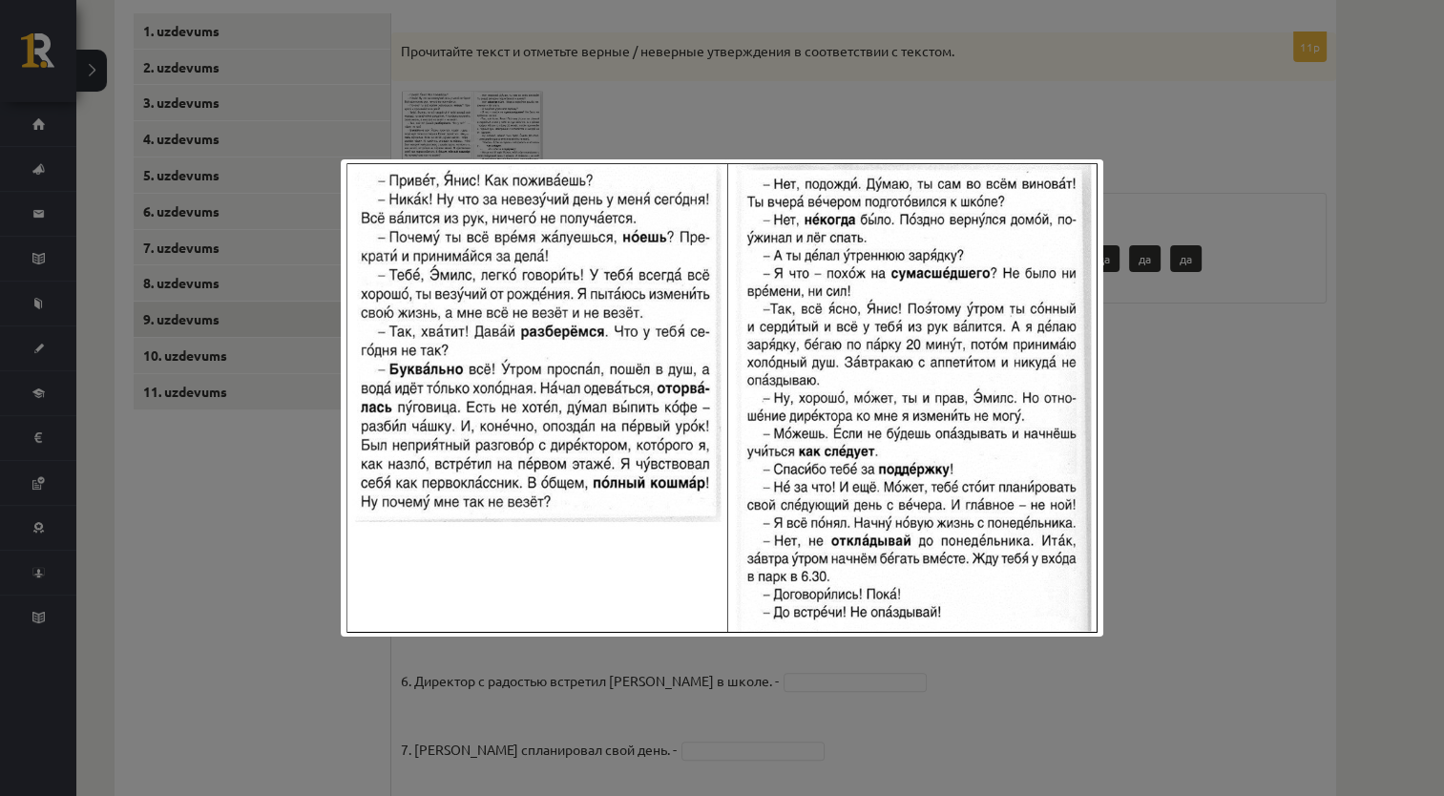
click at [1122, 636] on div at bounding box center [722, 398] width 1444 height 796
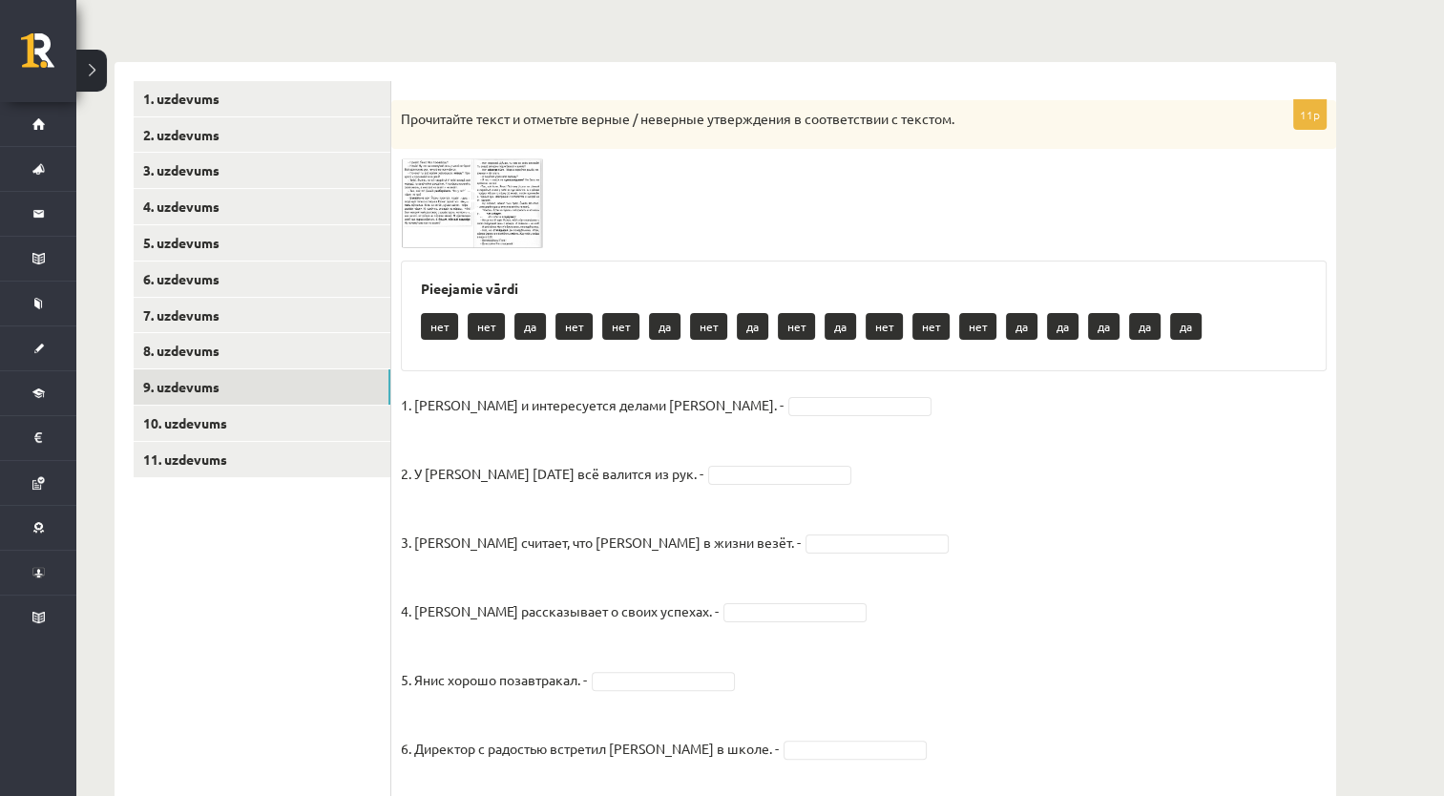
scroll to position [234, 0]
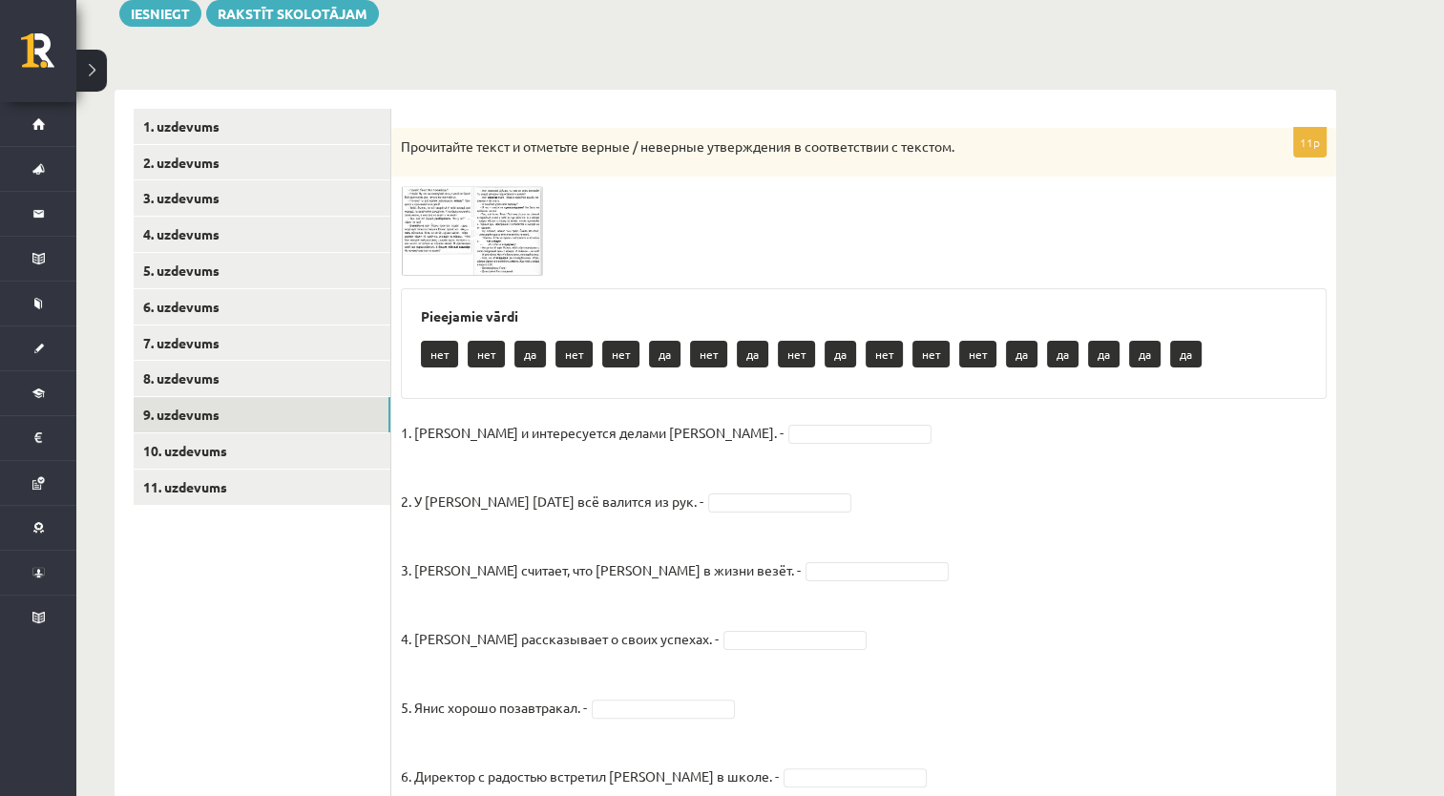
click at [474, 220] on span at bounding box center [473, 232] width 31 height 31
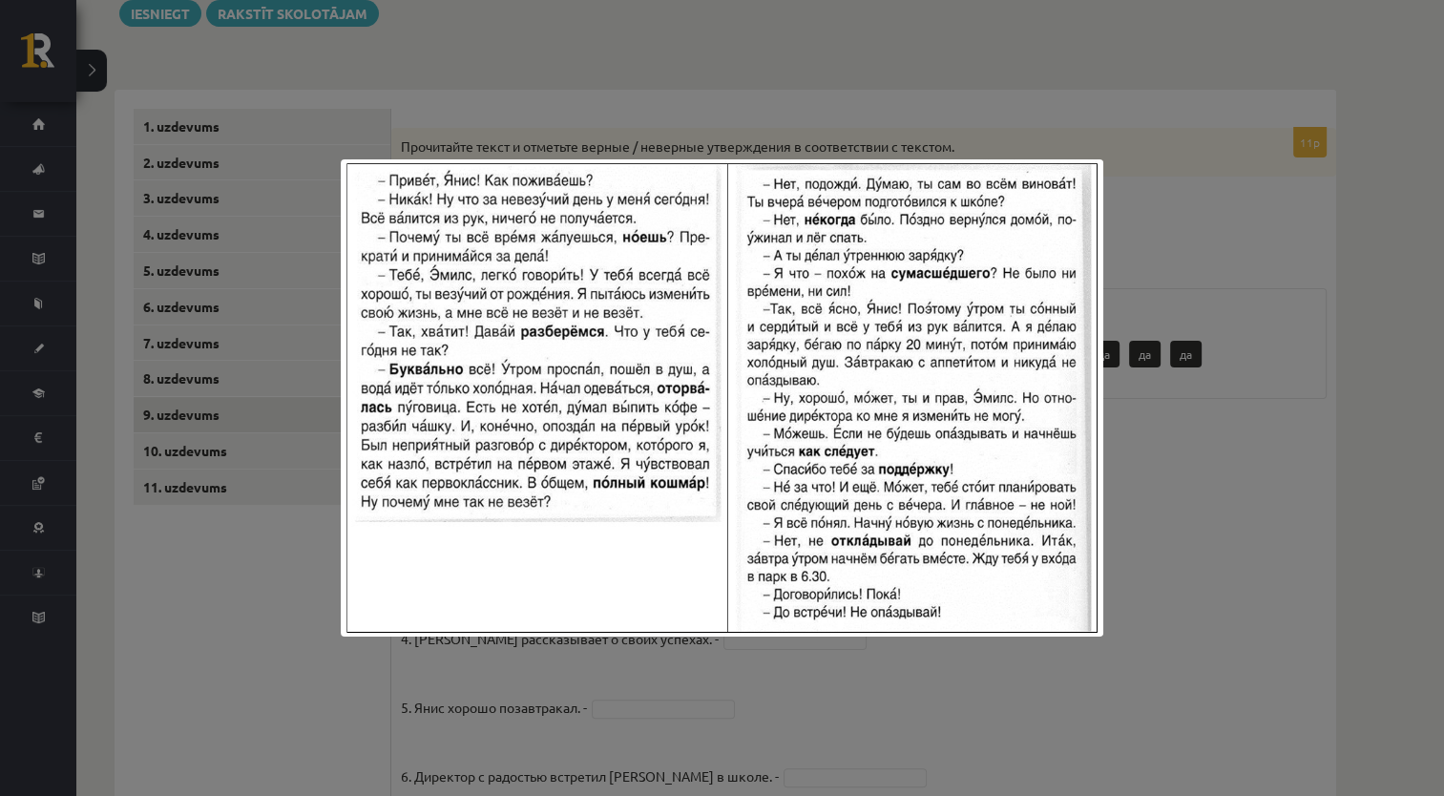
click at [1228, 516] on div at bounding box center [722, 398] width 1444 height 796
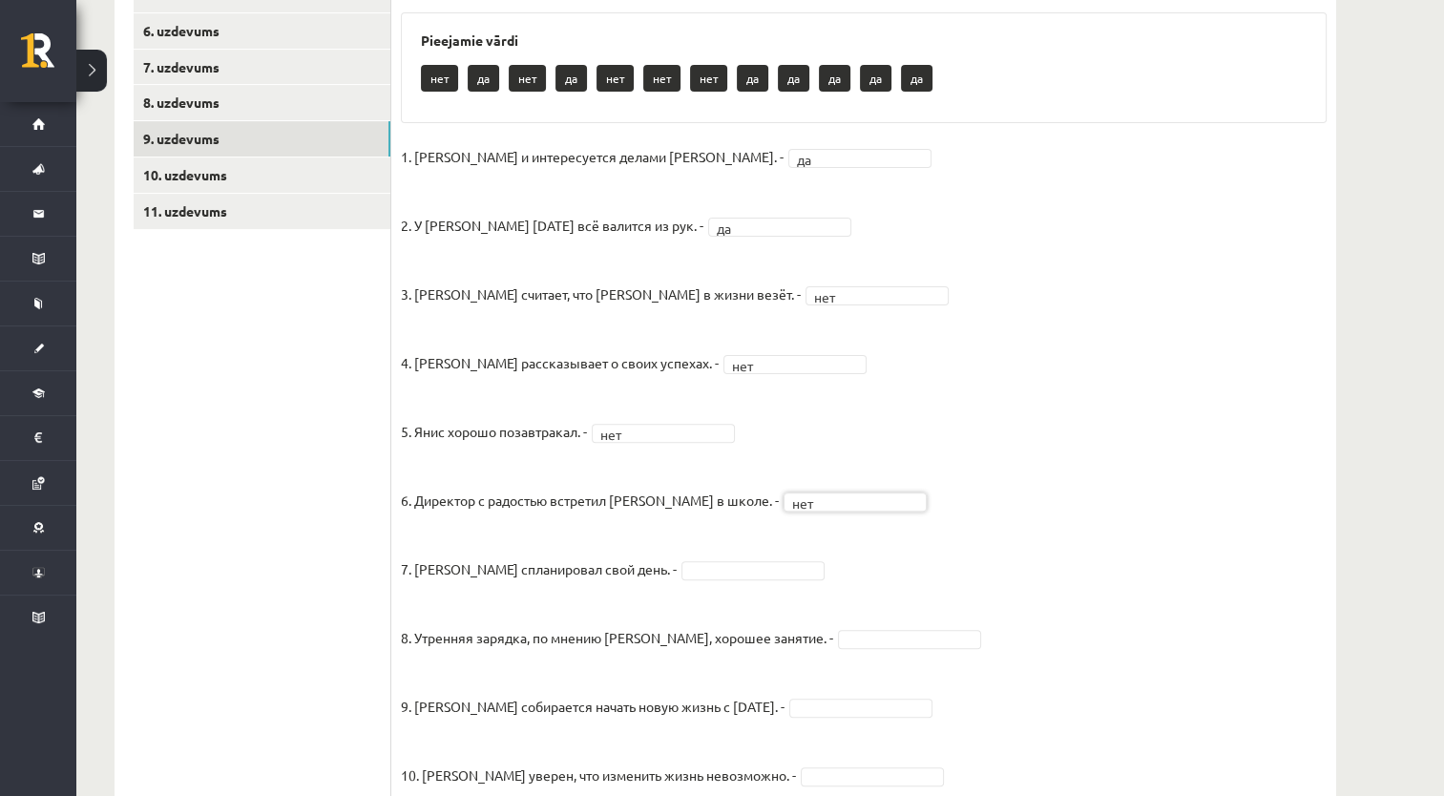
scroll to position [616, 0]
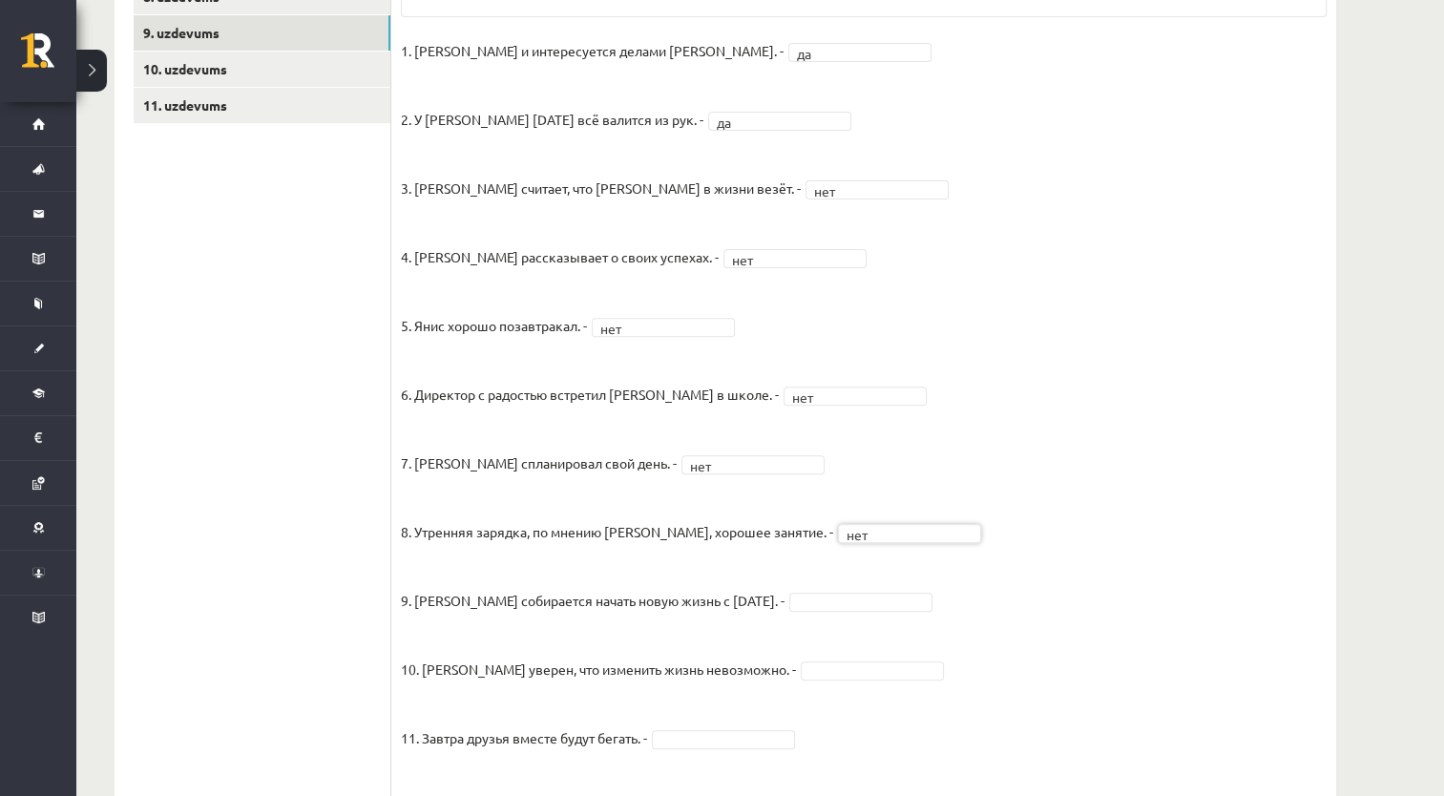
click at [800, 613] on fieldset "1. Эмилс и интересуется делами Яниса. - да ** 2. У Яниса сегодня всё валится из…" at bounding box center [864, 414] width 926 height 756
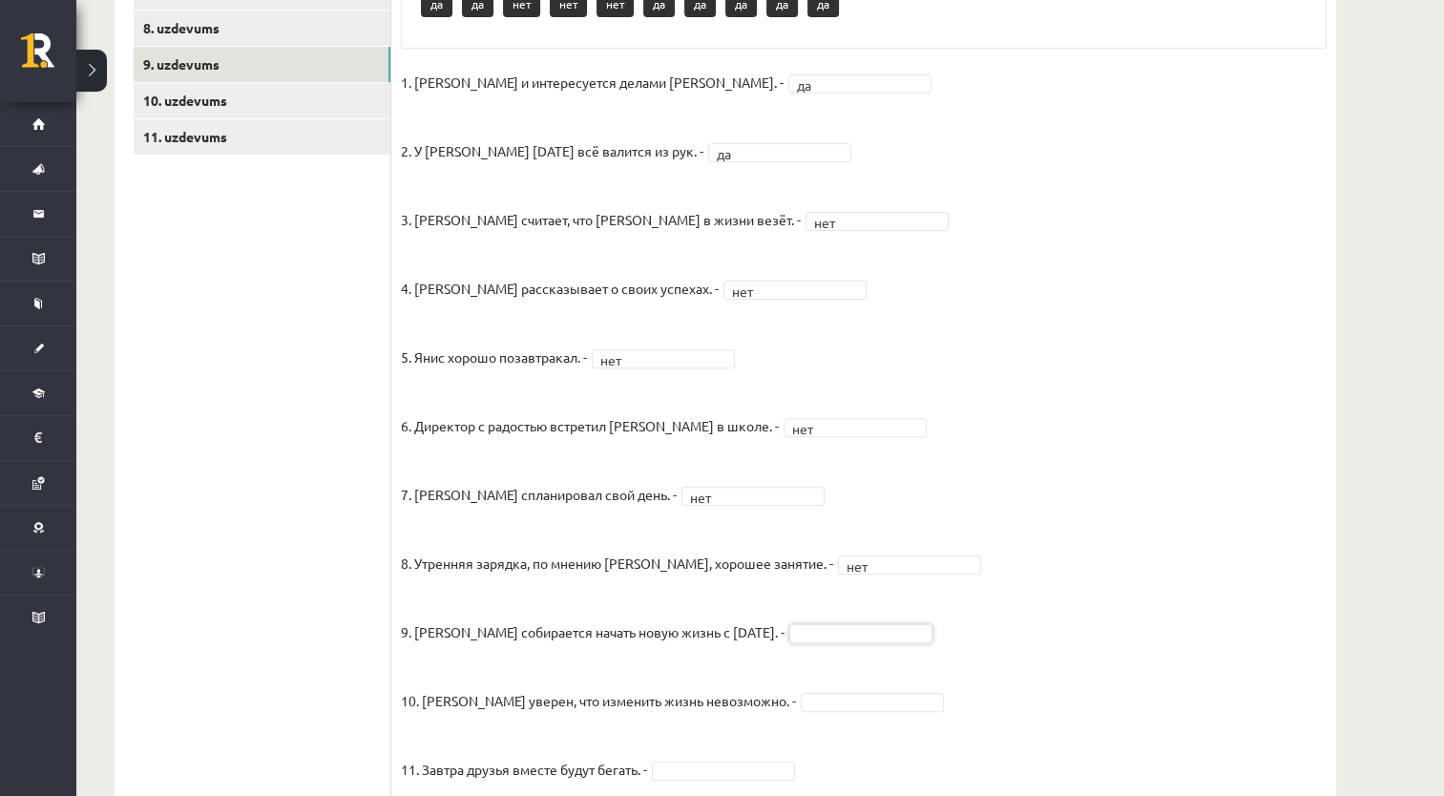
scroll to position [200, 0]
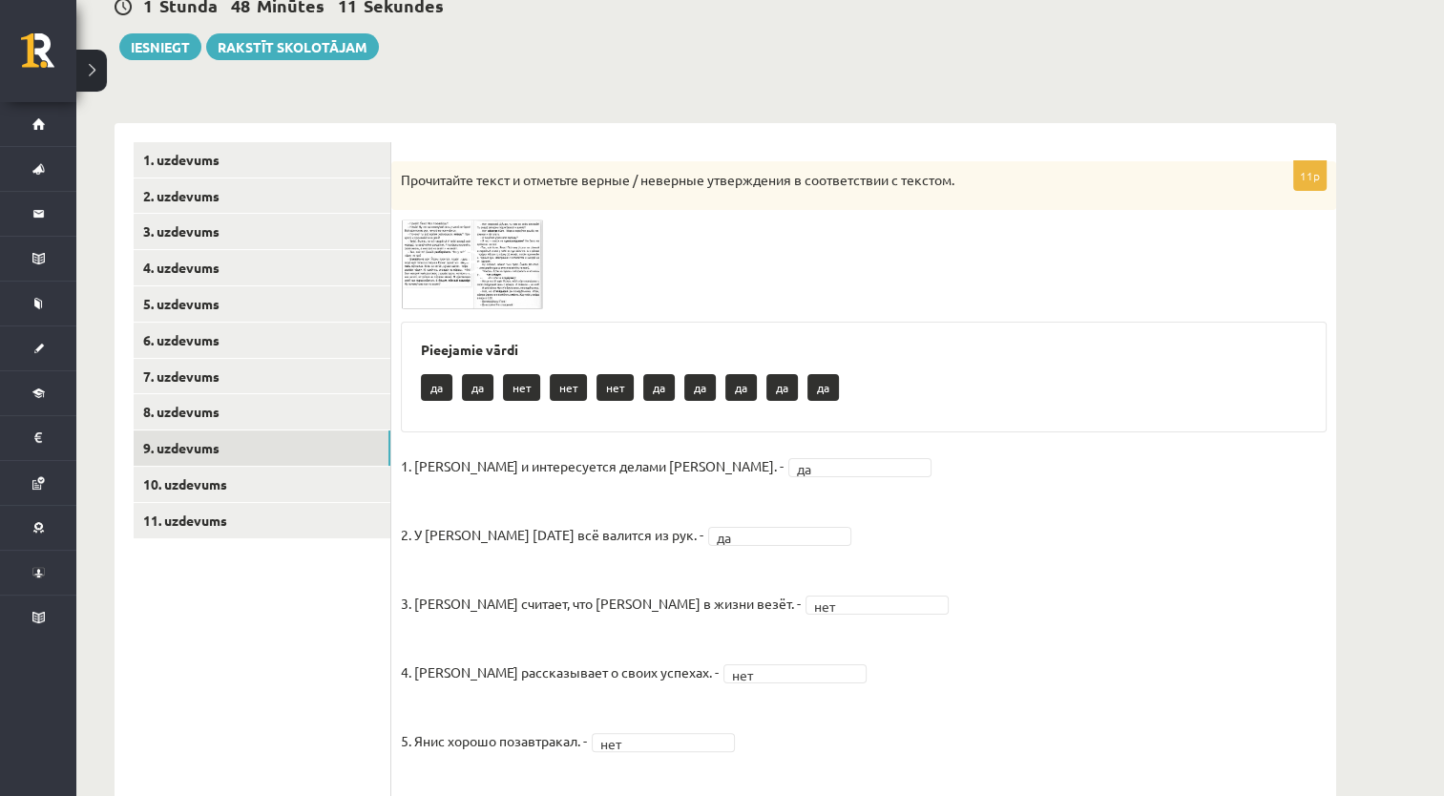
click at [508, 311] on div "11p Прочитайте текст и отметьте верные / неверные утверждения в соответствии с …" at bounding box center [863, 689] width 945 height 1056
click at [511, 299] on img at bounding box center [472, 265] width 143 height 90
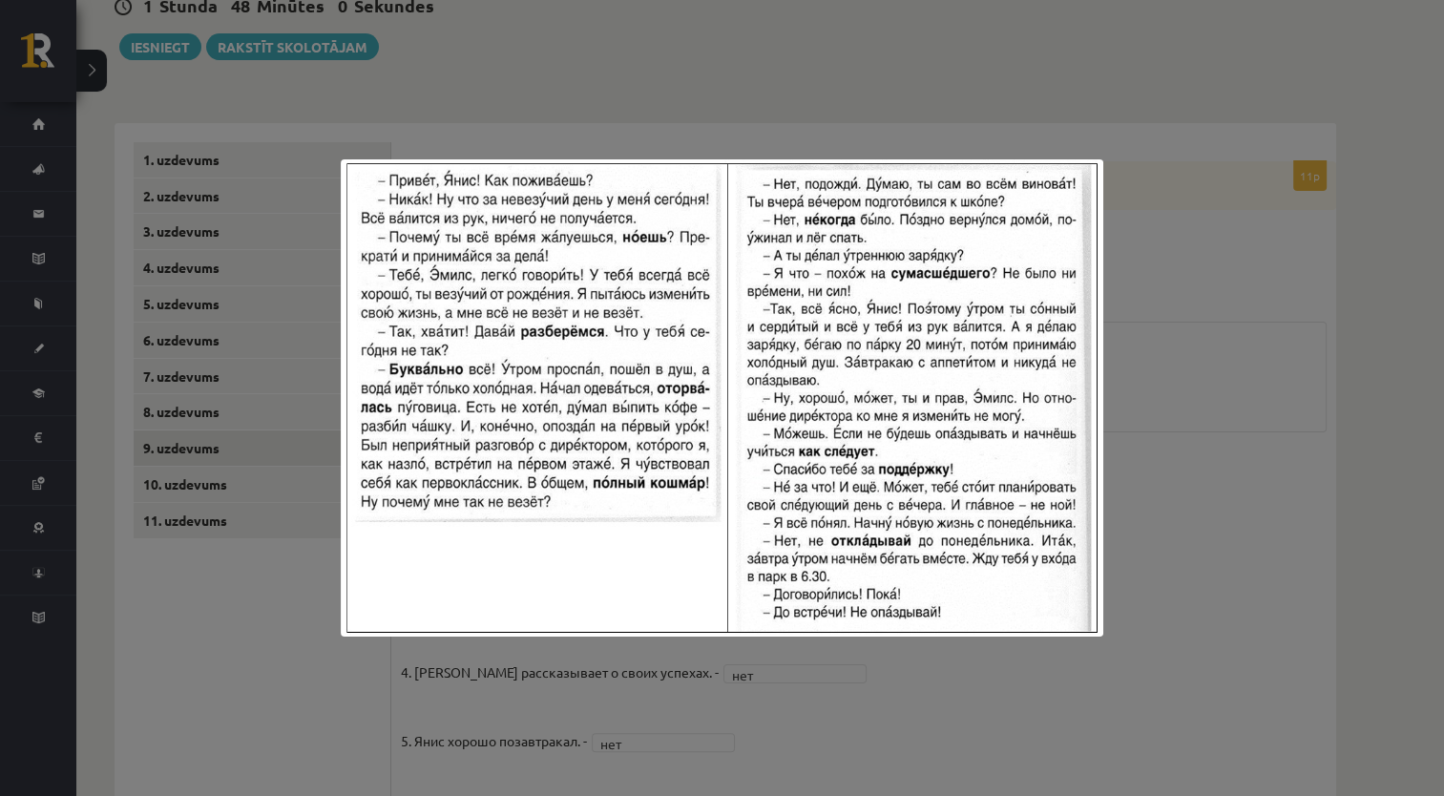
click at [1063, 616] on img at bounding box center [722, 397] width 762 height 477
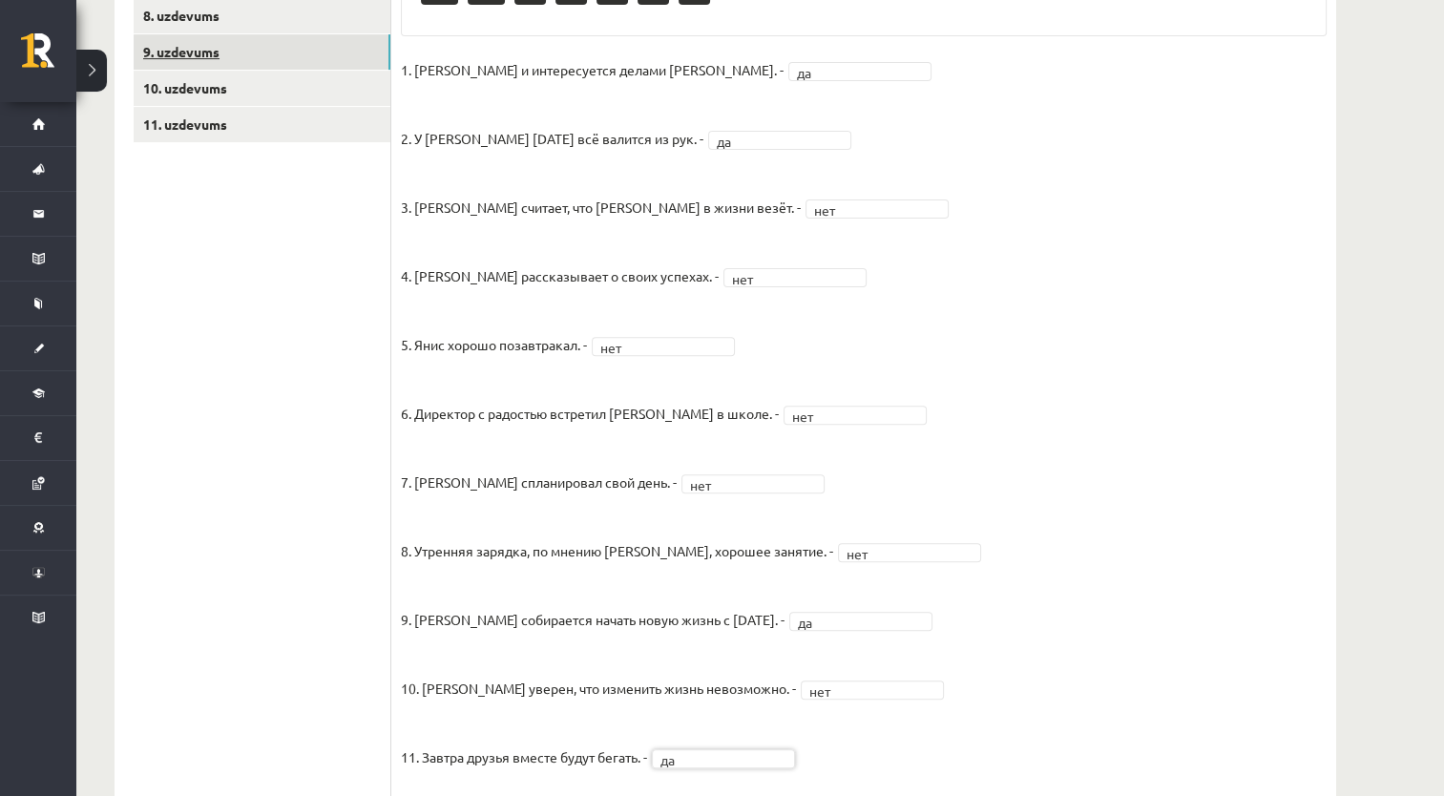
scroll to position [487, 0]
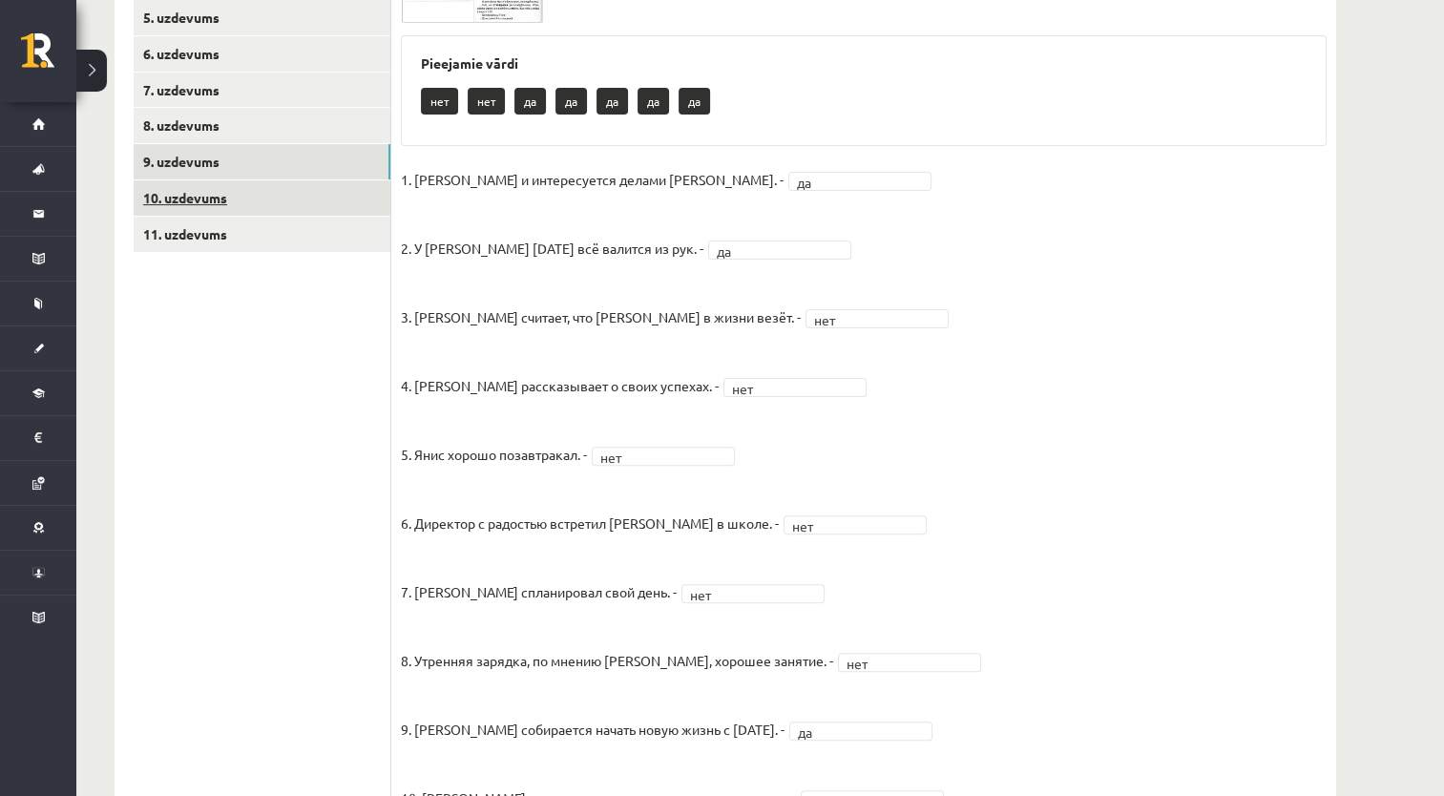
click at [340, 194] on link "10. uzdevums" at bounding box center [262, 197] width 257 height 35
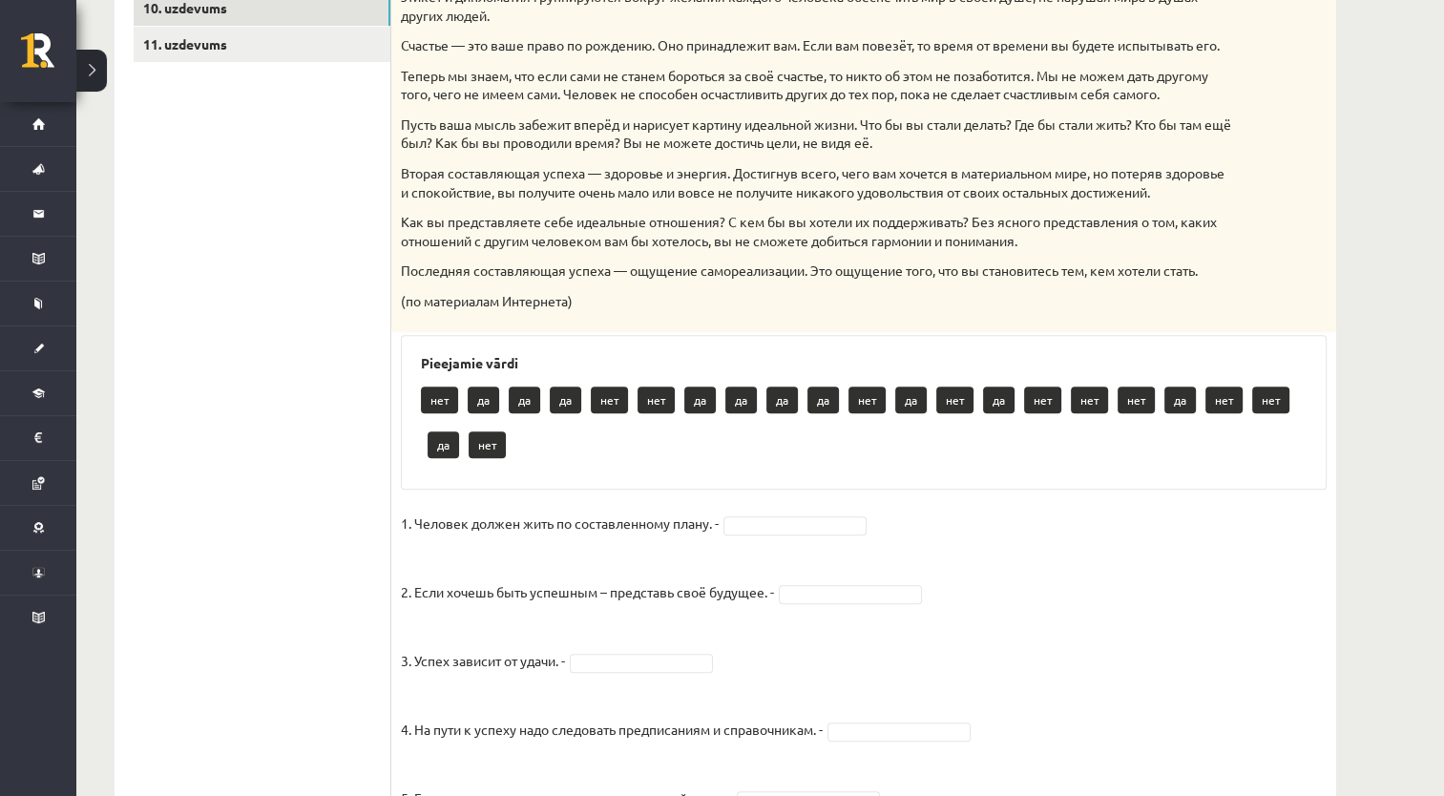
scroll to position [678, 0]
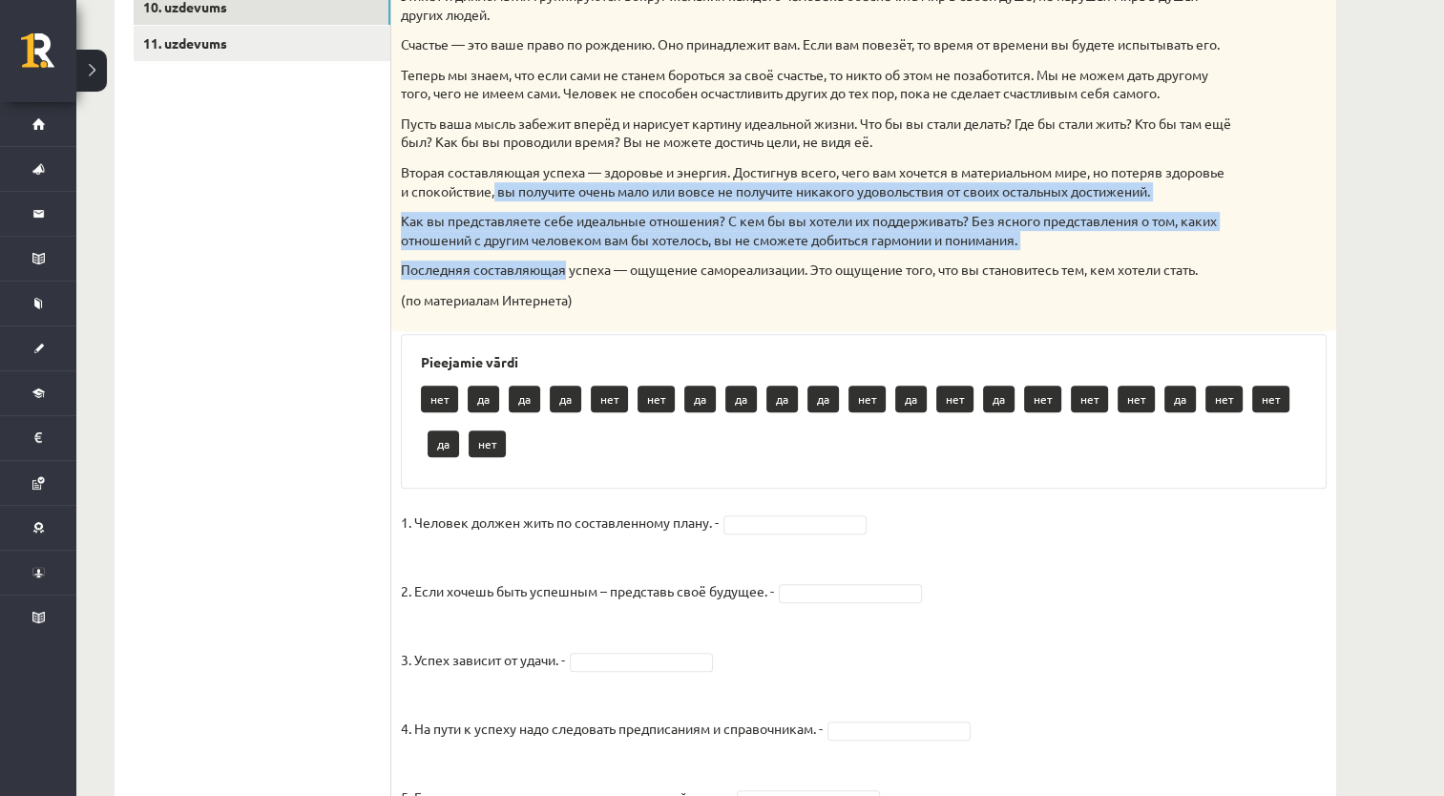
drag, startPoint x: 559, startPoint y: 205, endPoint x: 565, endPoint y: 273, distance: 68.0
click at [564, 272] on div "Прочитайте текст и отметьте верные / неверные утверждения в соответствии с текс…" at bounding box center [863, 7] width 945 height 647
click at [722, 310] on p "(по материалам Интернета)" at bounding box center [816, 300] width 830 height 19
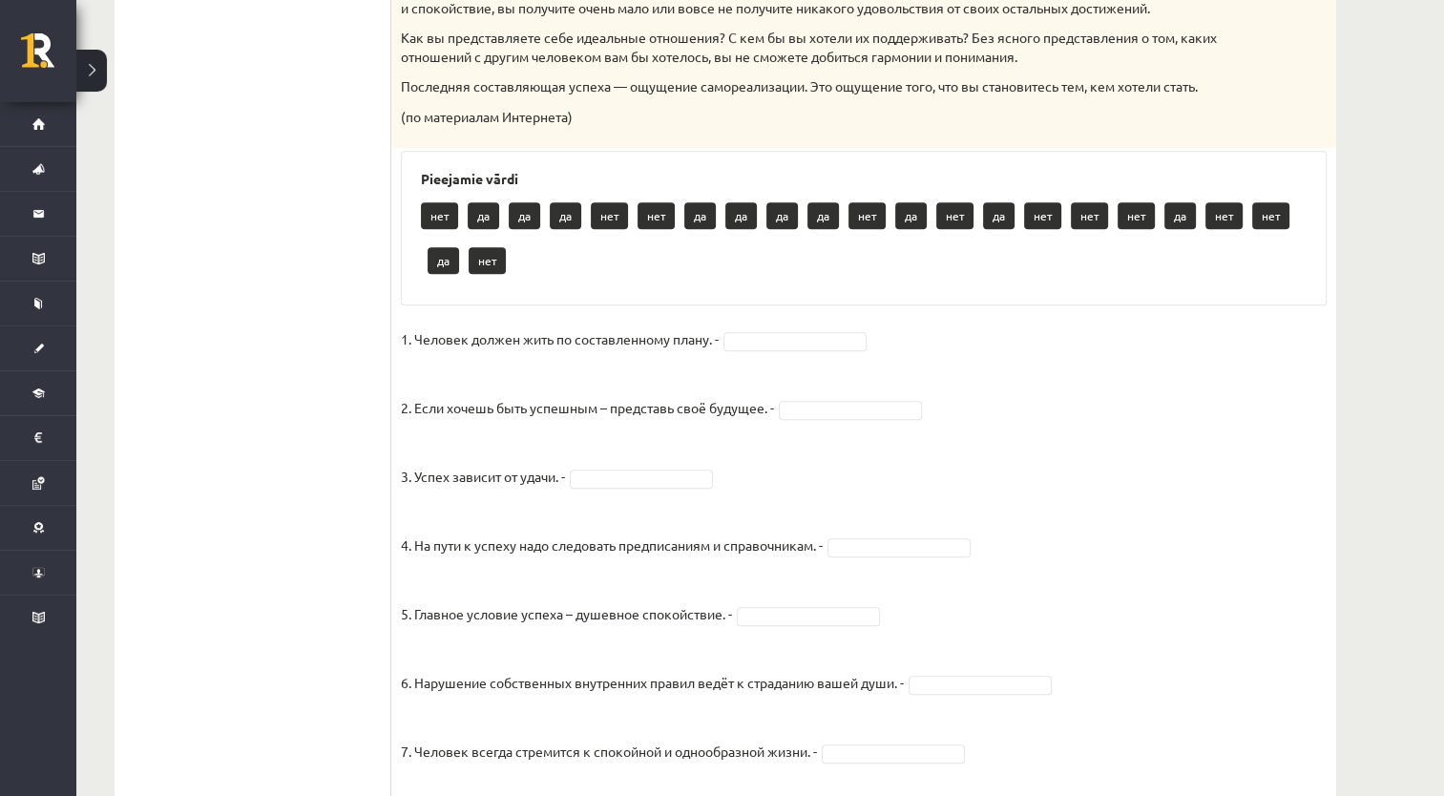
scroll to position [869, 0]
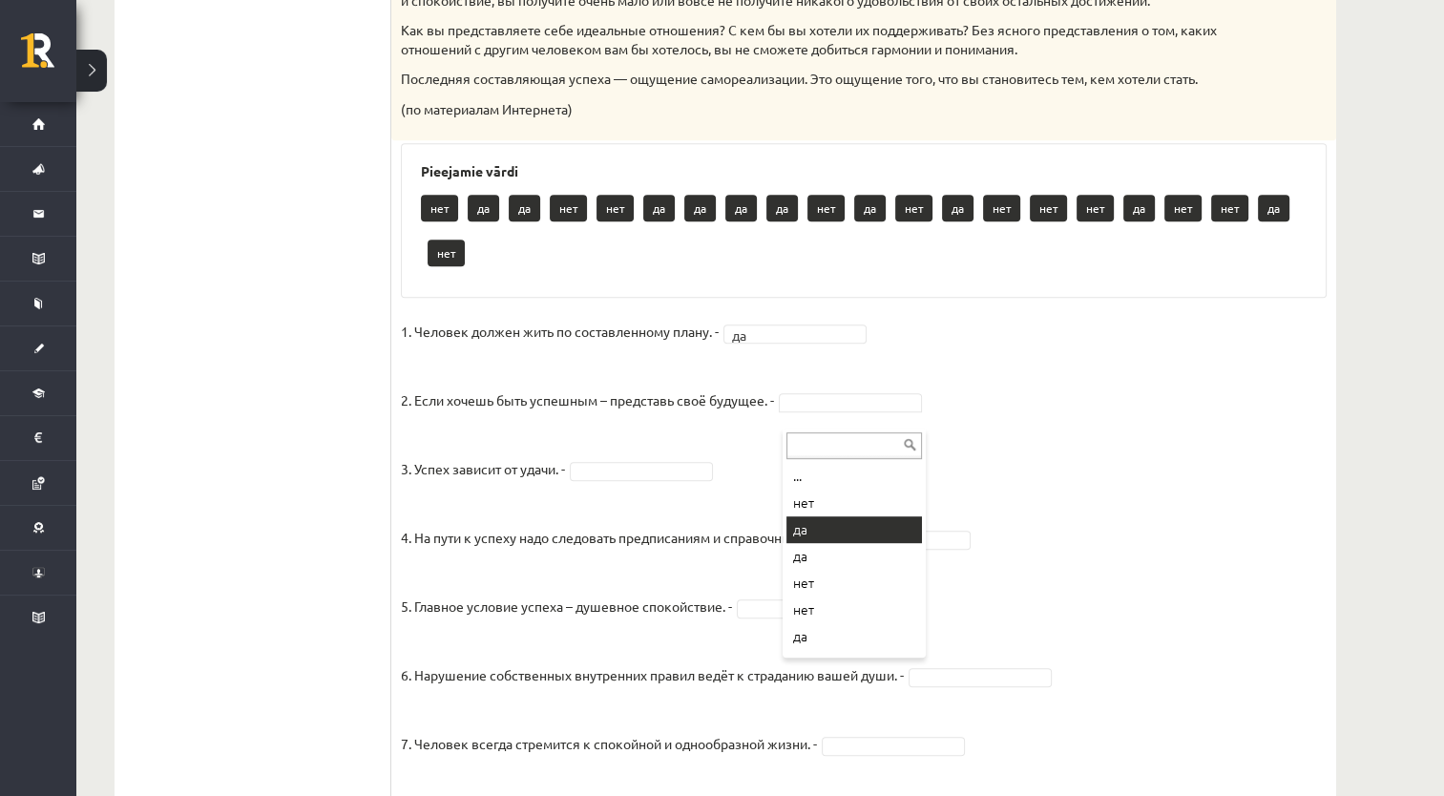
drag, startPoint x: 808, startPoint y: 521, endPoint x: 775, endPoint y: 511, distance: 34.1
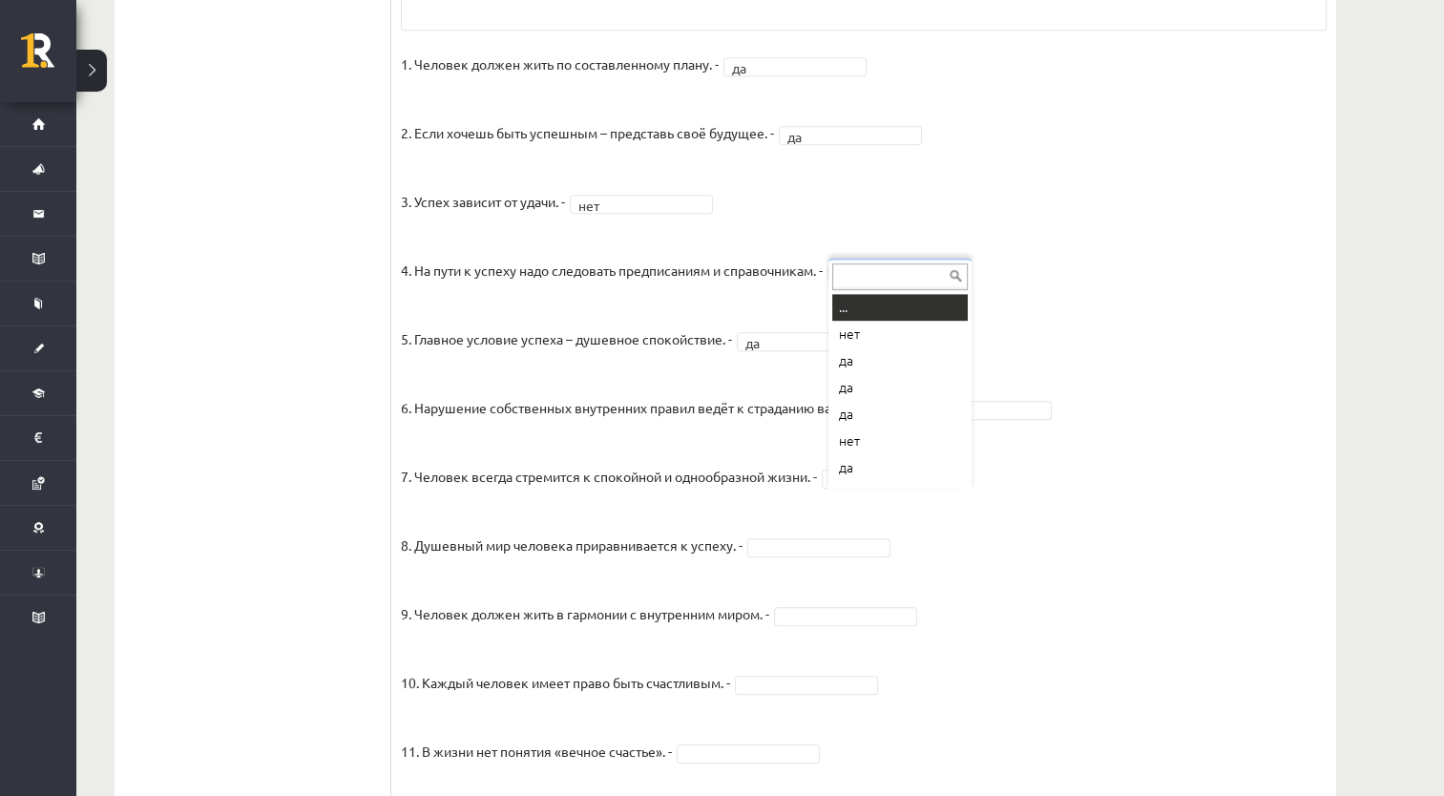
scroll to position [1250, 0]
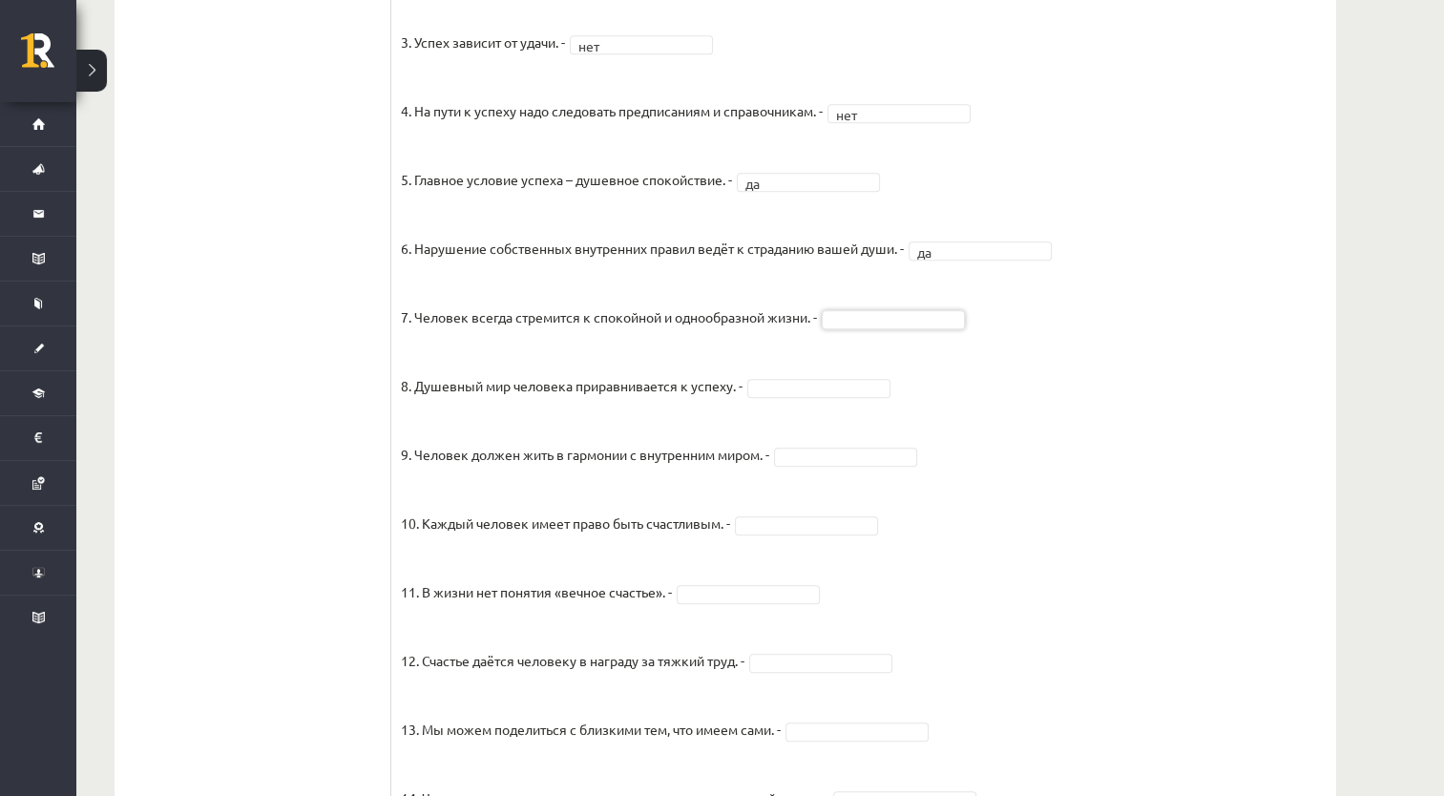
drag, startPoint x: 1212, startPoint y: 504, endPoint x: 1172, endPoint y: 512, distance: 40.8
click at [808, 415] on fieldset "1. Человек должен жить по составленному плану. - да ** 2. Если хочешь быть успе…" at bounding box center [864, 391] width 926 height 1002
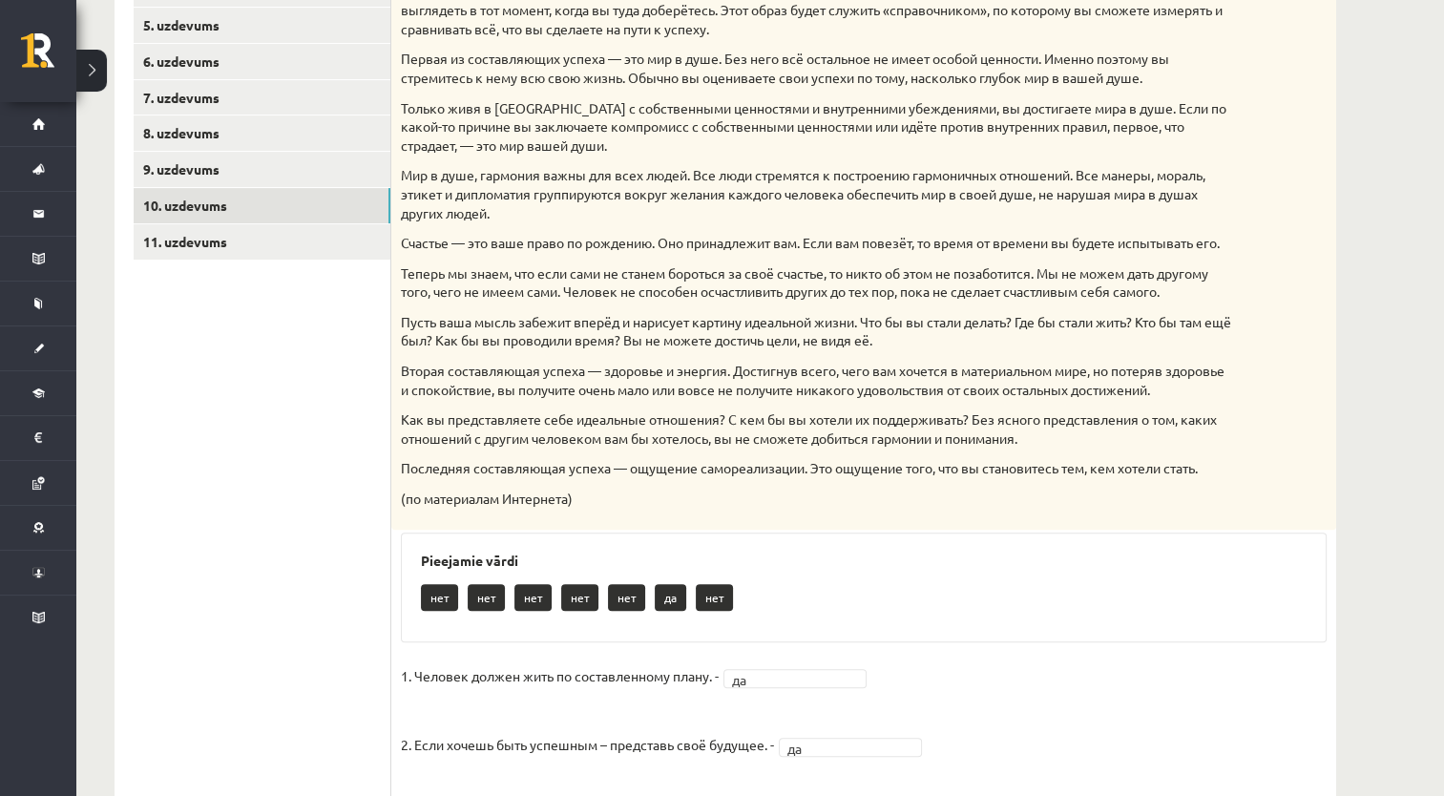
scroll to position [286, 0]
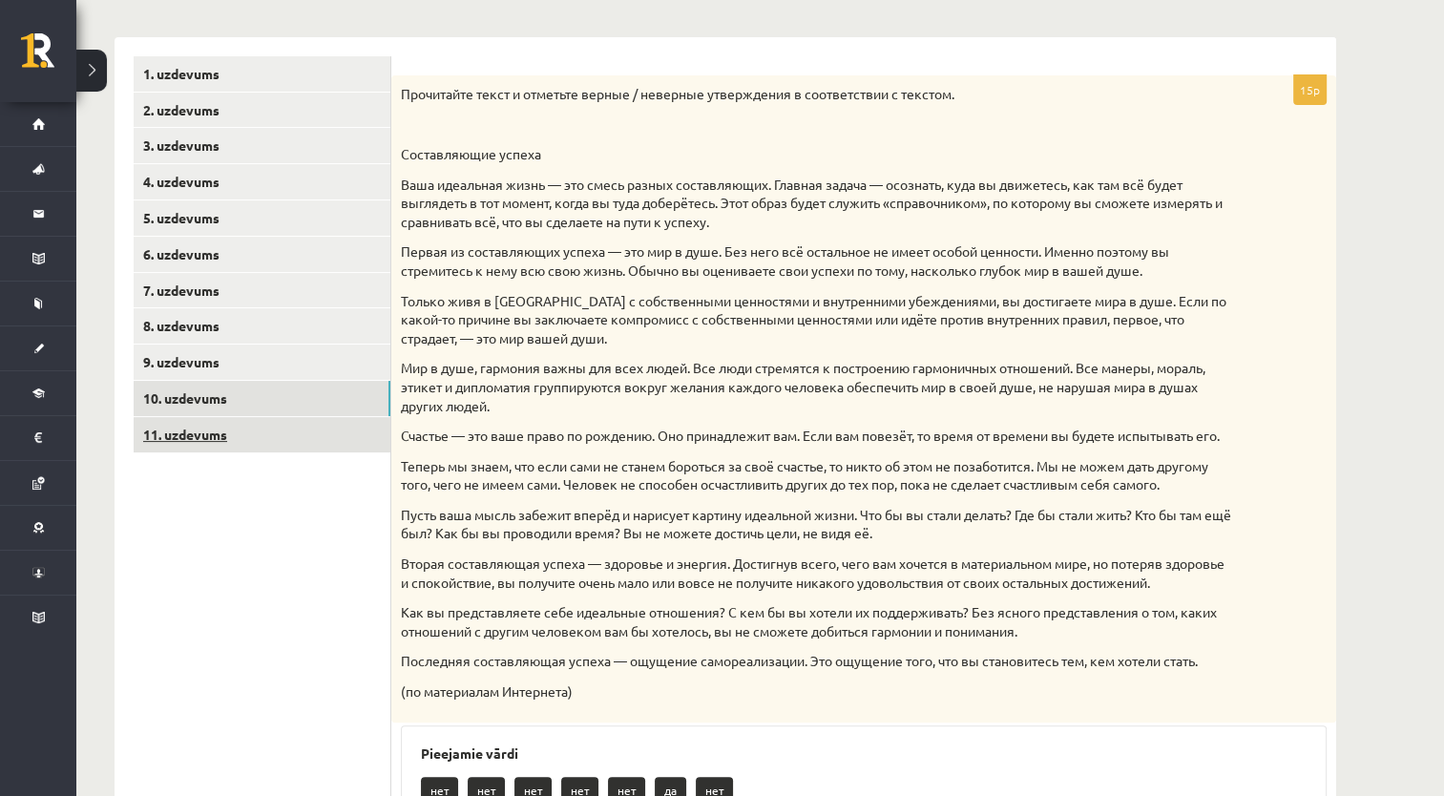
click at [294, 443] on link "11. uzdevums" at bounding box center [262, 434] width 257 height 35
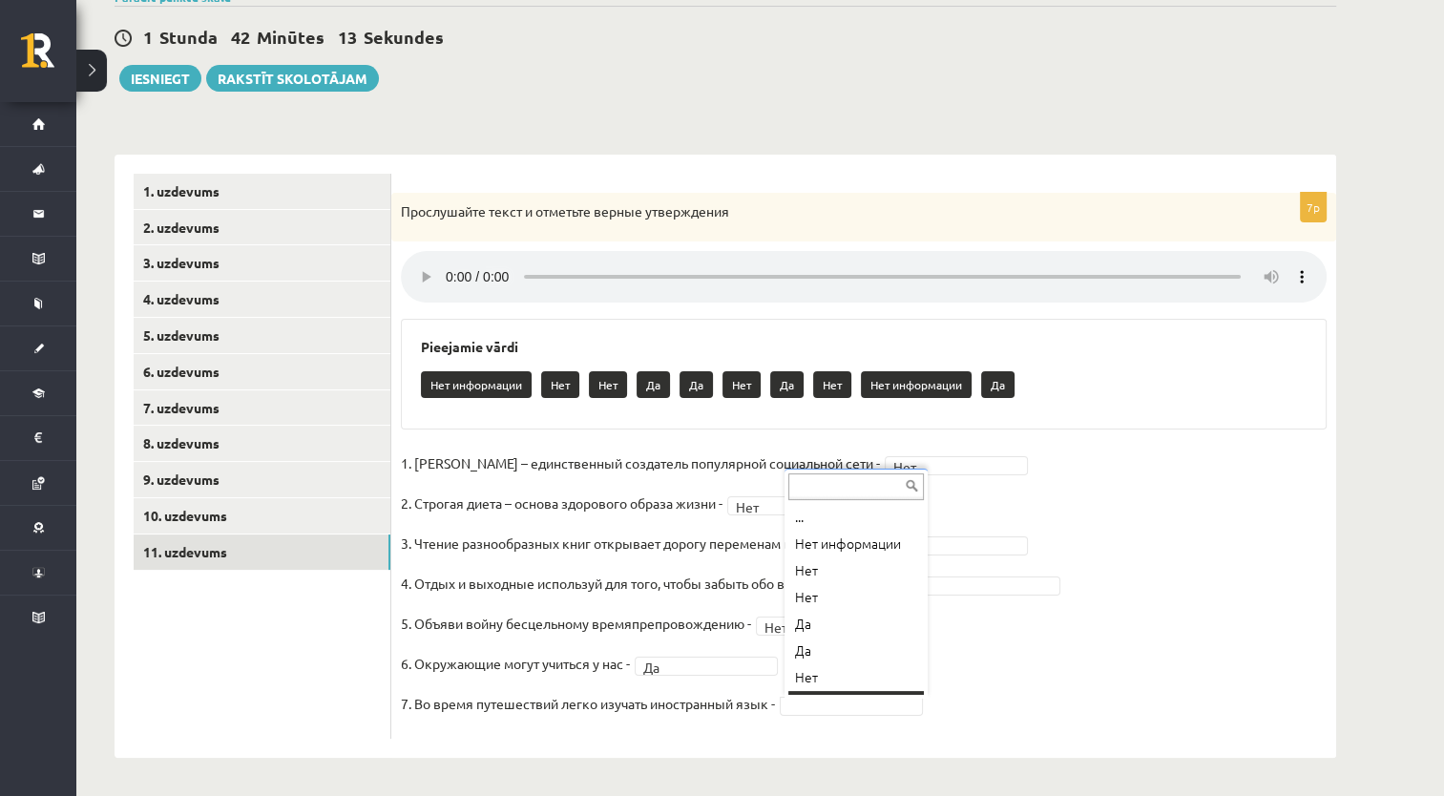
scroll to position [23, 0]
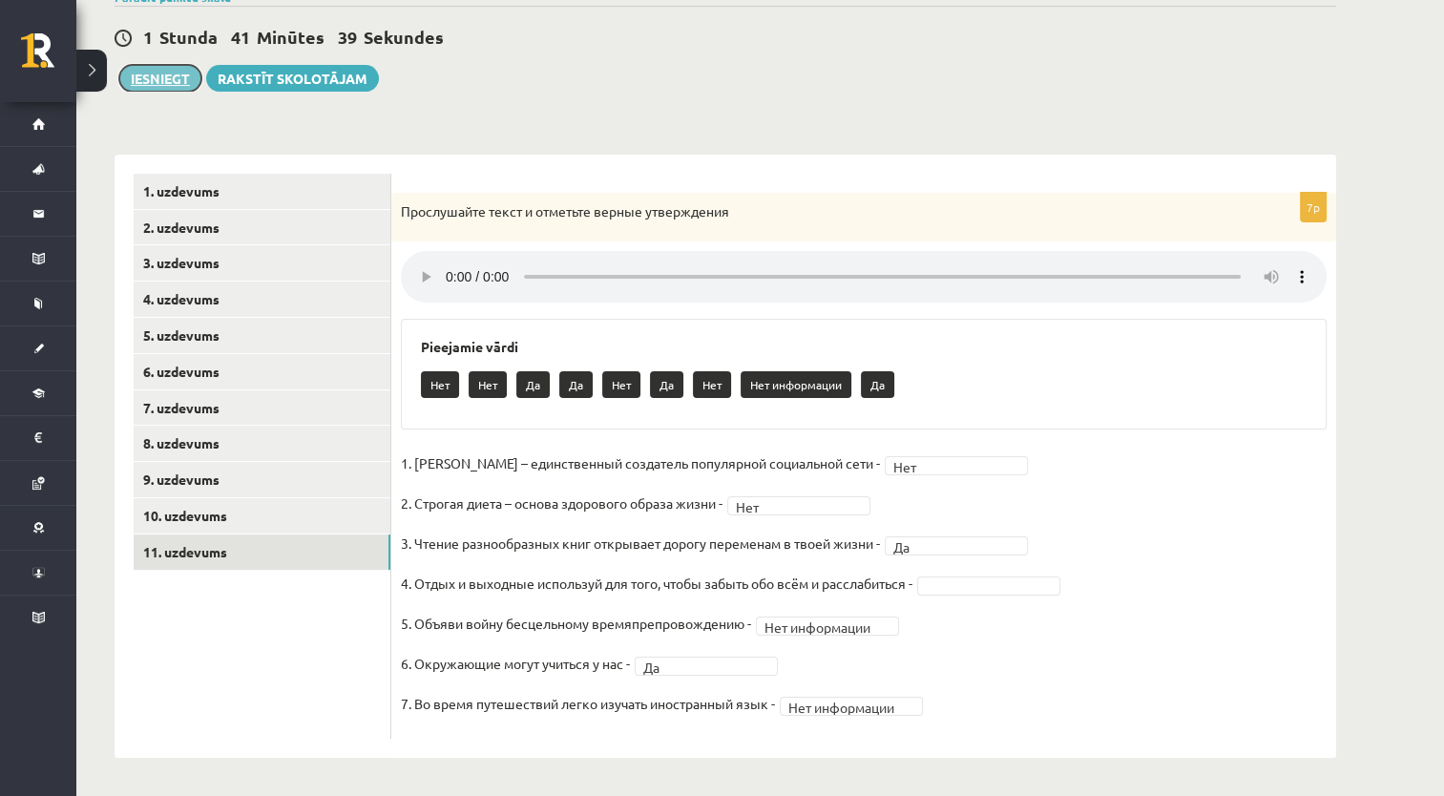
click at [155, 85] on button "Iesniegt" at bounding box center [160, 78] width 82 height 27
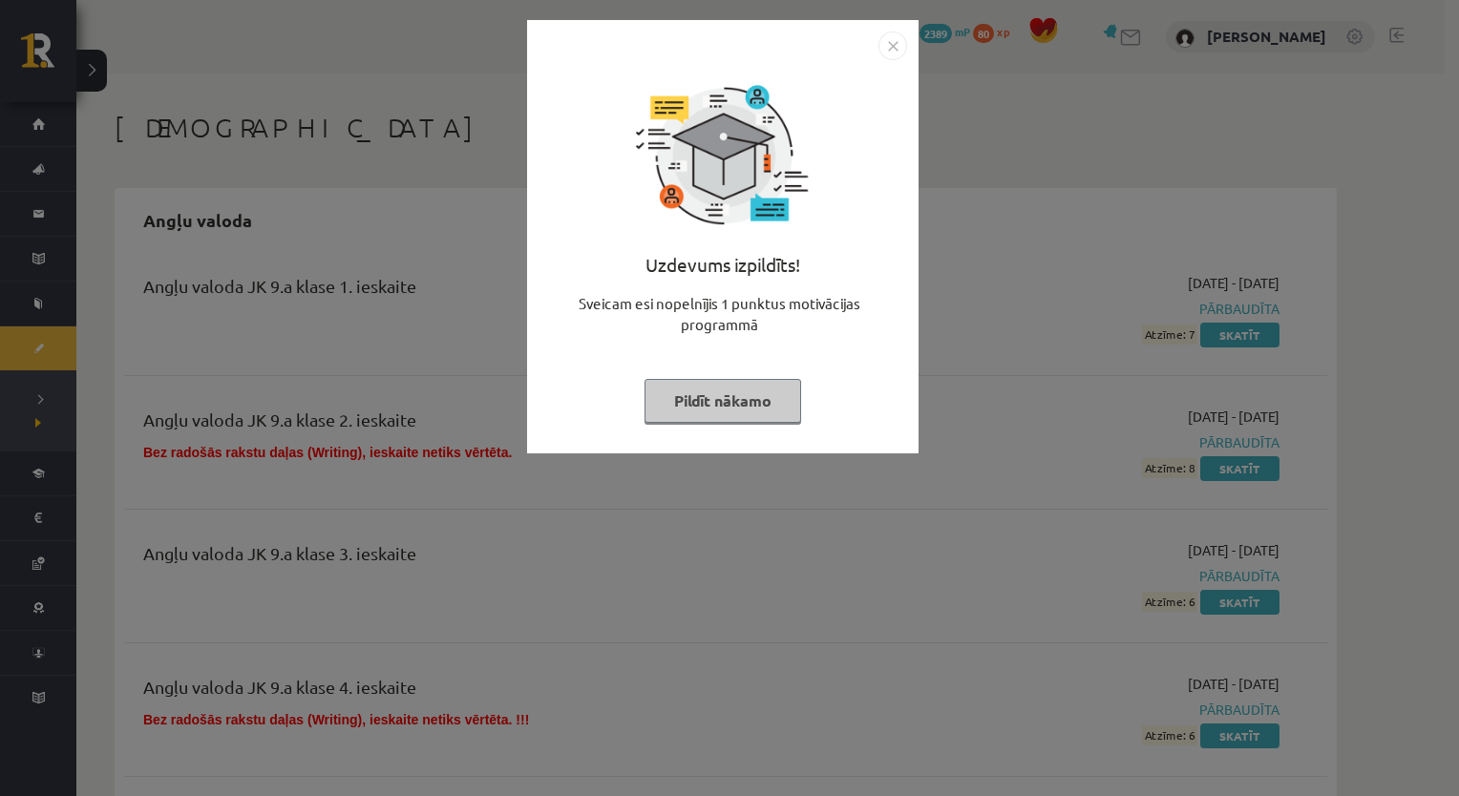
click at [683, 395] on button "Pildīt nākamo" at bounding box center [722, 401] width 157 height 44
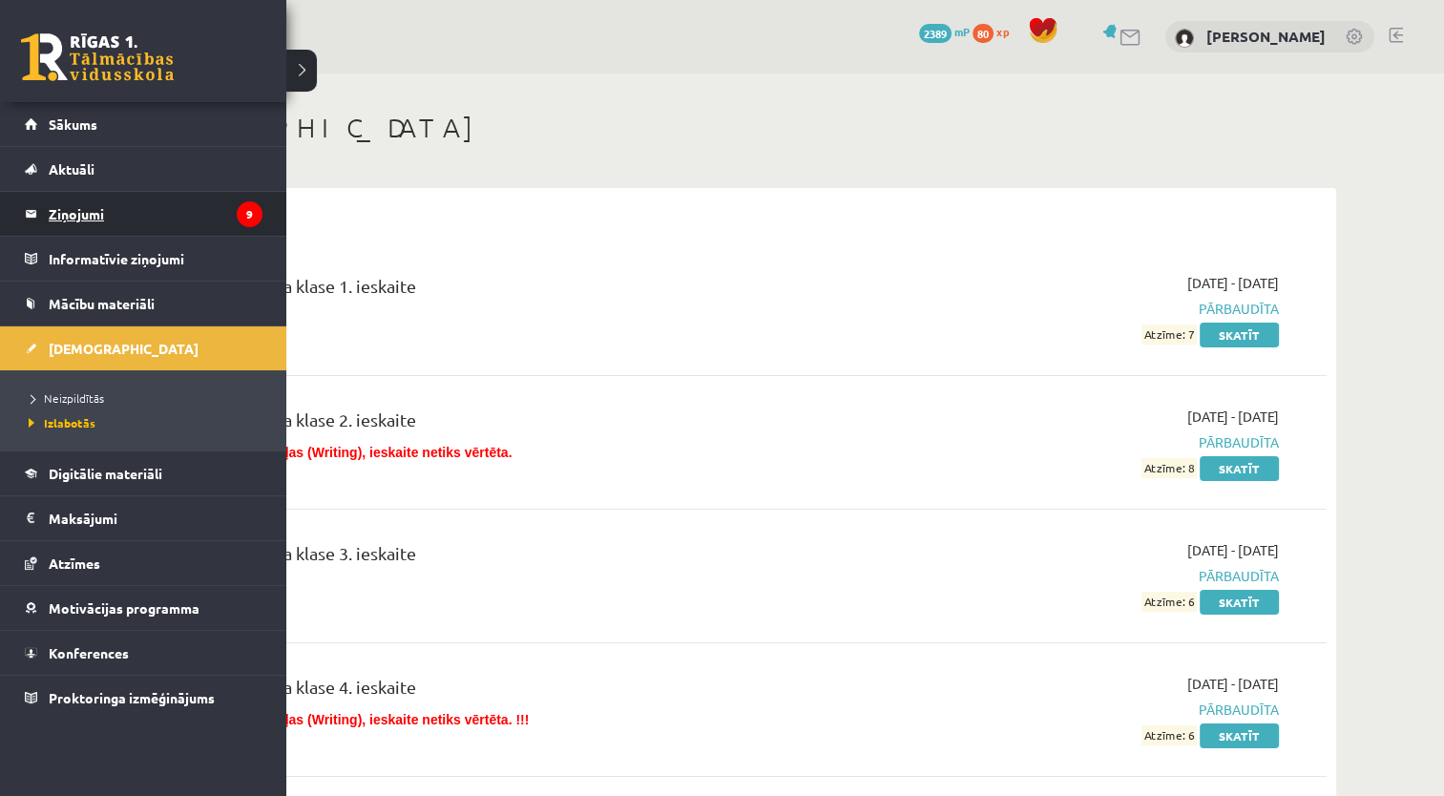
click at [95, 204] on legend "Ziņojumi 9" at bounding box center [156, 214] width 214 height 44
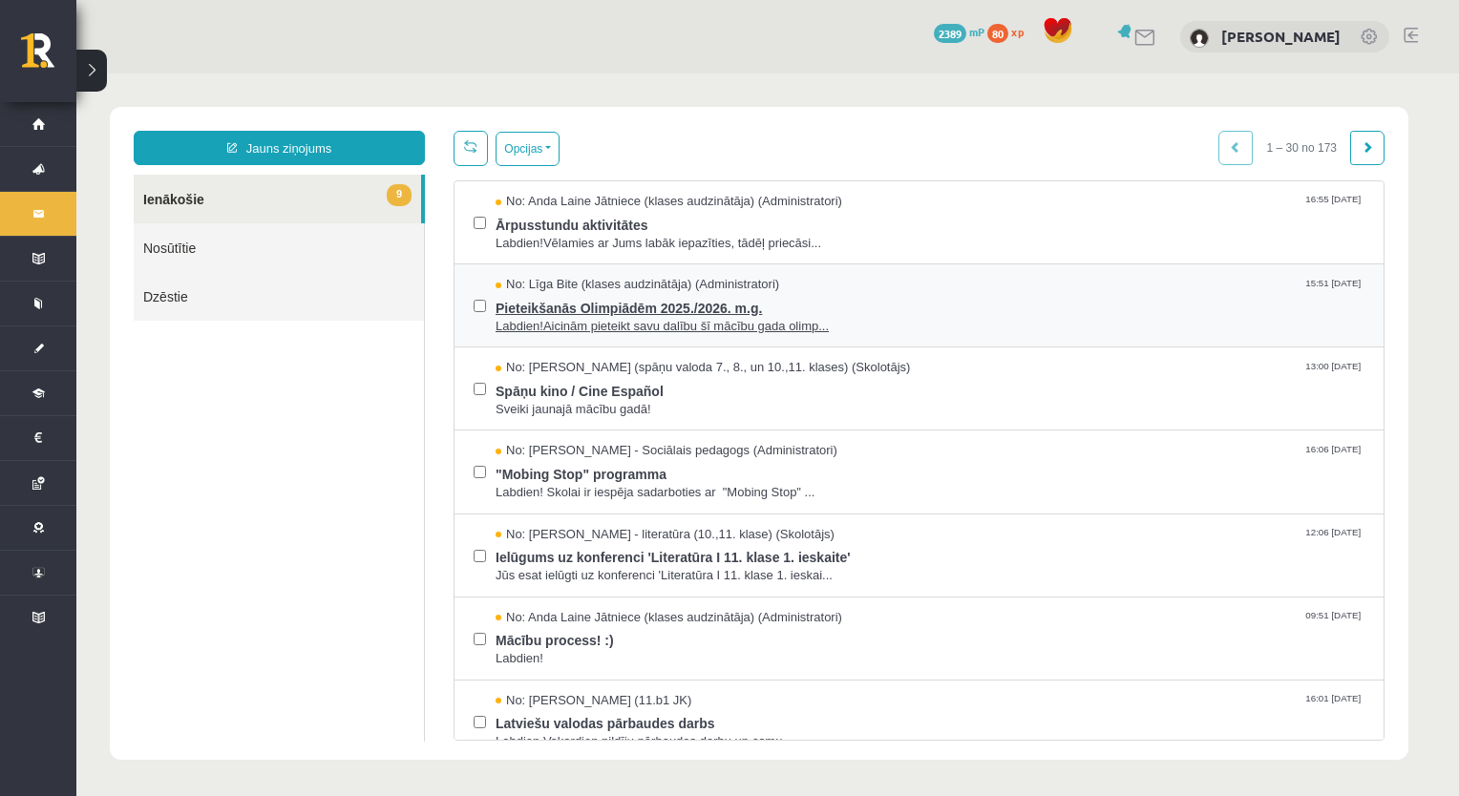
click at [542, 327] on span "Labdien!Aicinām pieteikt savu dalību šī mācību gada olimp..." at bounding box center [929, 327] width 869 height 18
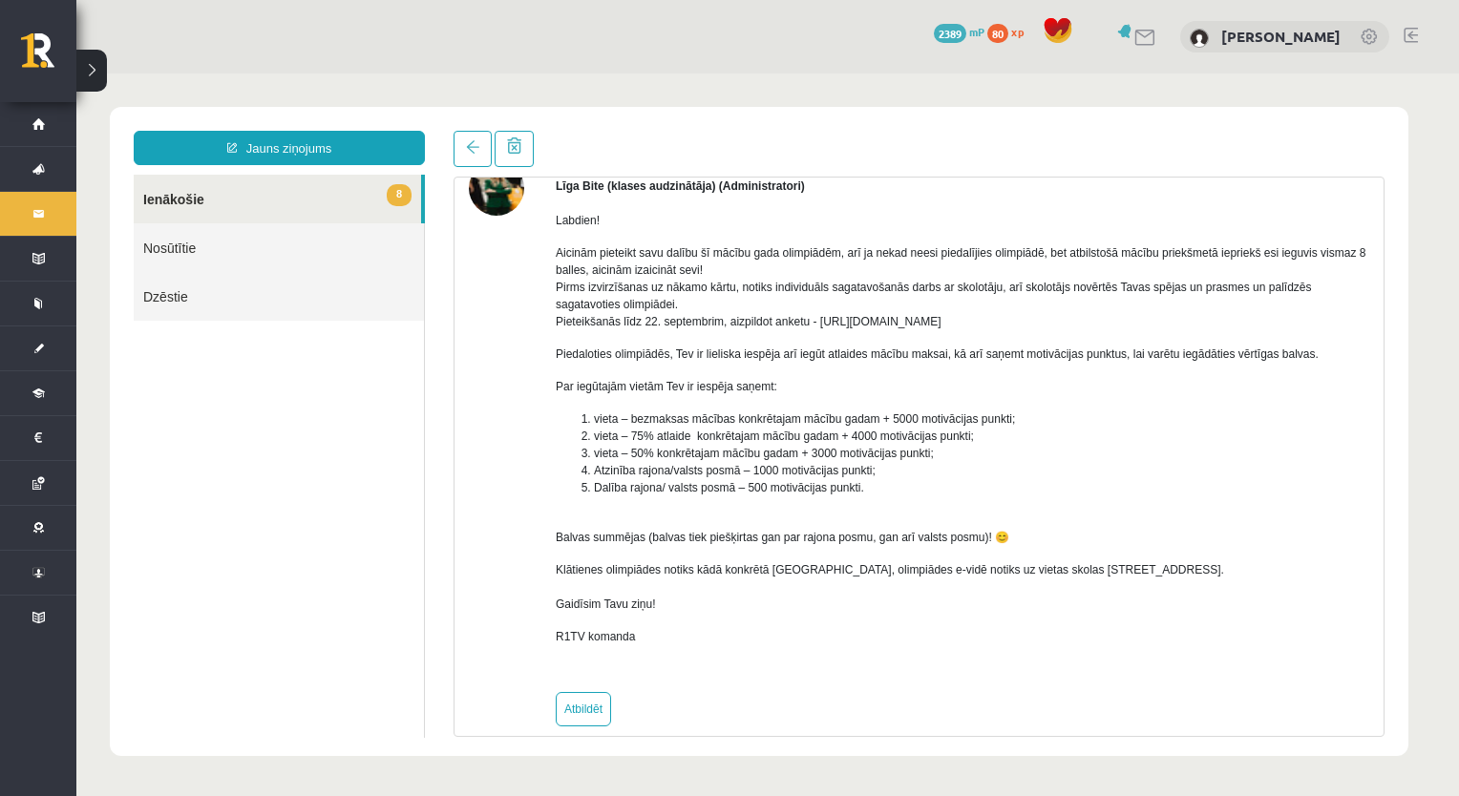
scroll to position [124, 0]
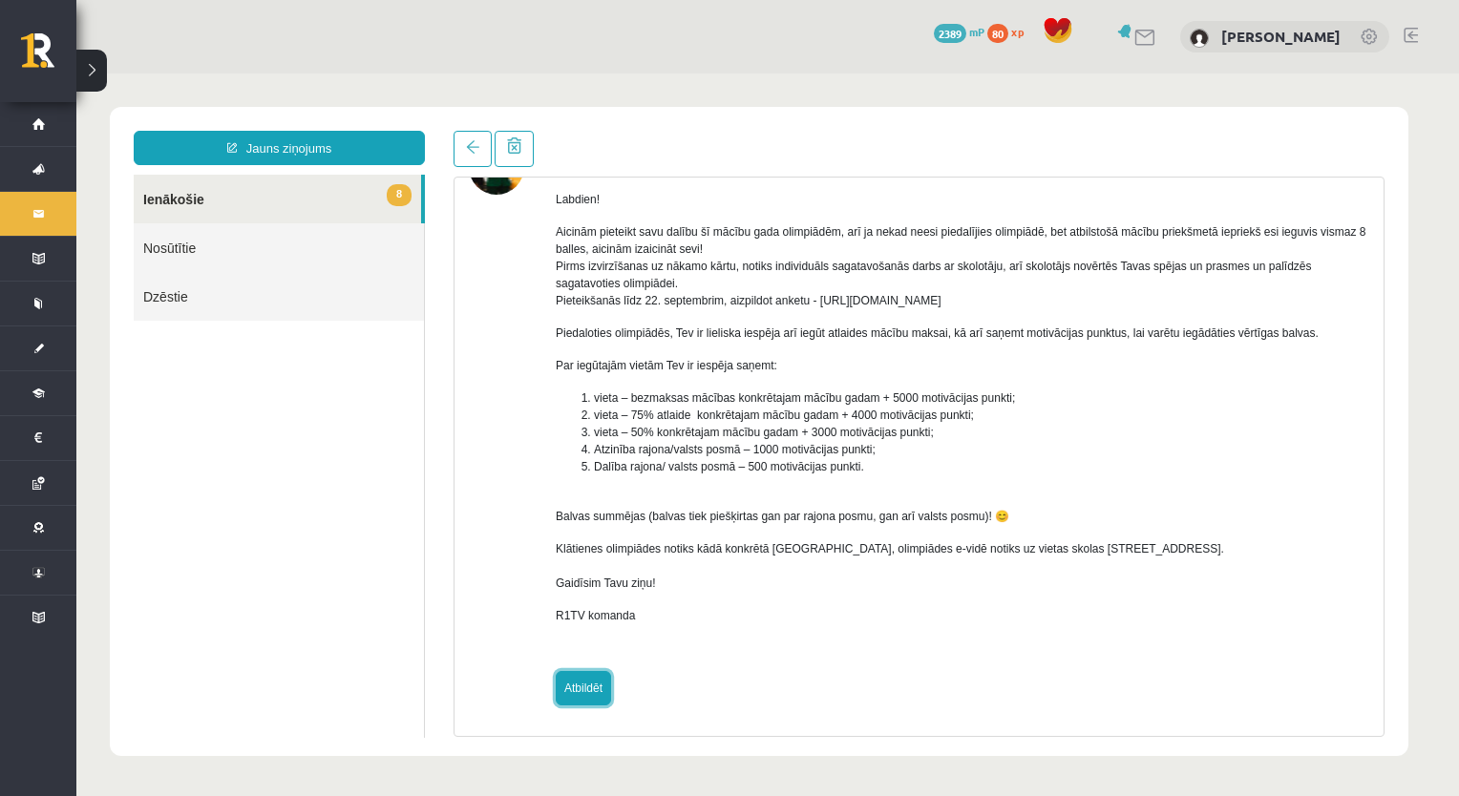
click at [600, 674] on link "Atbildēt" at bounding box center [583, 688] width 55 height 34
type input "**********"
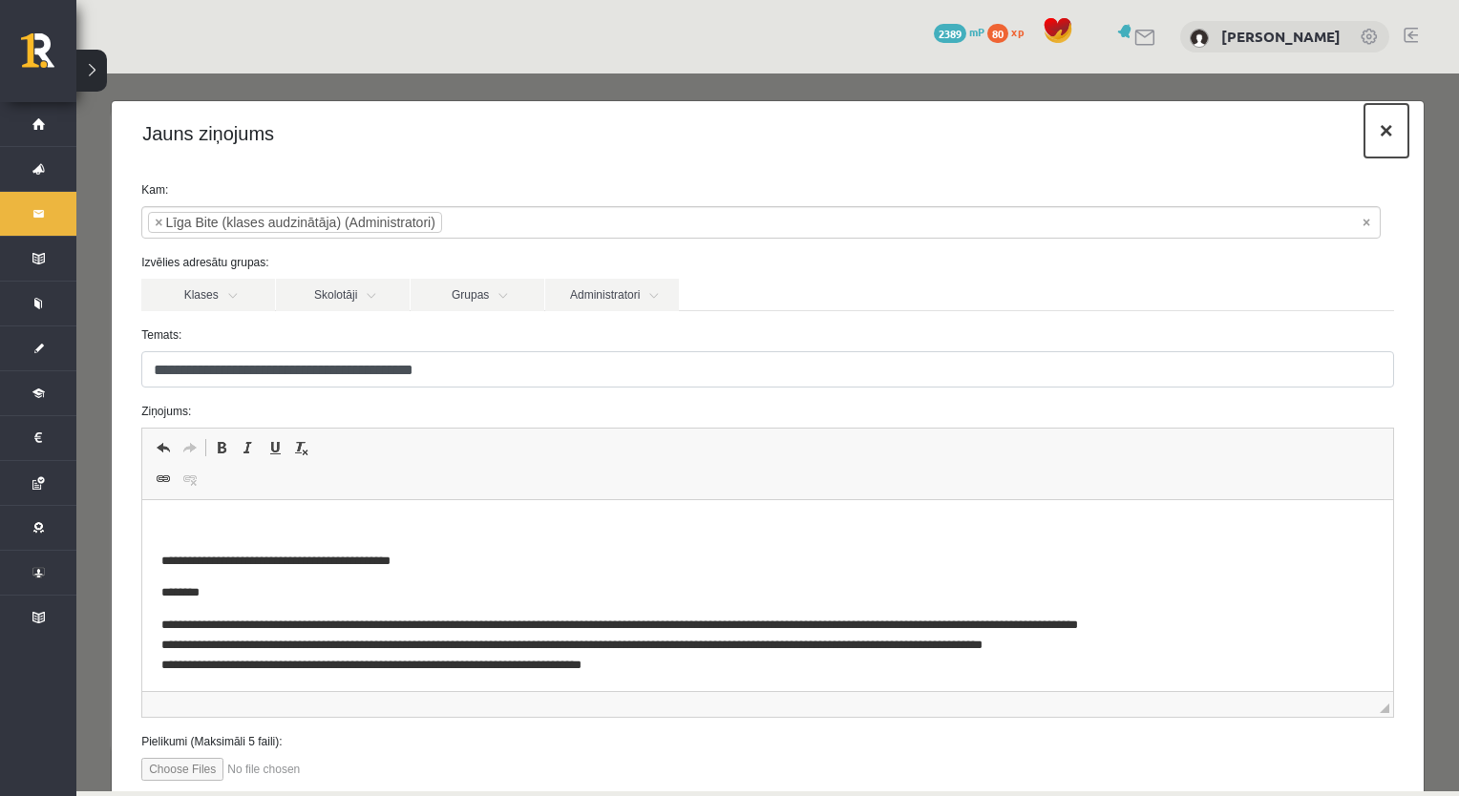
click at [1364, 139] on button "×" at bounding box center [1386, 130] width 44 height 53
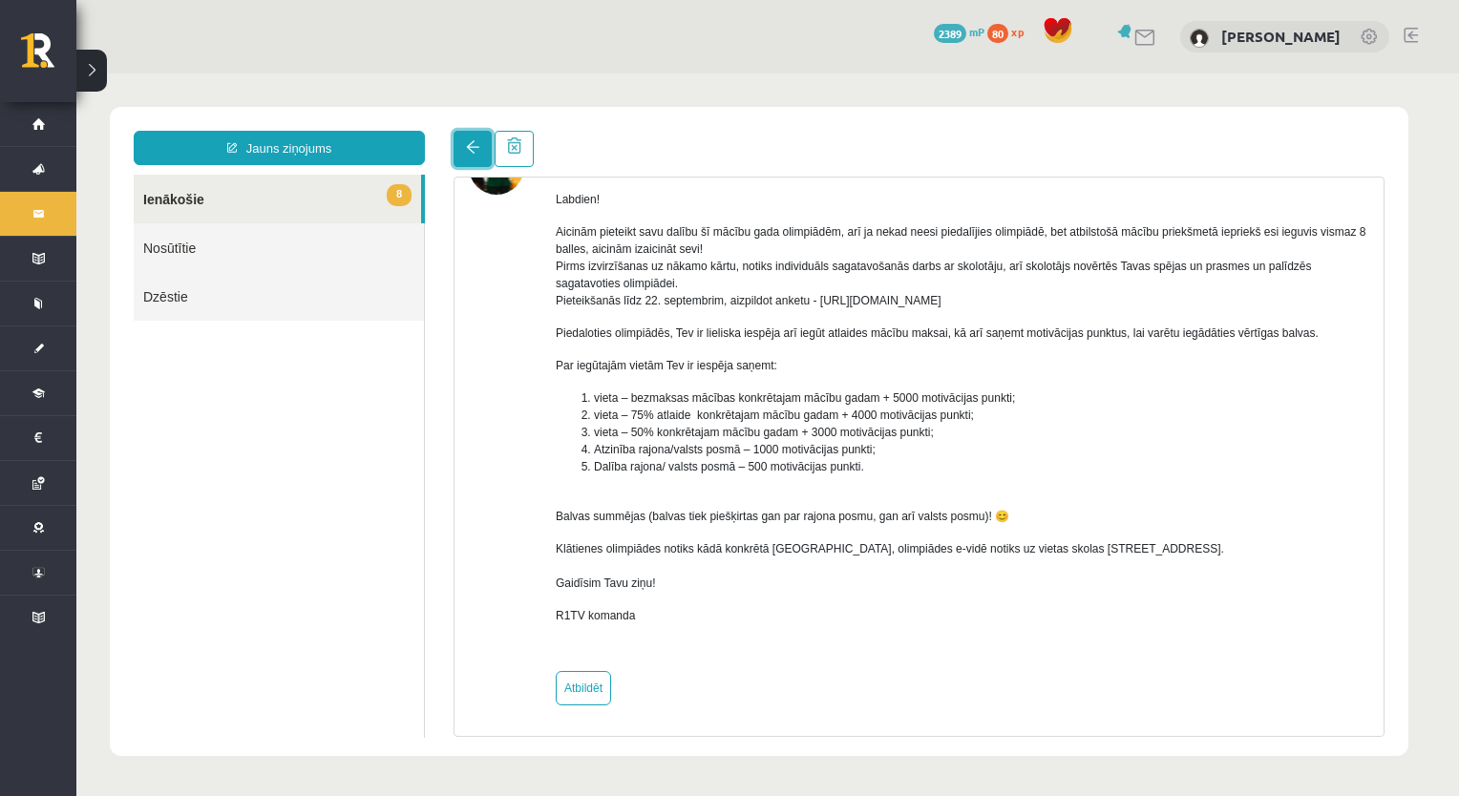
click at [460, 143] on link at bounding box center [472, 149] width 38 height 36
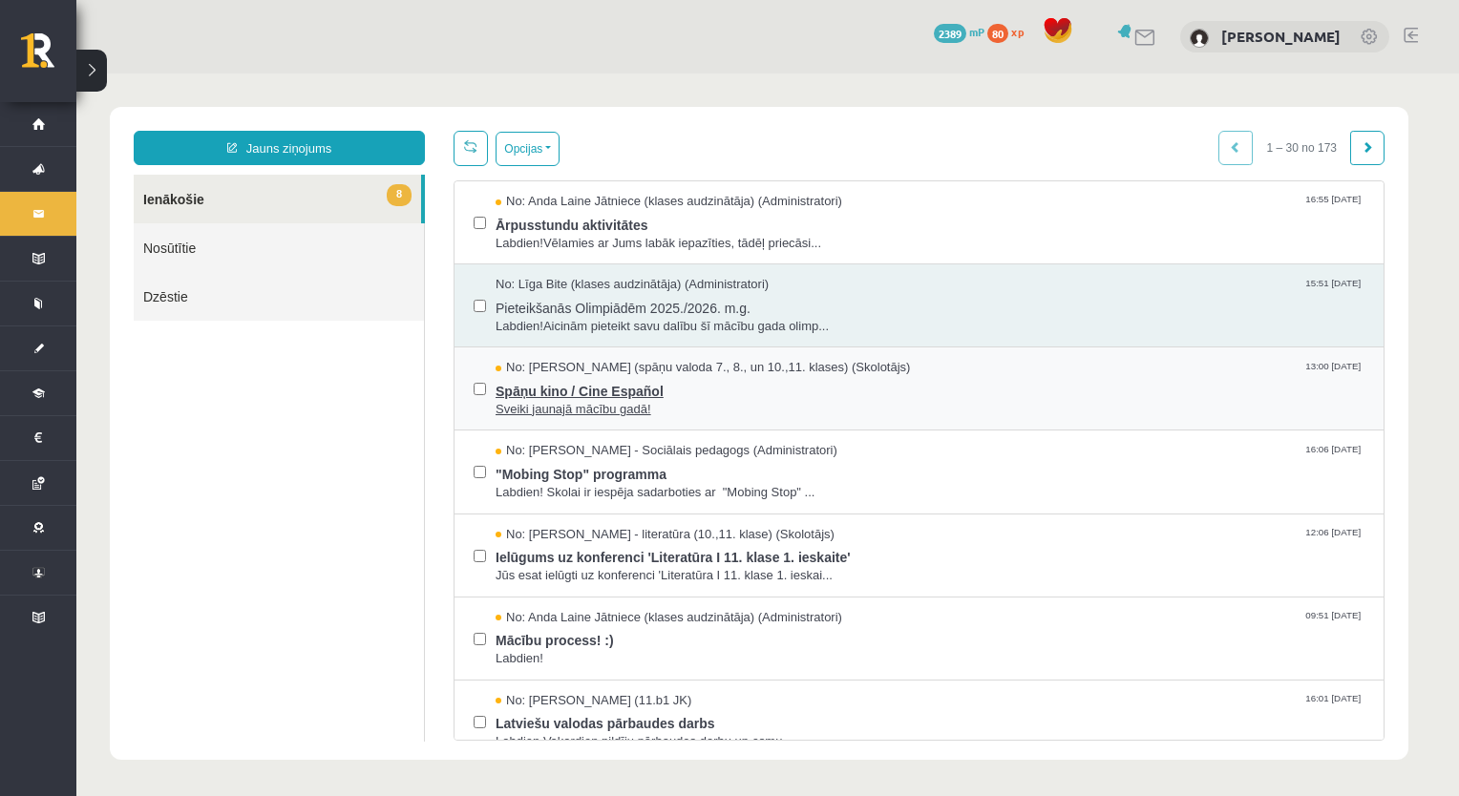
scroll to position [0, 0]
click at [538, 402] on span "Sveiki jaunajā mācību gadā!" at bounding box center [929, 410] width 869 height 18
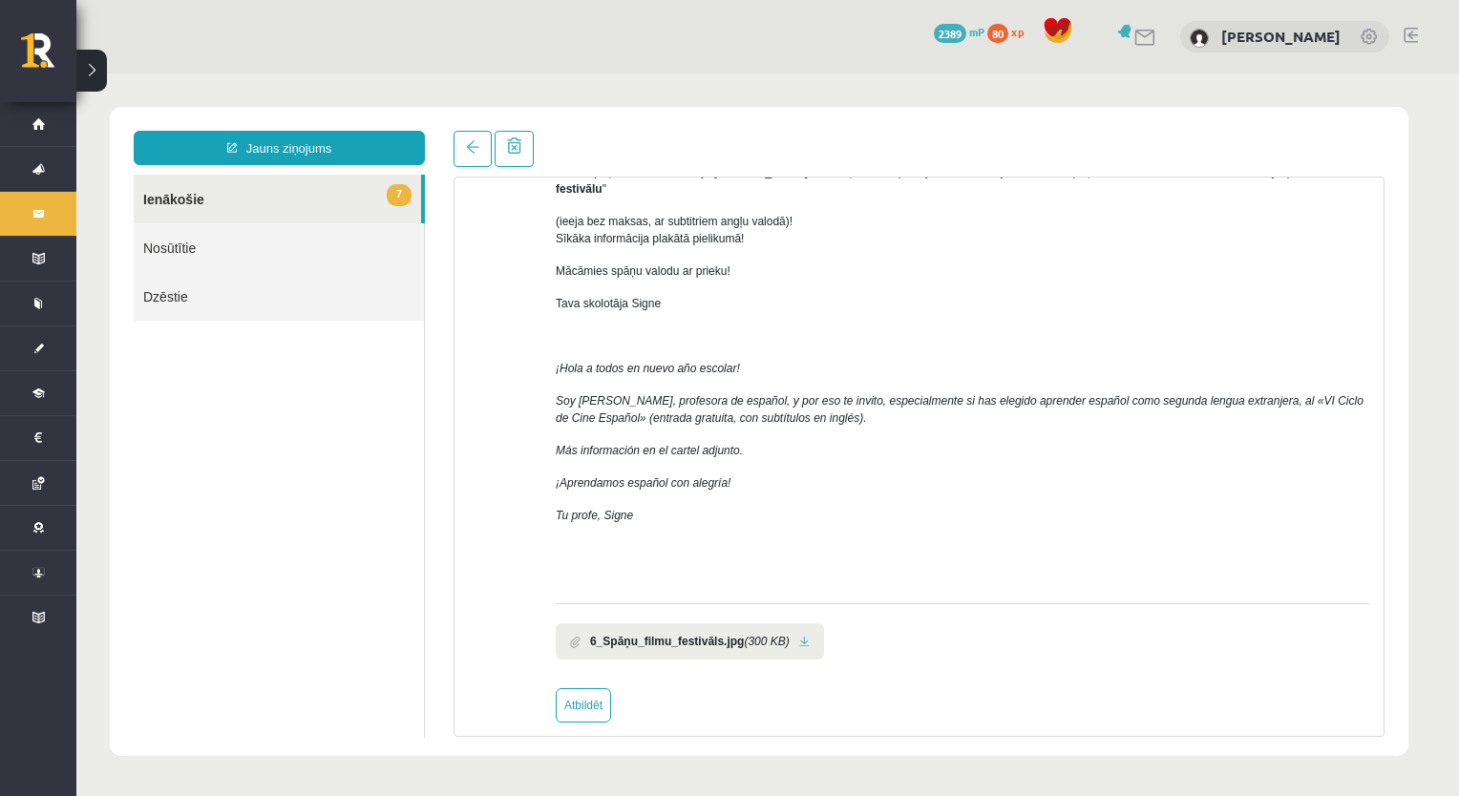
click at [799, 636] on link at bounding box center [804, 642] width 11 height 12
click at [523, 147] on link at bounding box center [513, 149] width 39 height 36
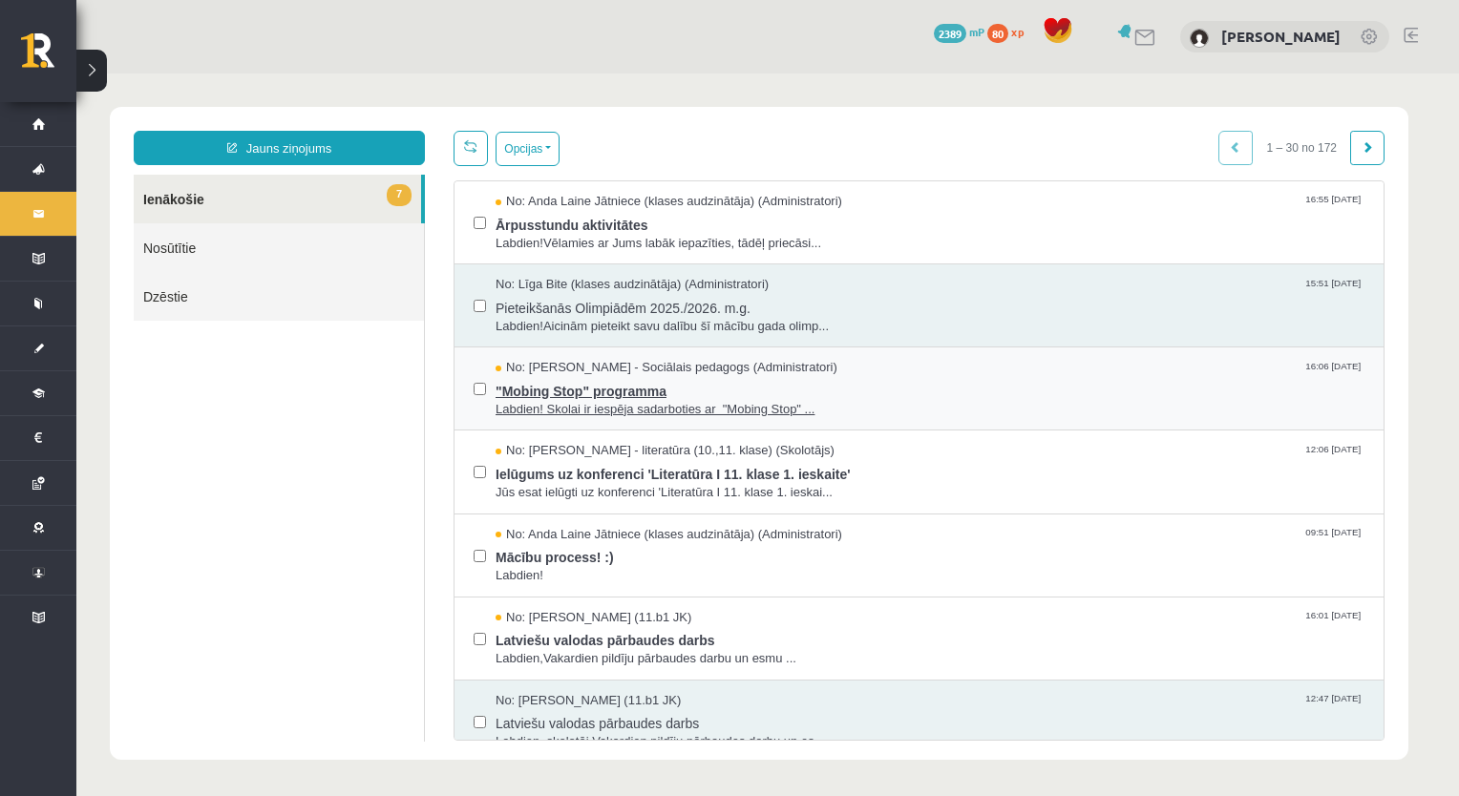
click at [599, 405] on span "Labdien! Skolai ir iespēja sadarboties ar "Mobing Stop" ..." at bounding box center [929, 410] width 869 height 18
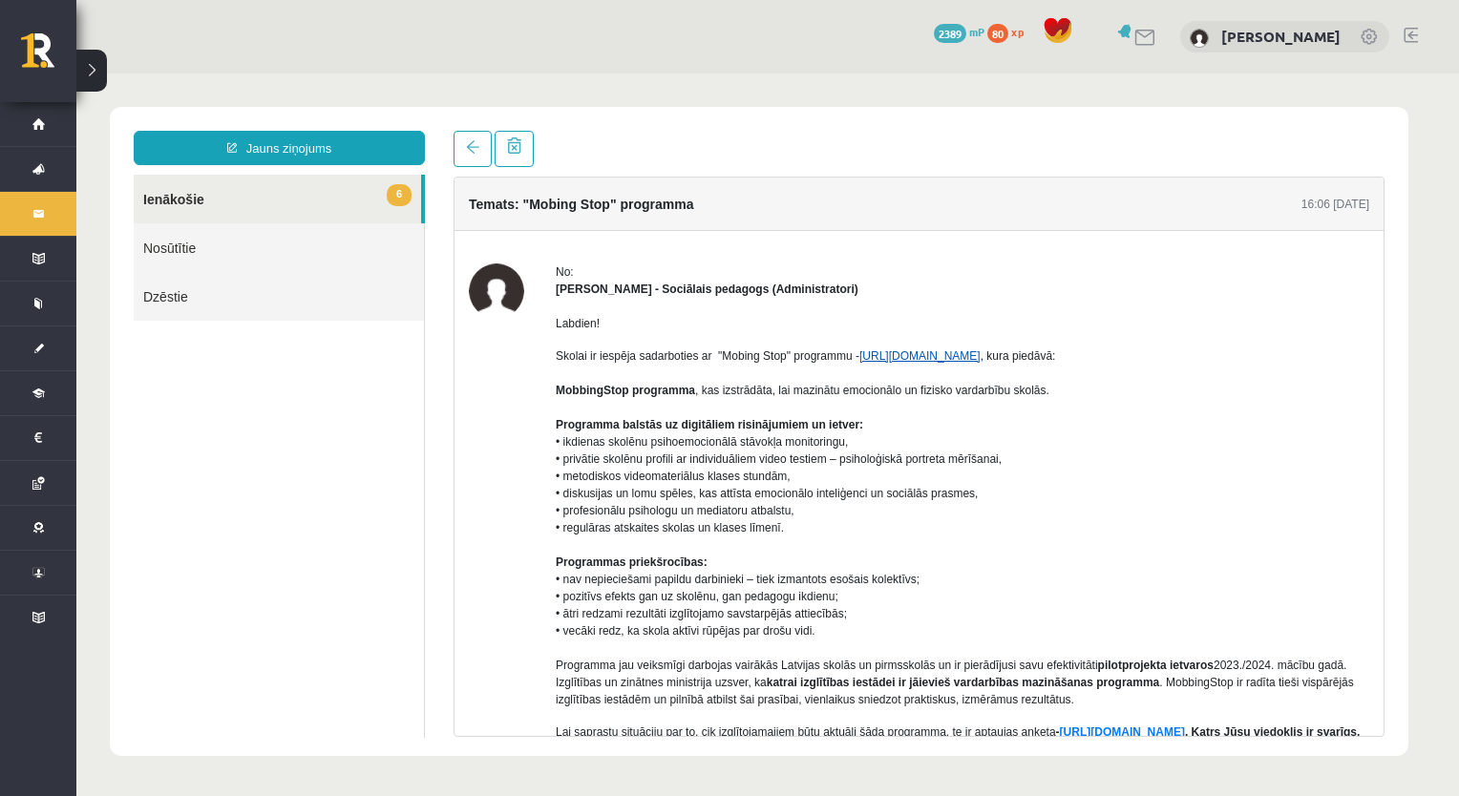
click at [935, 354] on link "[URL][DOMAIN_NAME]" at bounding box center [919, 355] width 121 height 13
click at [519, 147] on span at bounding box center [514, 145] width 14 height 16
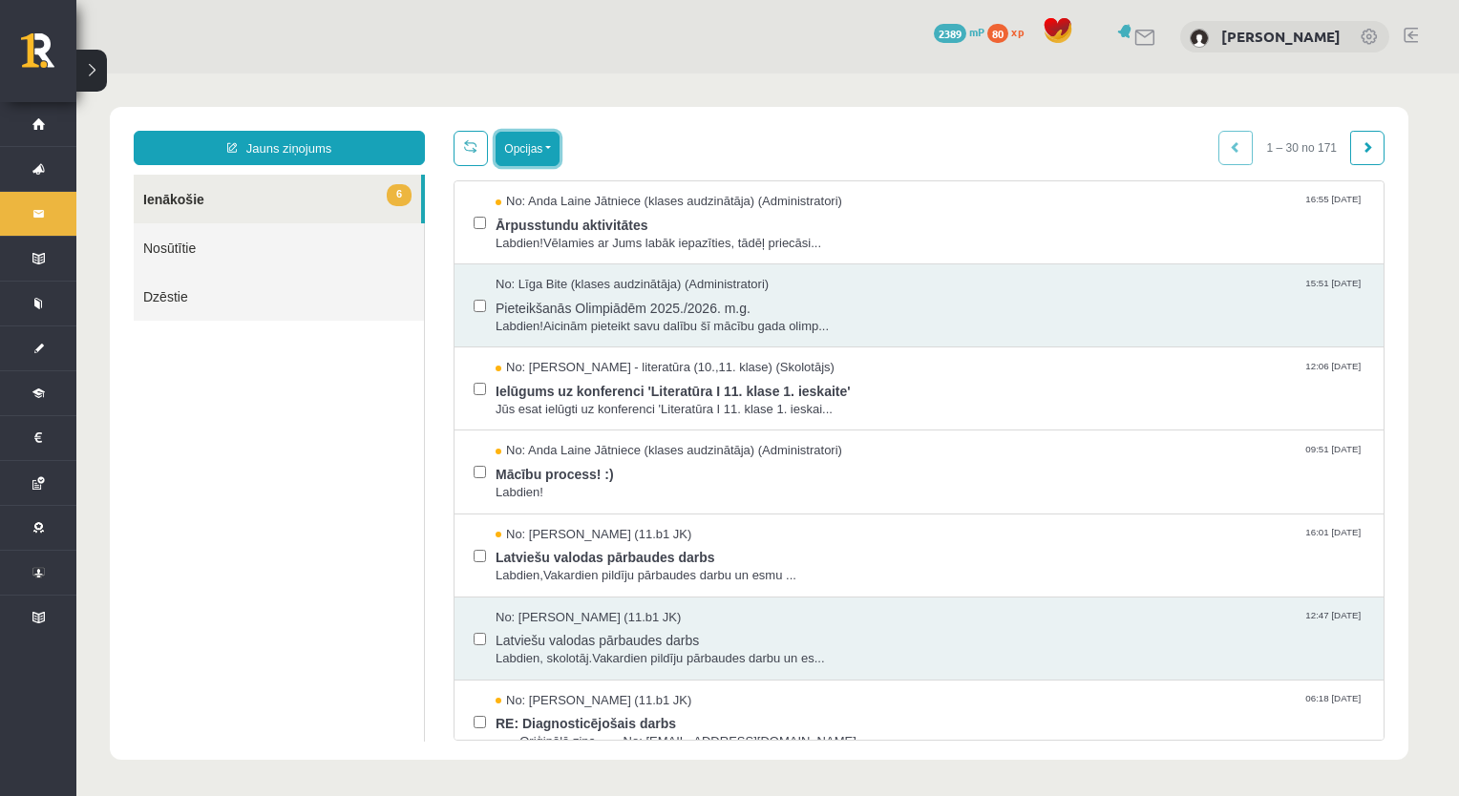
click at [542, 155] on button "Opcijas" at bounding box center [527, 149] width 64 height 34
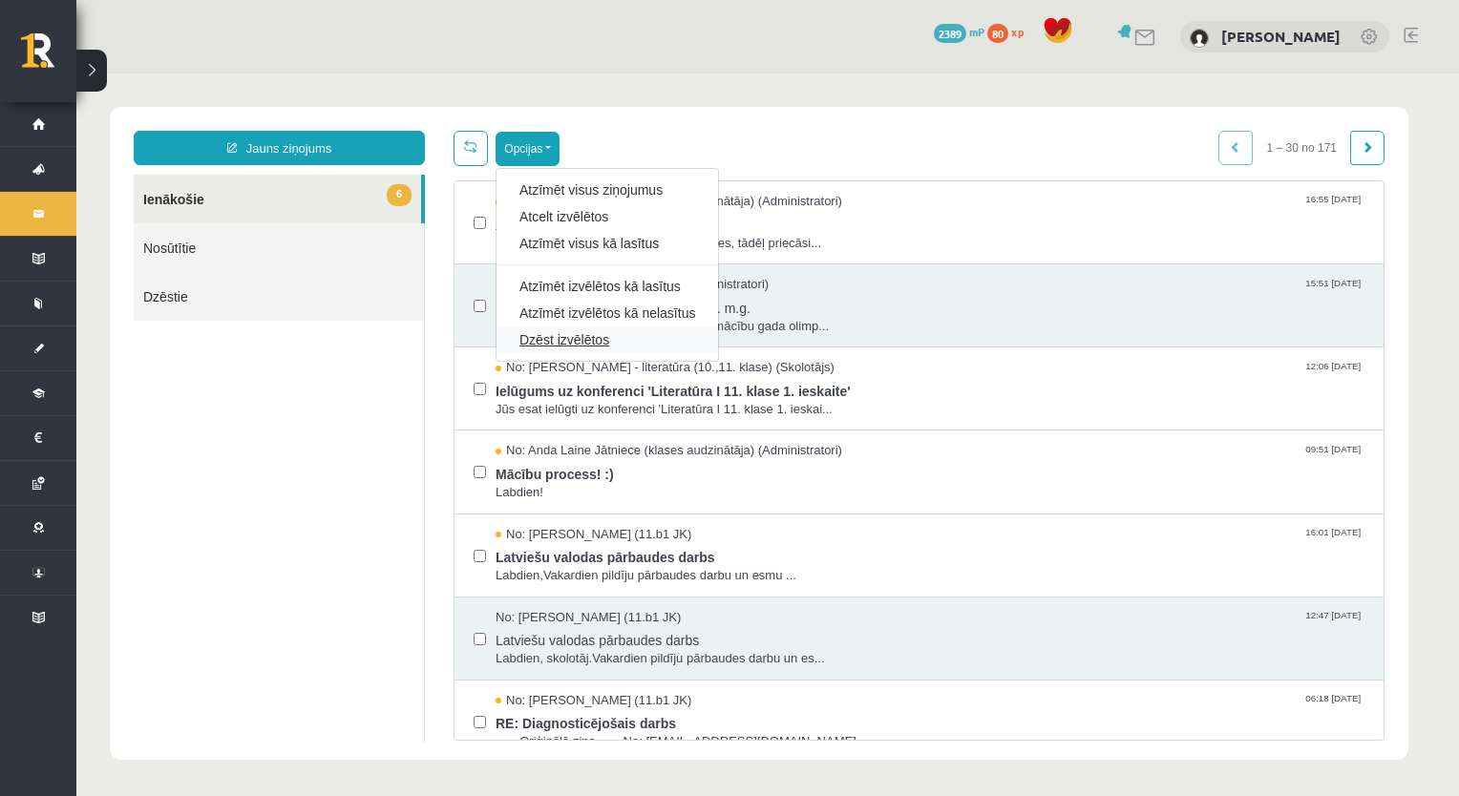
click at [564, 330] on link "Dzēst izvēlētos" at bounding box center [607, 339] width 176 height 19
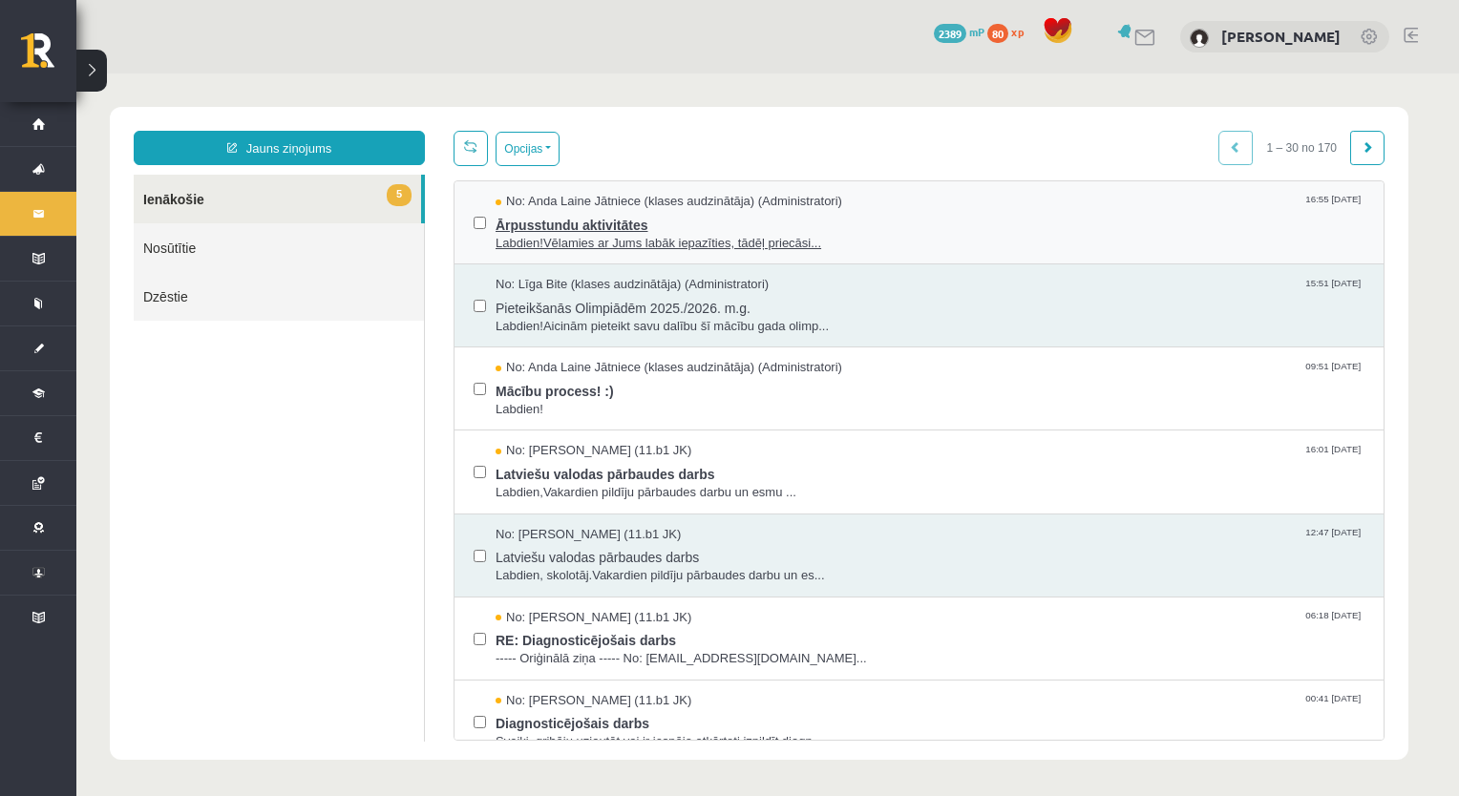
click at [568, 223] on span "Ārpusstundu aktivitātes" at bounding box center [929, 223] width 869 height 24
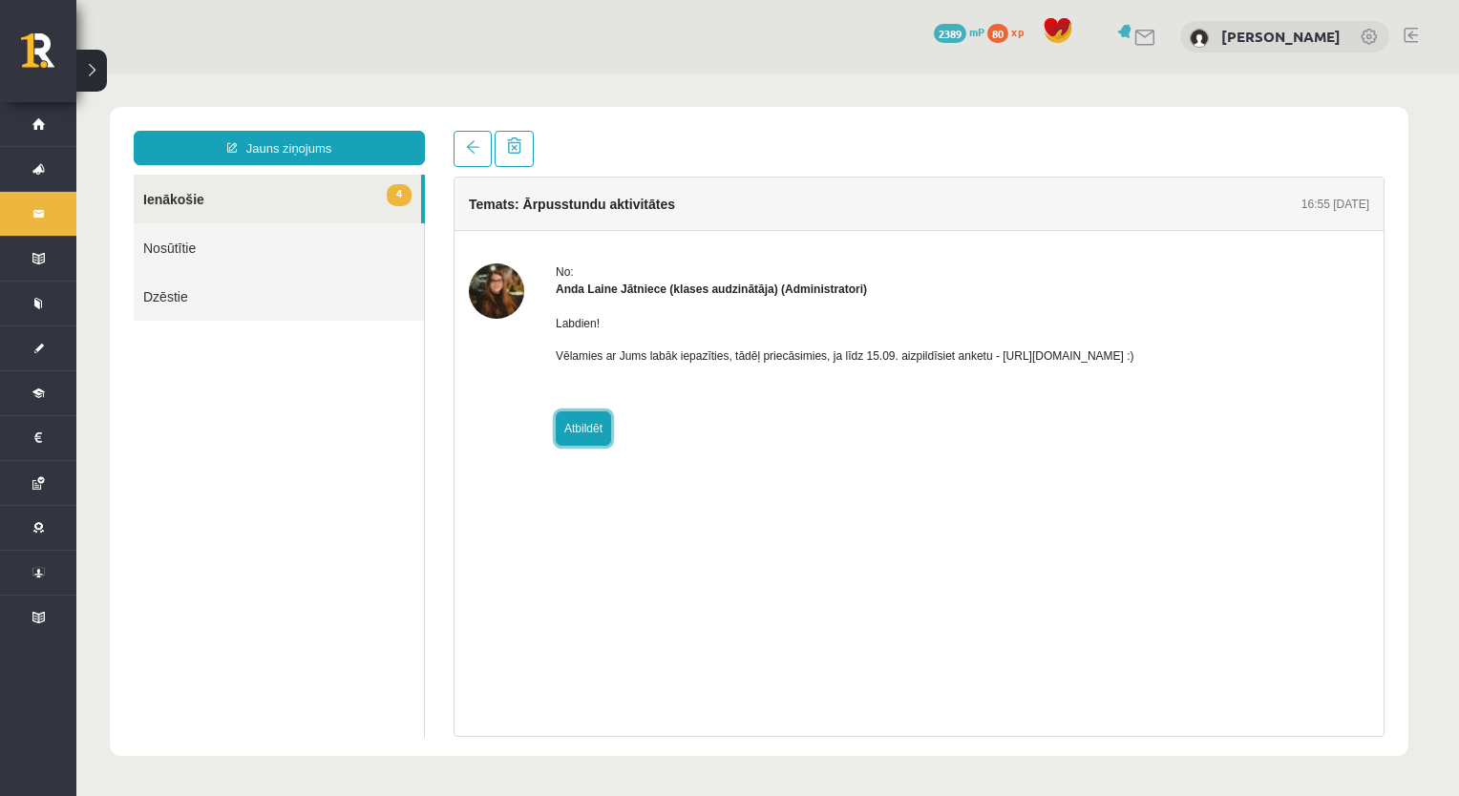
click at [585, 414] on link "Atbildēt" at bounding box center [583, 428] width 55 height 34
type input "**********"
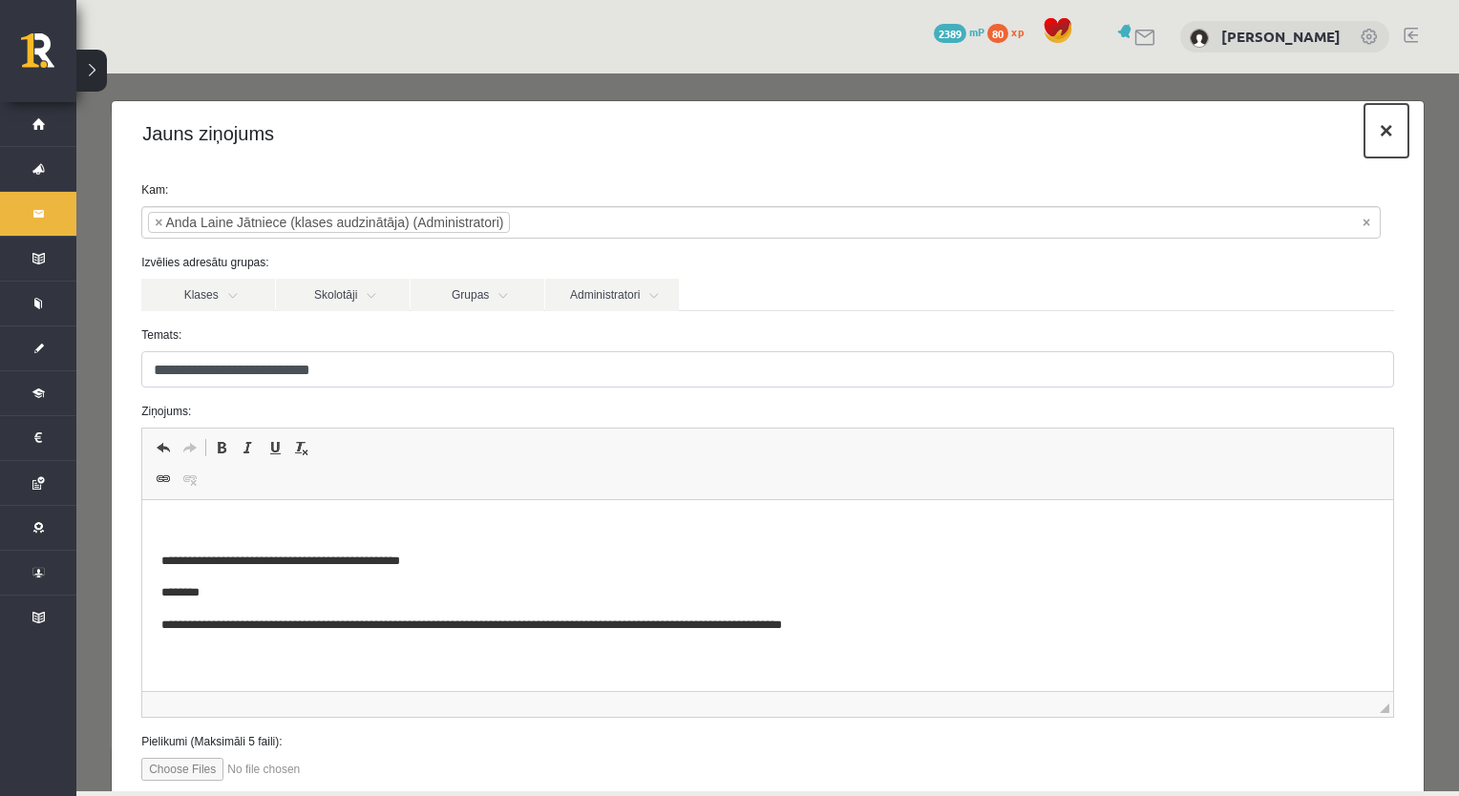
click at [1377, 134] on button "×" at bounding box center [1386, 130] width 44 height 53
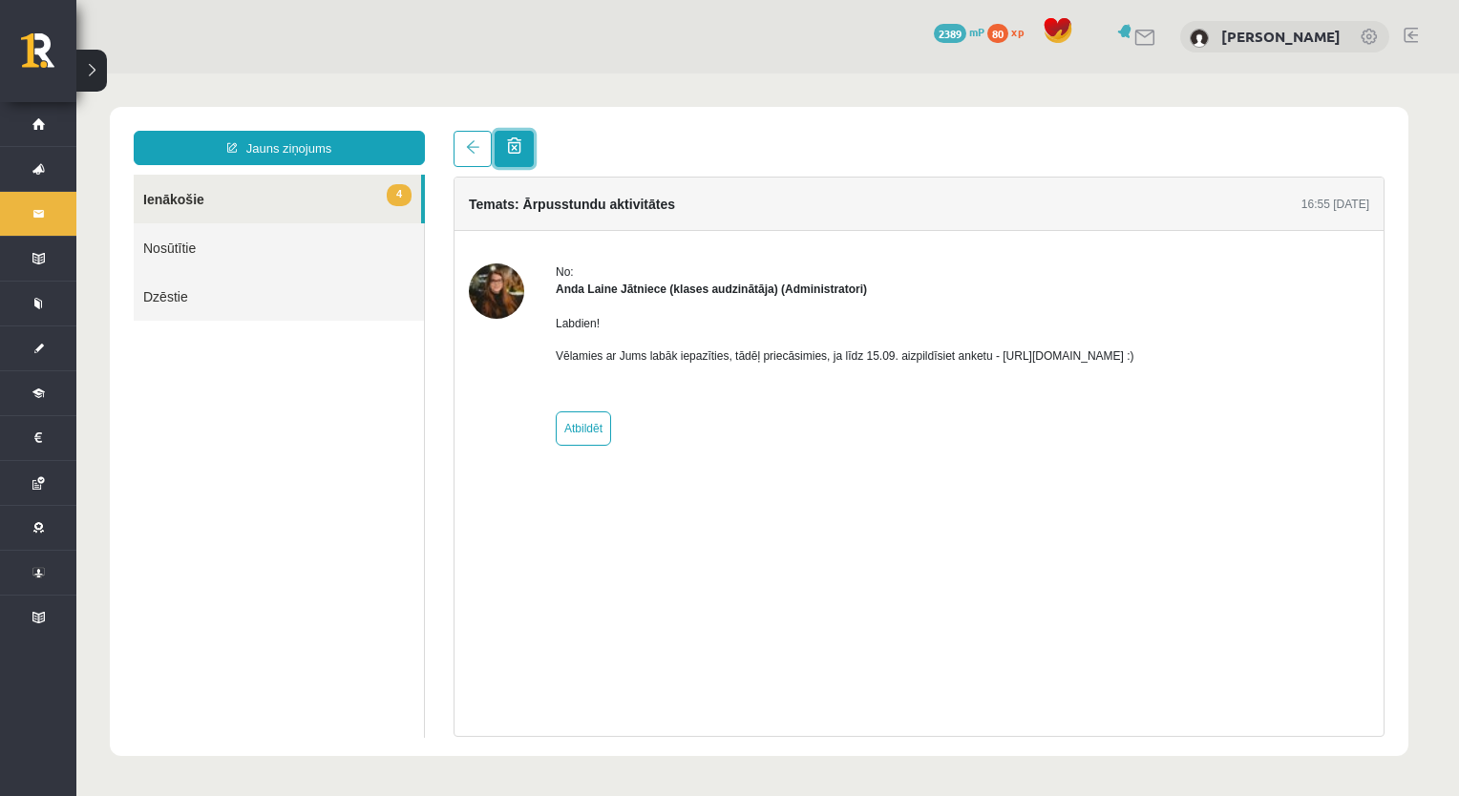
click at [515, 143] on span at bounding box center [514, 145] width 14 height 16
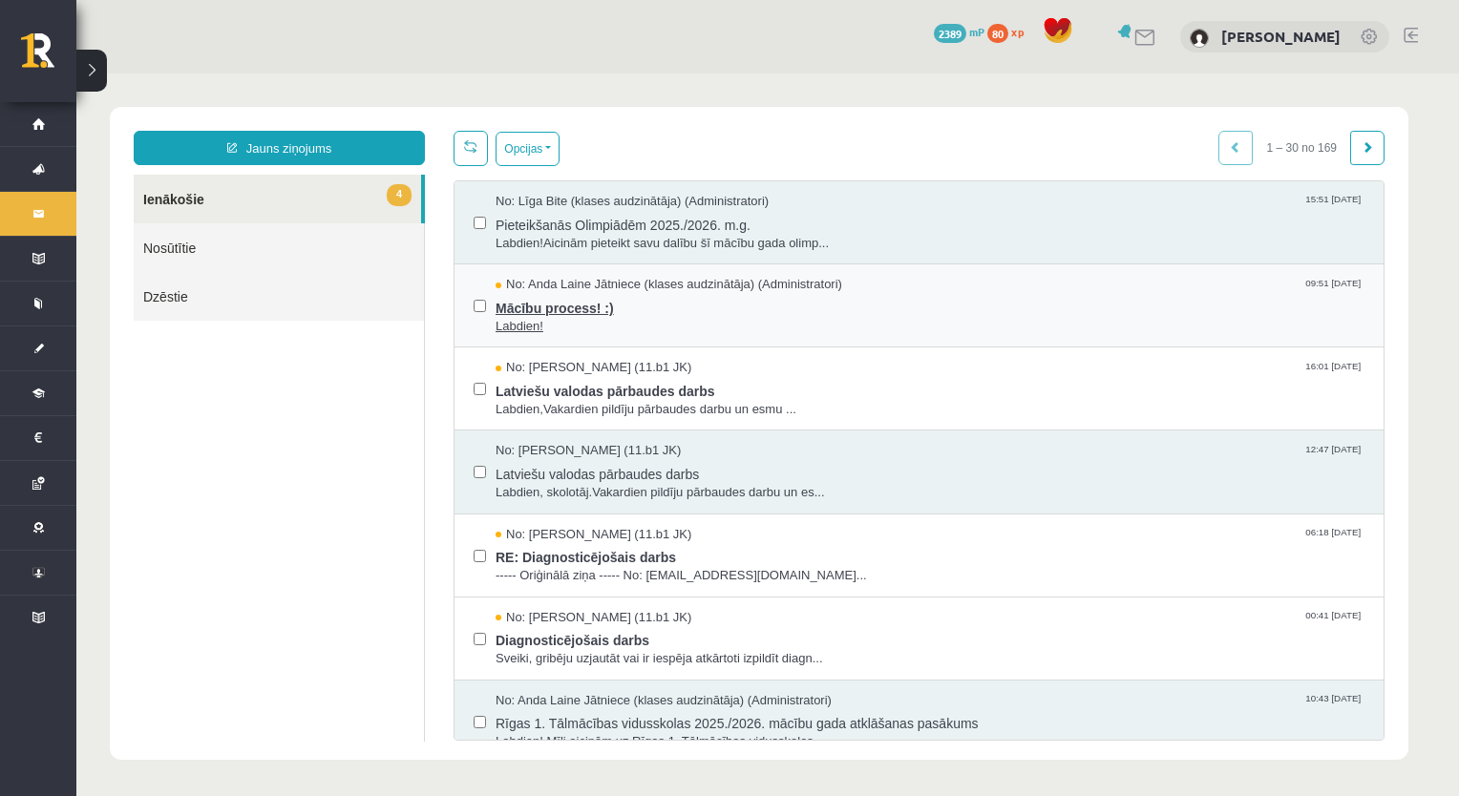
click at [573, 308] on span "Mācību process! :)" at bounding box center [929, 306] width 869 height 24
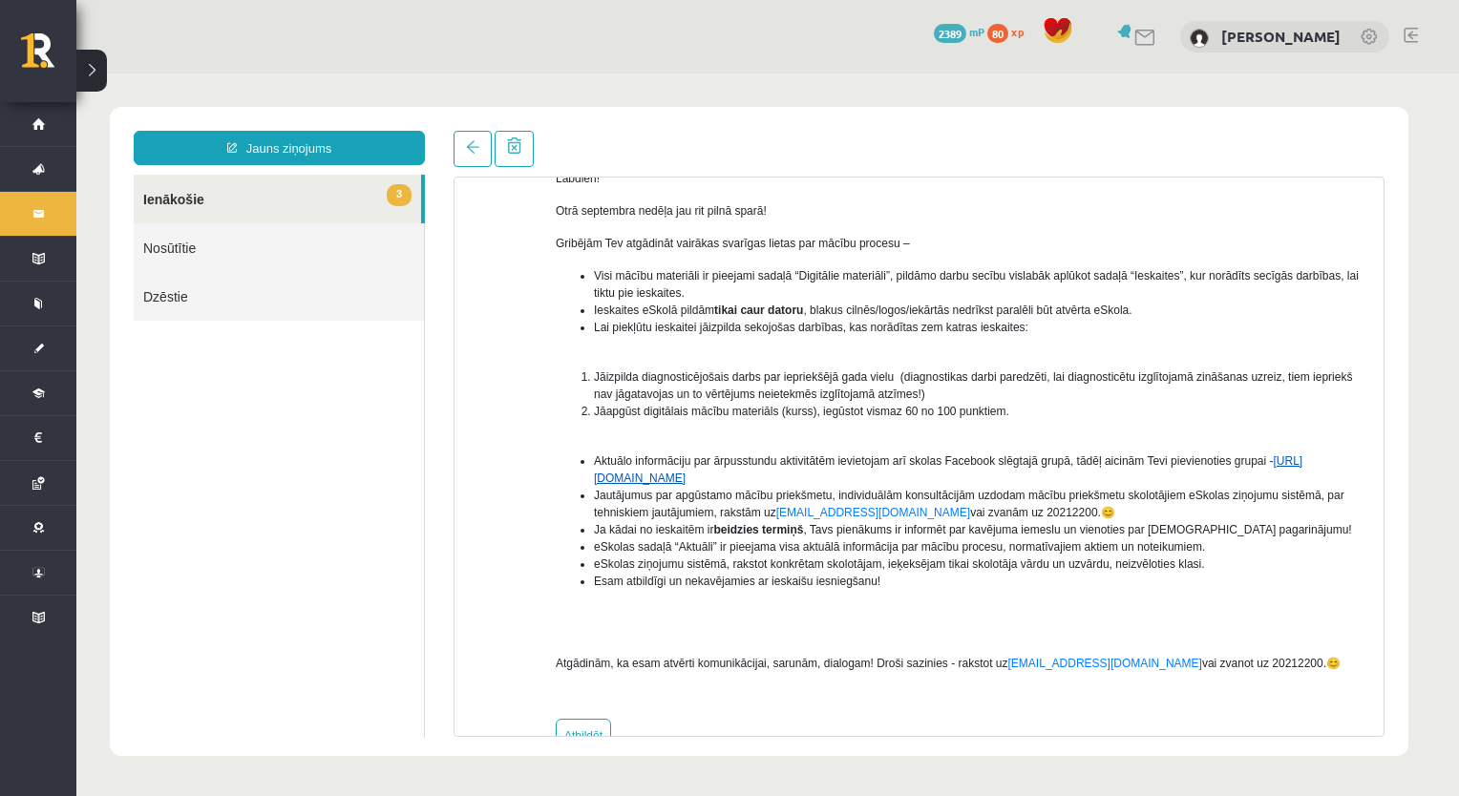
scroll to position [191, 0]
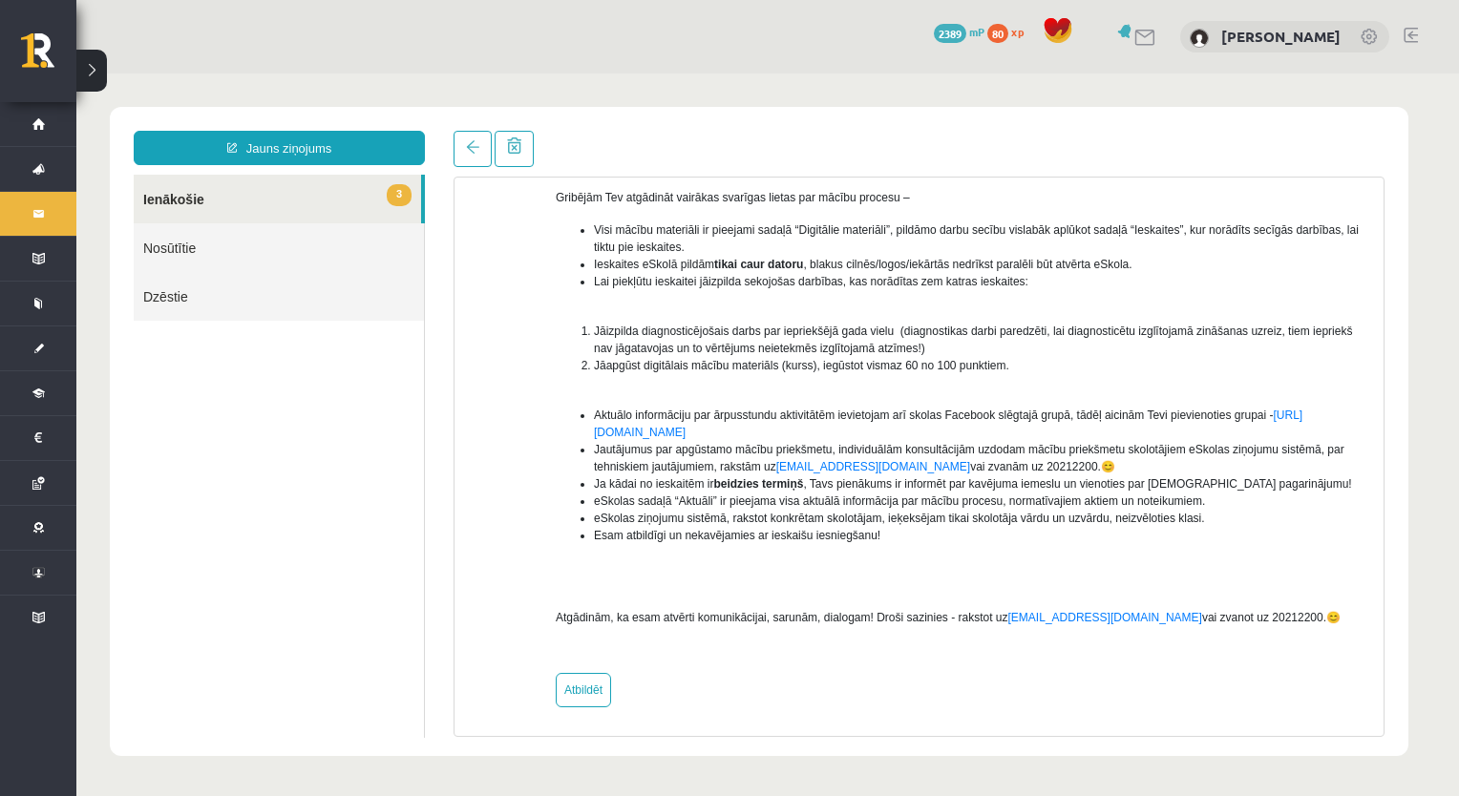
click at [807, 410] on span "Aktuālo informāciju par ārpusstundu aktivitātēm ievietojam arī skolas Facebook …" at bounding box center [948, 424] width 708 height 31
click at [800, 432] on link "[URL][DOMAIN_NAME]" at bounding box center [948, 424] width 708 height 31
click at [468, 143] on span at bounding box center [472, 146] width 13 height 13
click at [511, 144] on span at bounding box center [514, 145] width 14 height 16
click at [511, 147] on span at bounding box center [514, 145] width 14 height 16
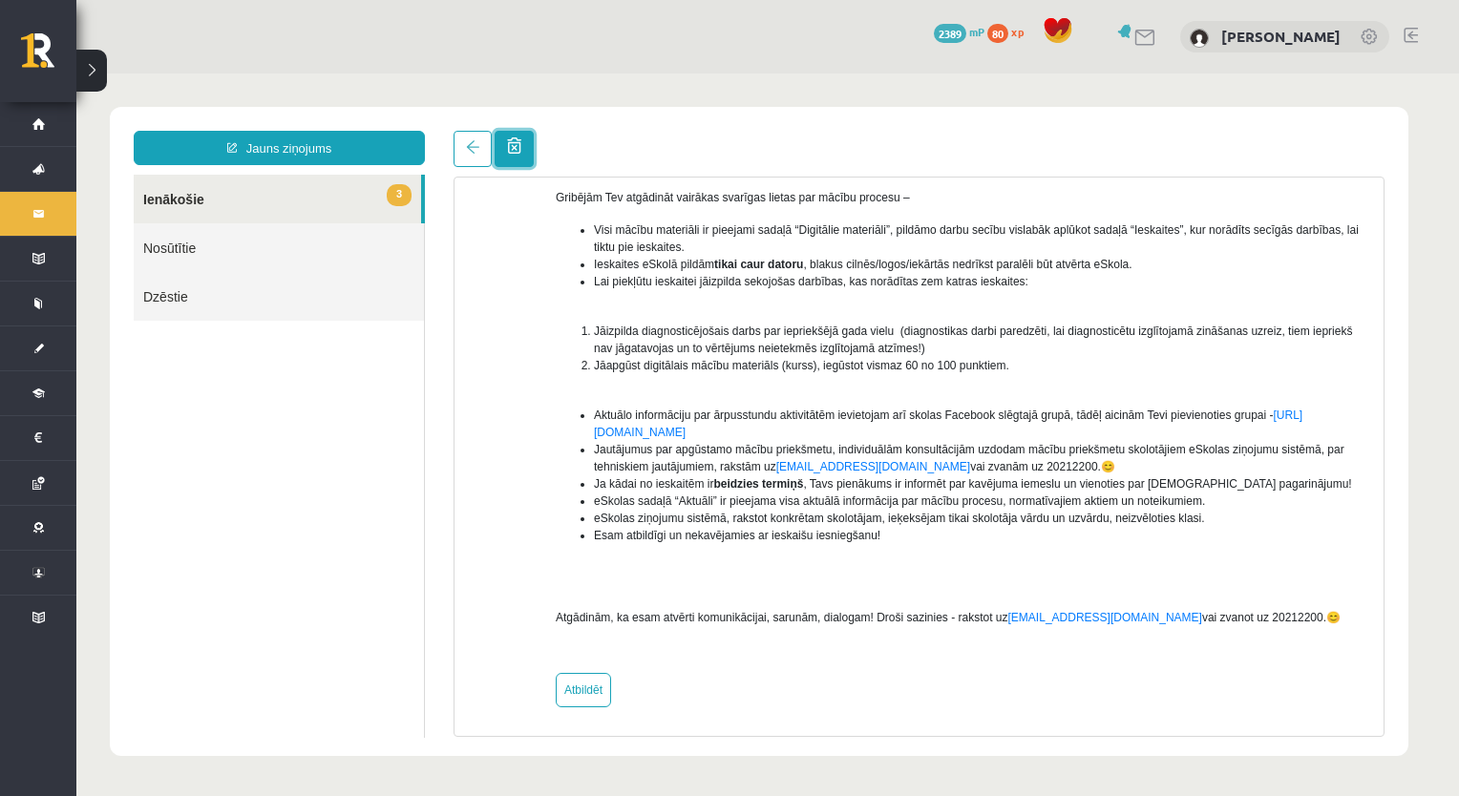
click at [511, 147] on span at bounding box center [514, 145] width 14 height 16
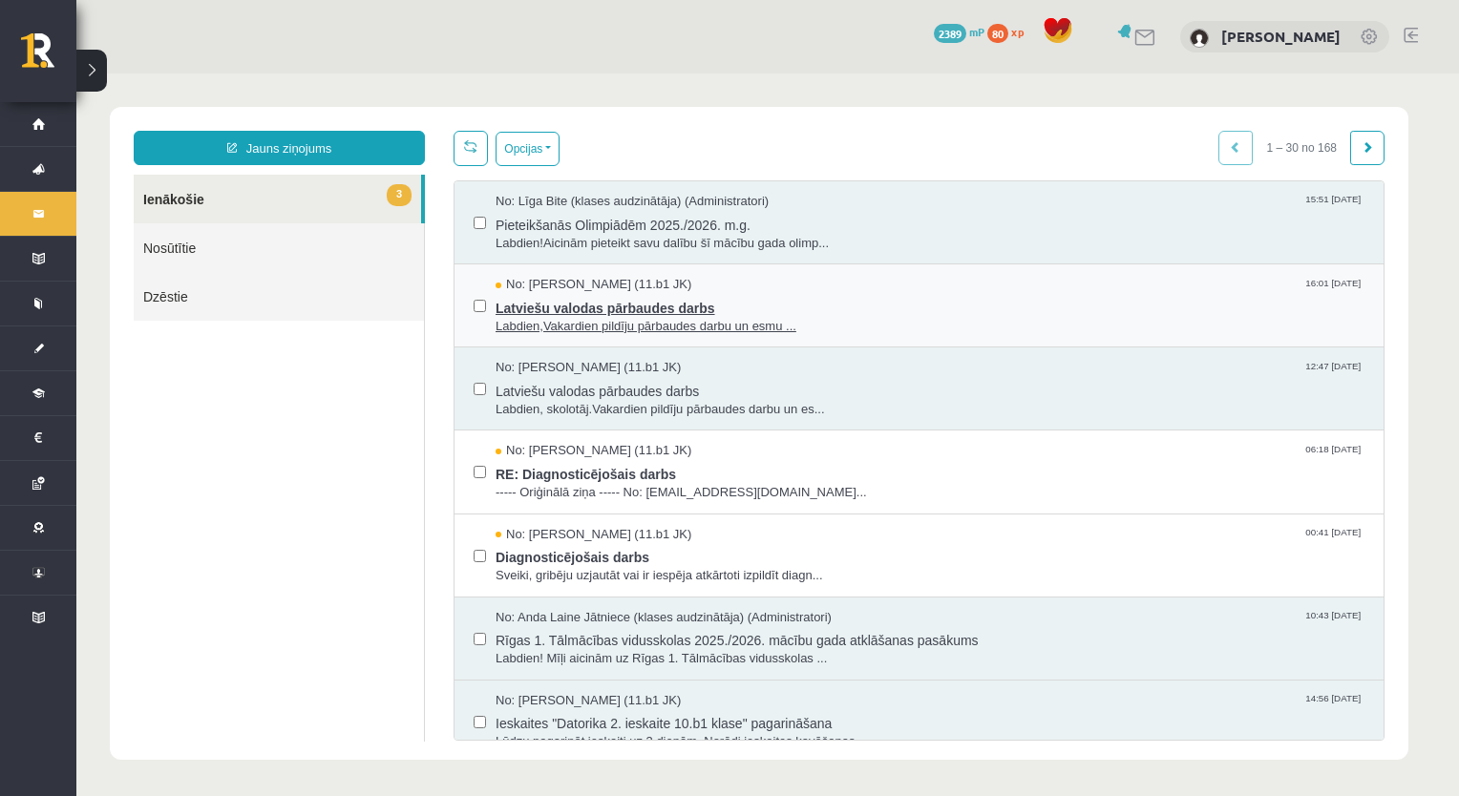
scroll to position [0, 0]
click at [608, 296] on span "Latviešu valodas pārbaudes darbs" at bounding box center [929, 306] width 869 height 24
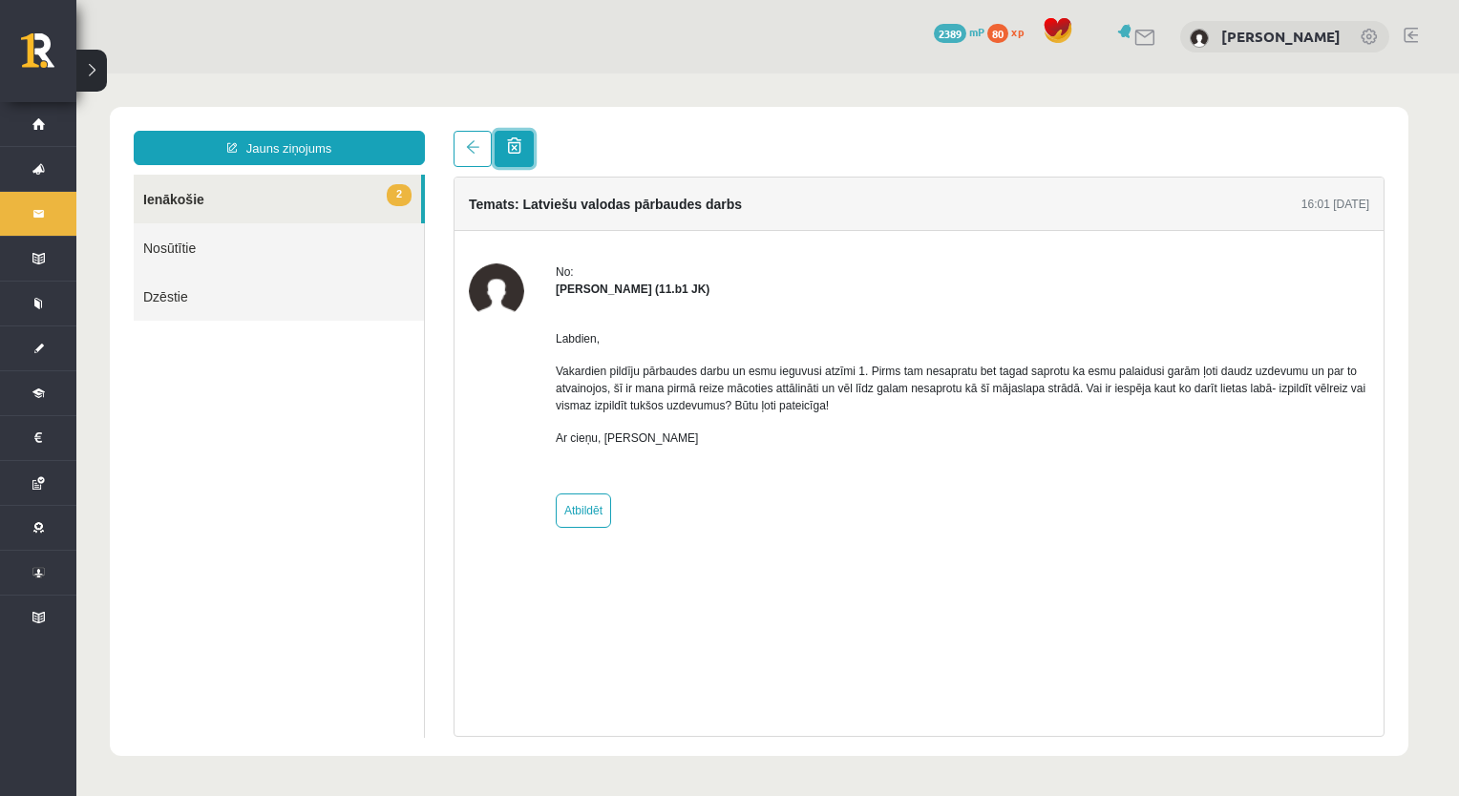
click at [495, 150] on link at bounding box center [513, 149] width 39 height 36
click at [503, 151] on link at bounding box center [513, 149] width 39 height 36
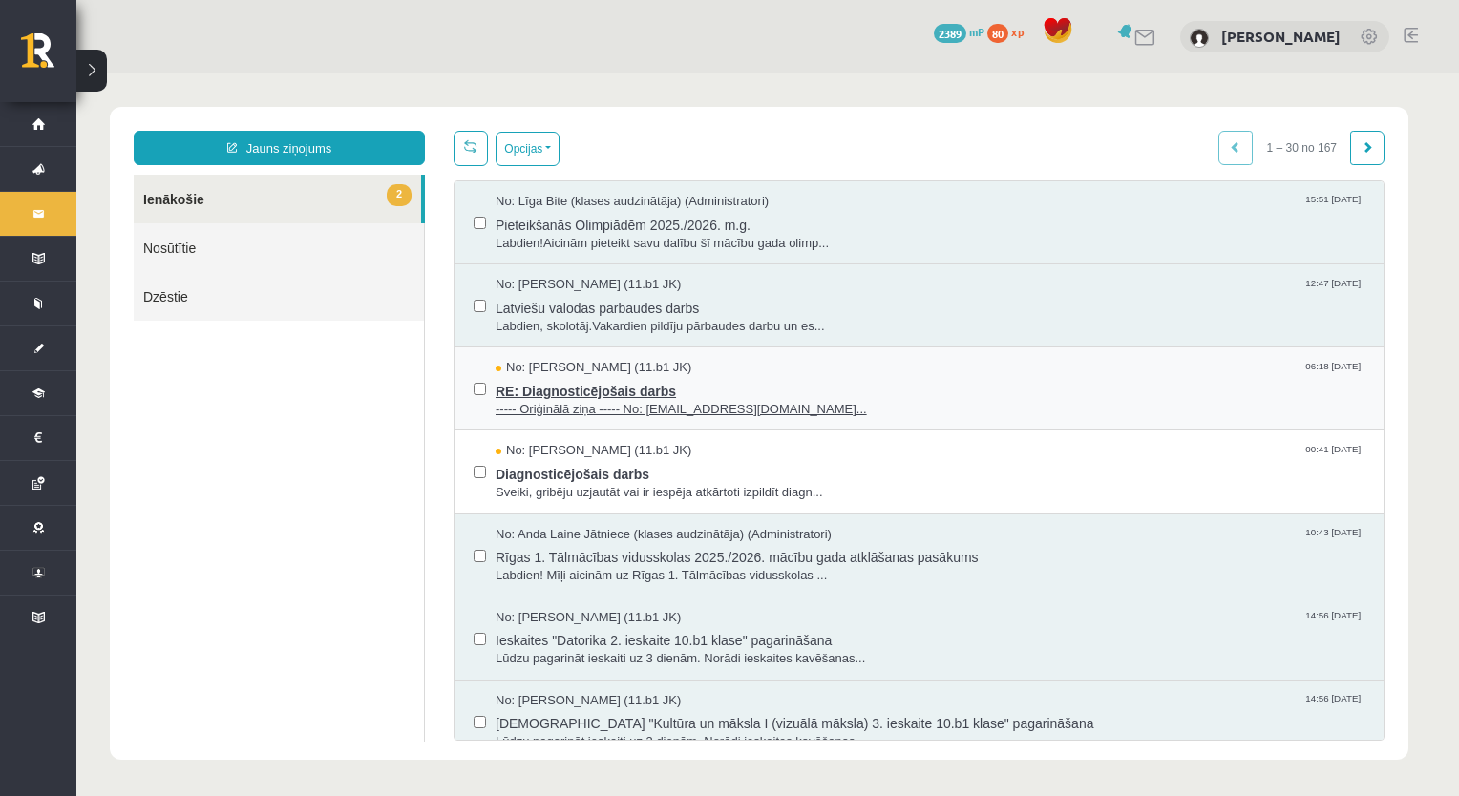
click at [559, 401] on span "----- Oriģinālā ziņa ----- No: [EMAIL_ADDRESS][DOMAIN_NAME]..." at bounding box center [929, 410] width 869 height 18
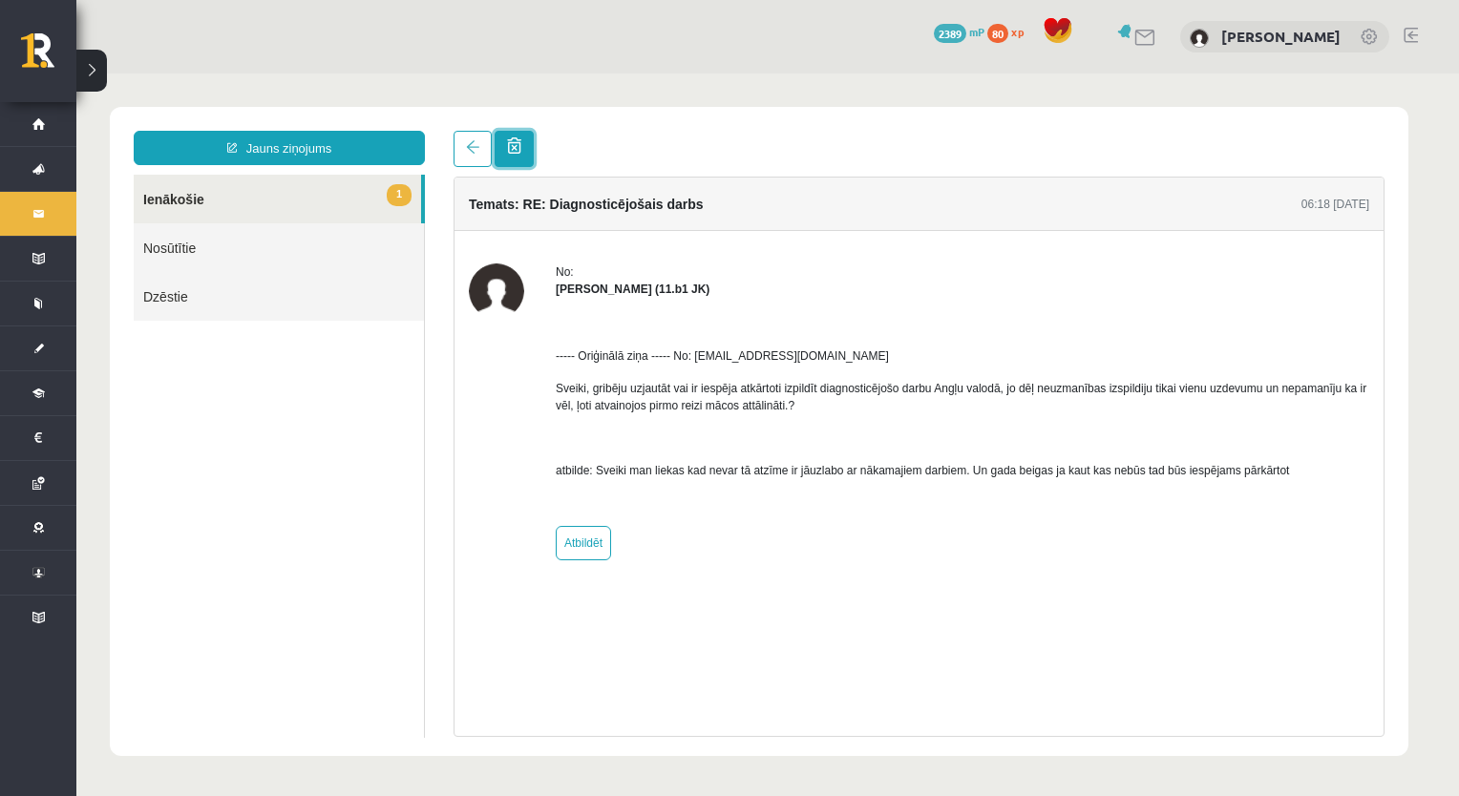
click at [531, 164] on link at bounding box center [513, 149] width 39 height 36
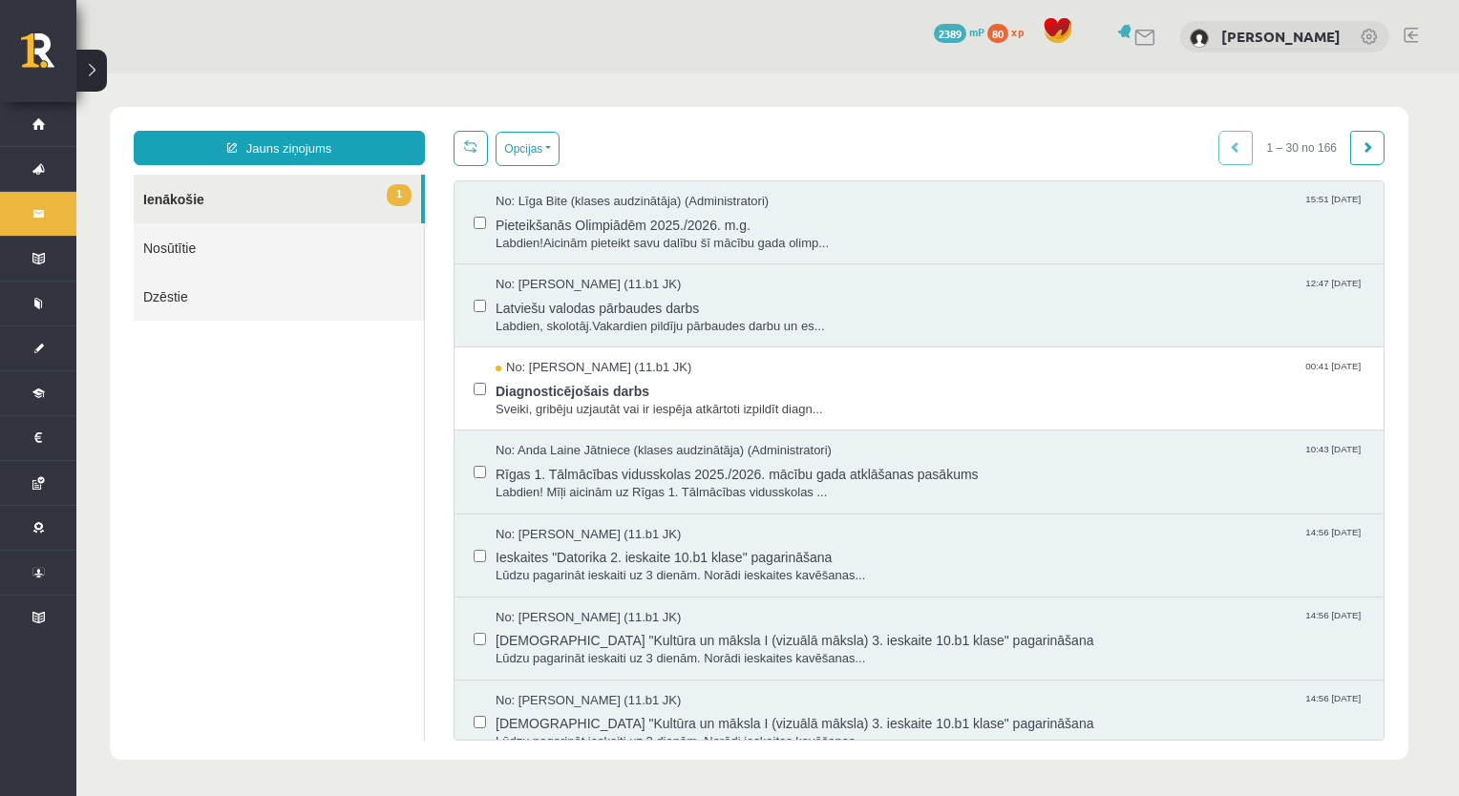
click at [530, 155] on button "Opcijas" at bounding box center [527, 149] width 64 height 34
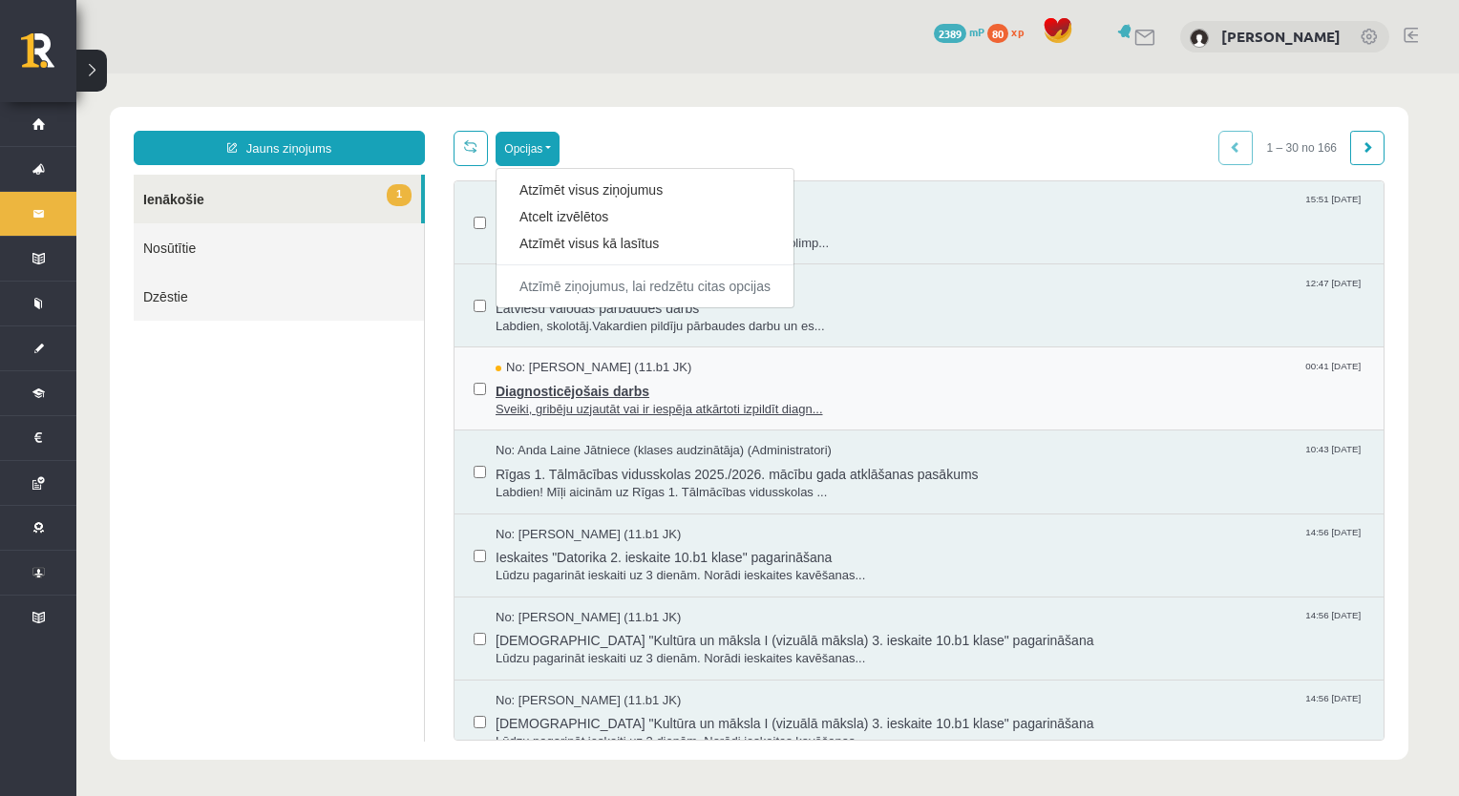
click at [557, 380] on span "Diagnosticējošais darbs" at bounding box center [929, 389] width 869 height 24
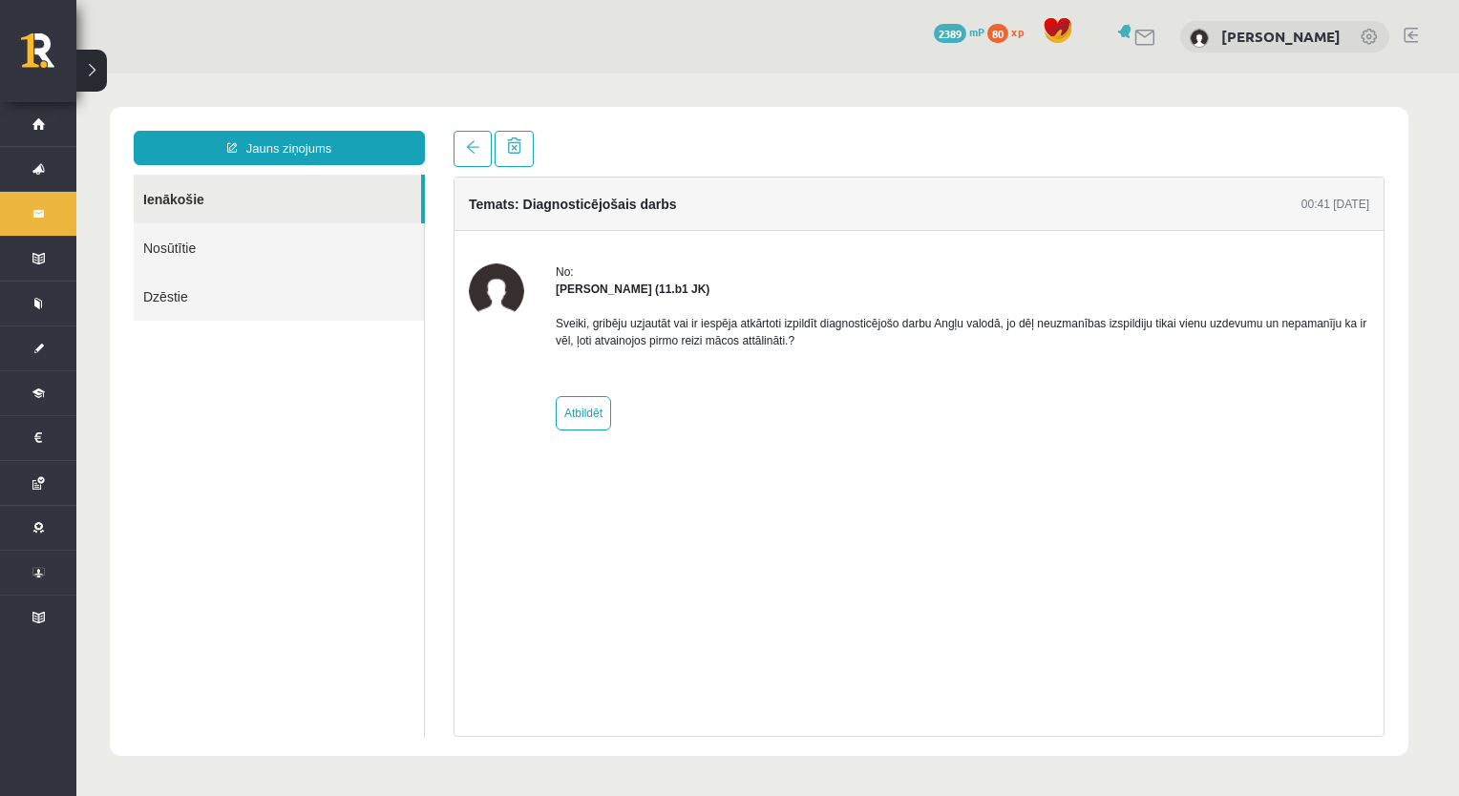
click at [547, 183] on div "Temats: Diagnosticējošais darbs 00:41 [DATE]" at bounding box center [918, 204] width 929 height 53
click at [515, 161] on link at bounding box center [513, 149] width 39 height 36
click at [515, 167] on div "Temats: Diagnosticējošais darbs 00:41 [DATE] No: [PERSON_NAME] (11.b1 JK) Sveik…" at bounding box center [918, 434] width 959 height 606
click at [515, 162] on link at bounding box center [513, 149] width 39 height 36
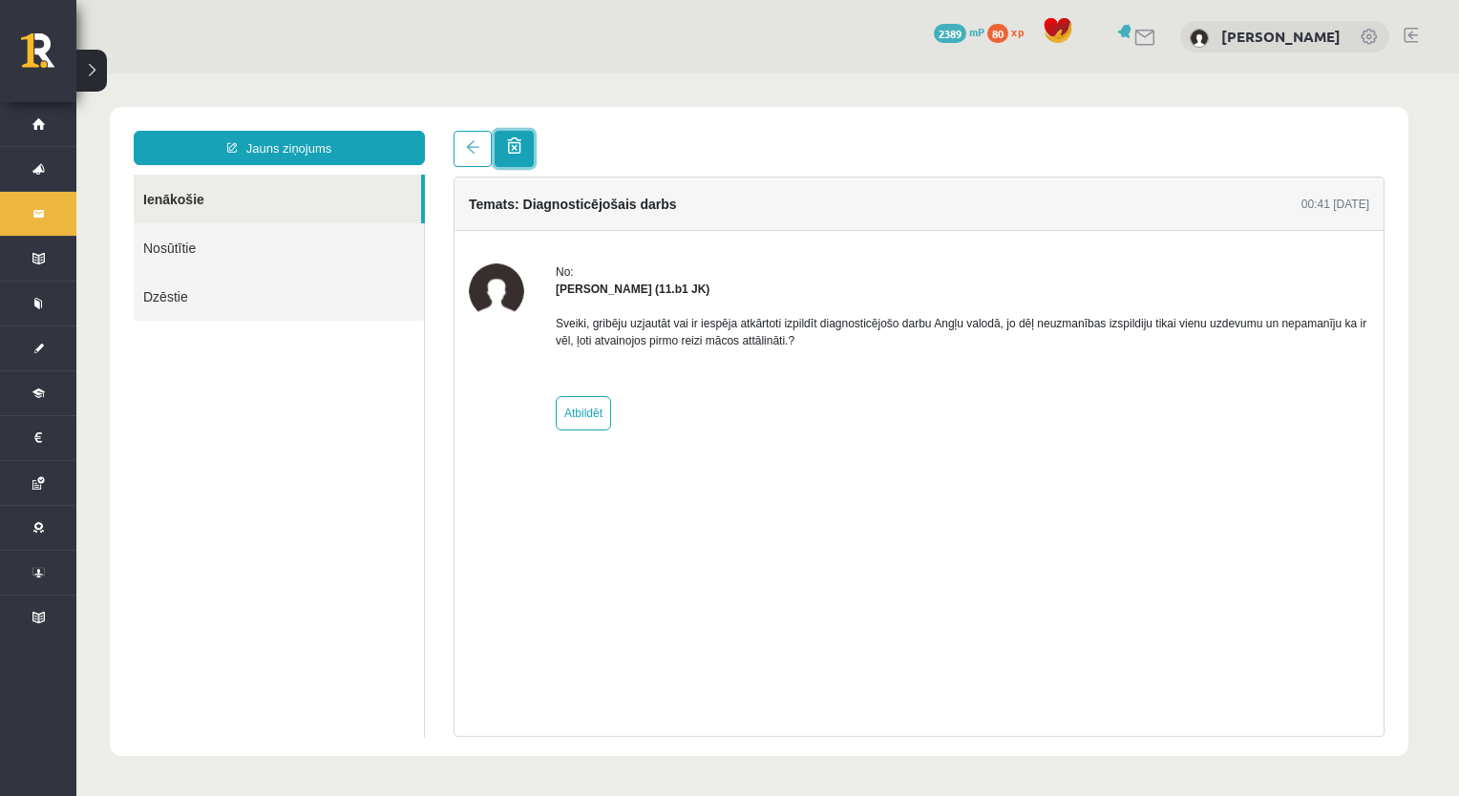
click at [515, 162] on link at bounding box center [513, 149] width 39 height 36
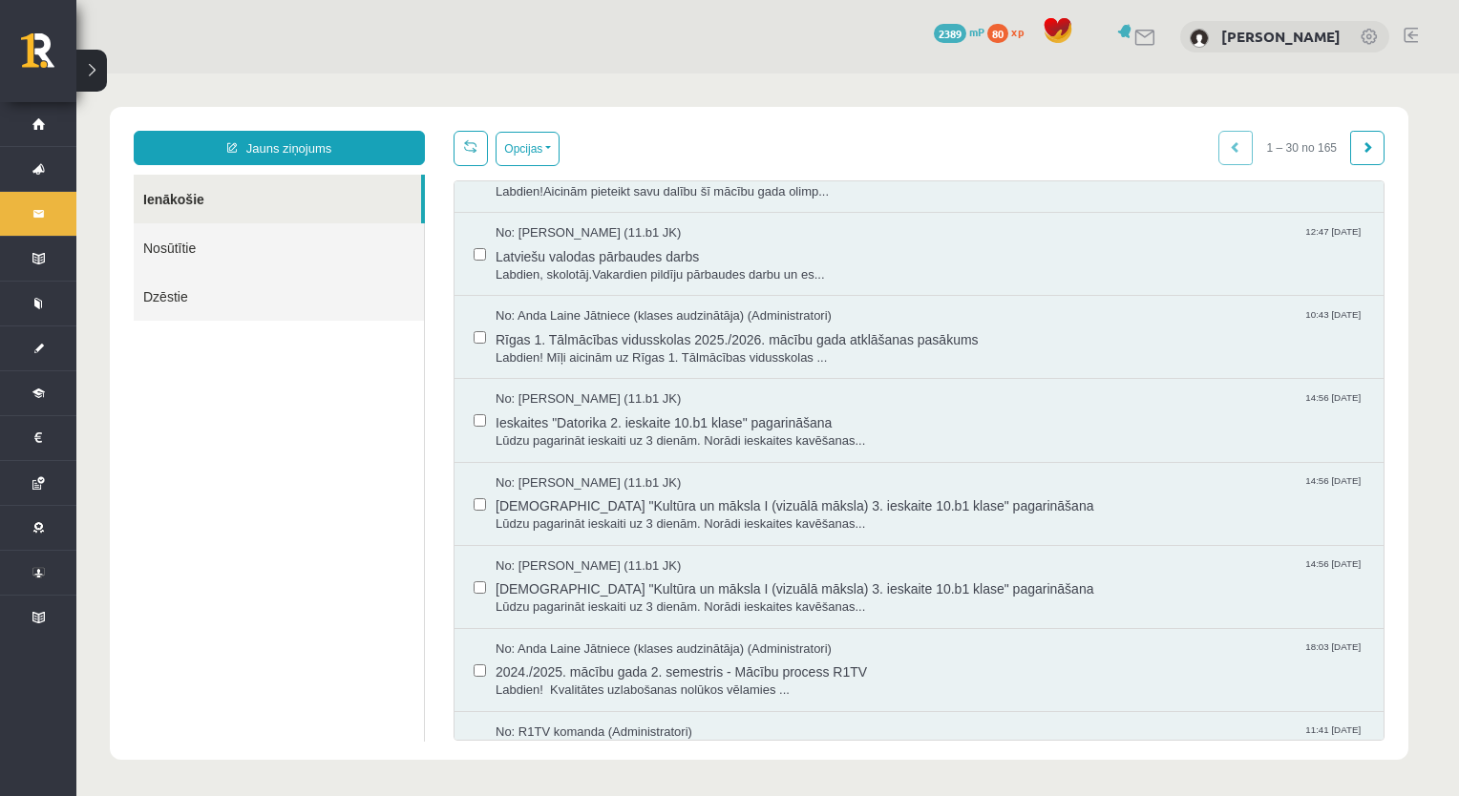
scroll to position [191, 0]
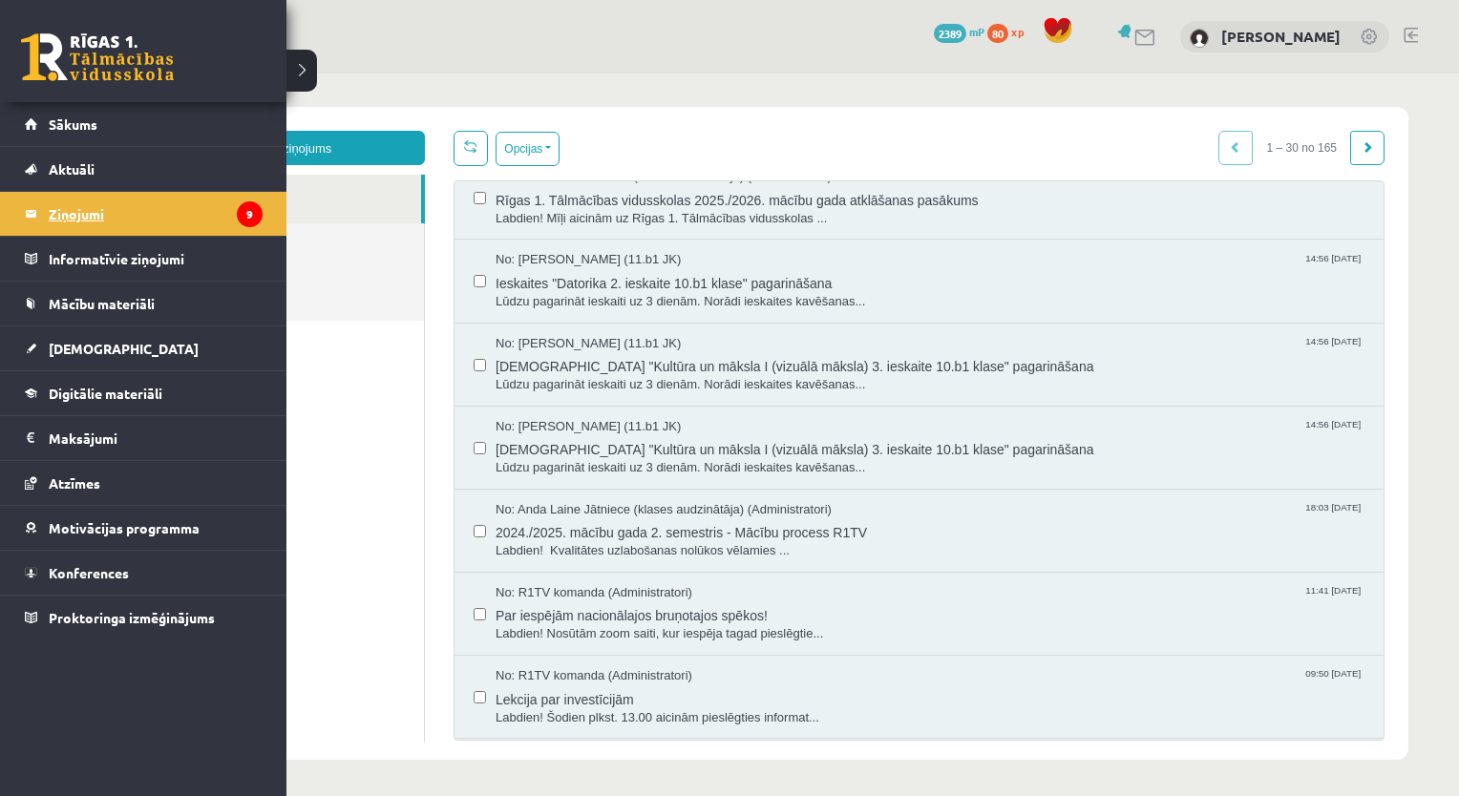
click at [71, 219] on legend "Ziņojumi 9" at bounding box center [156, 214] width 214 height 44
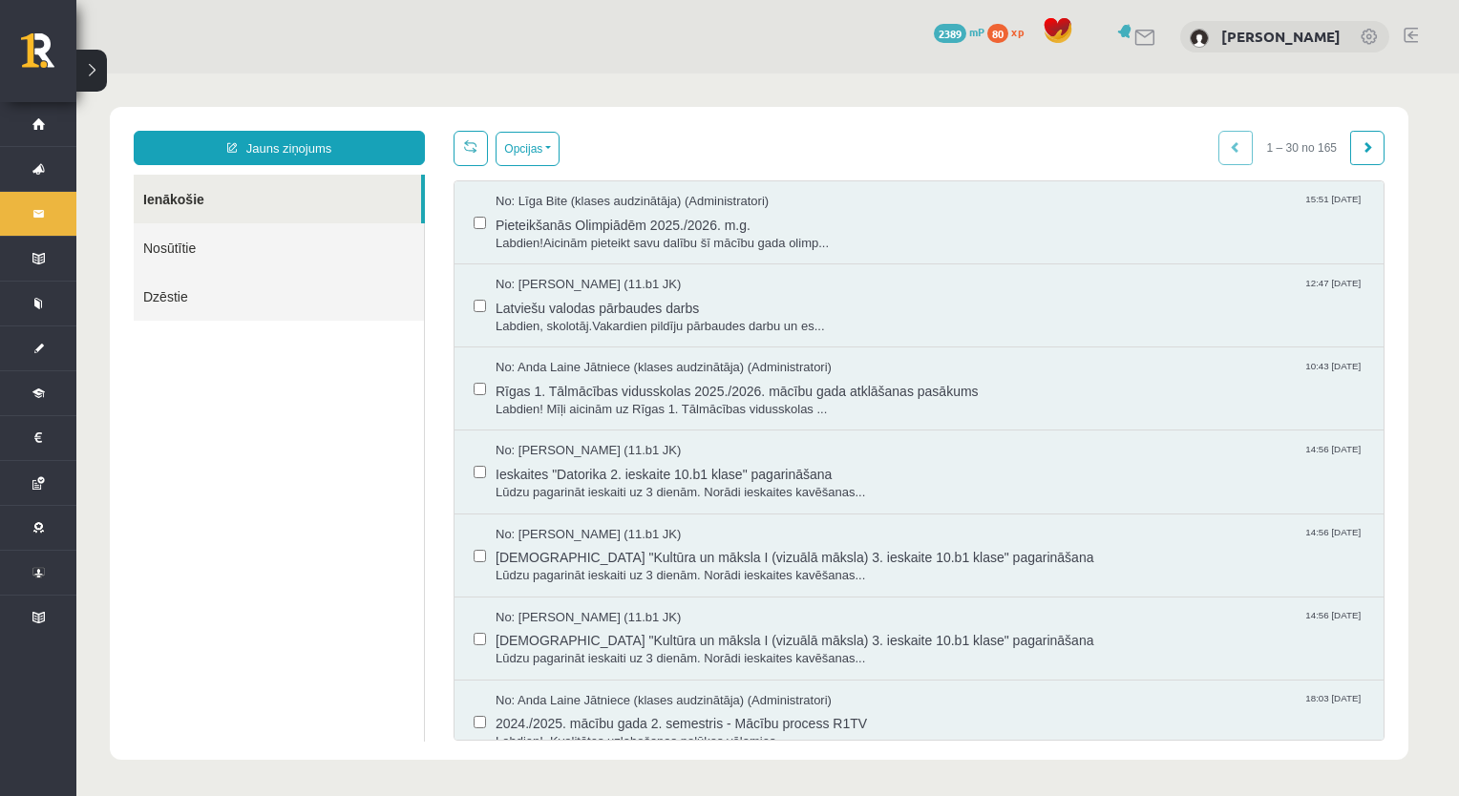
scroll to position [0, 0]
